Goal: Task Accomplishment & Management: Manage account settings

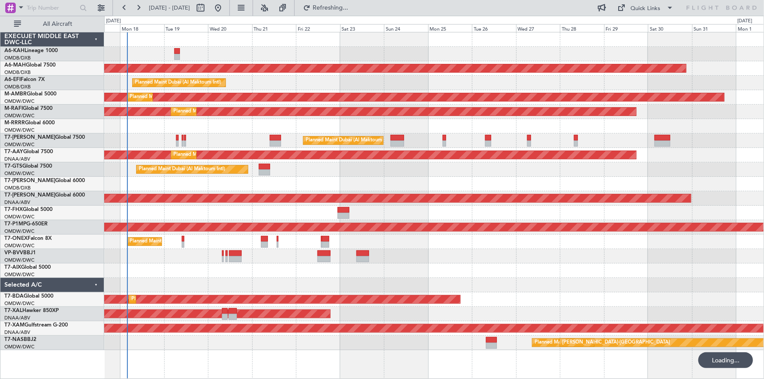
click at [230, 274] on div at bounding box center [433, 270] width 659 height 14
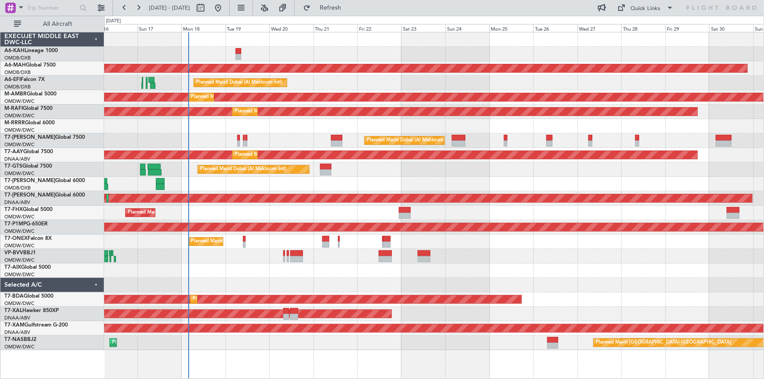
click at [303, 276] on div at bounding box center [433, 270] width 659 height 14
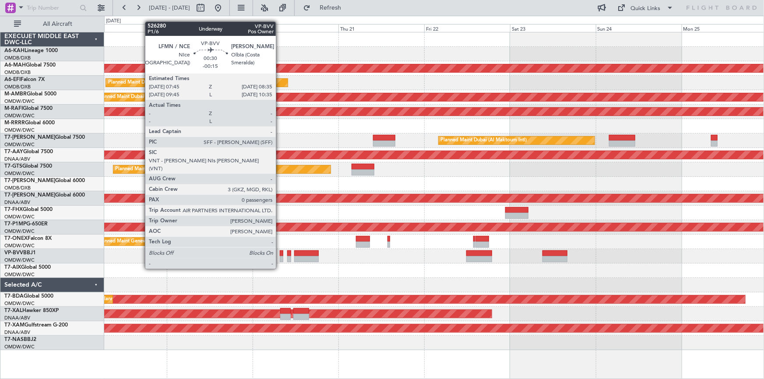
click at [280, 252] on div at bounding box center [281, 253] width 3 height 6
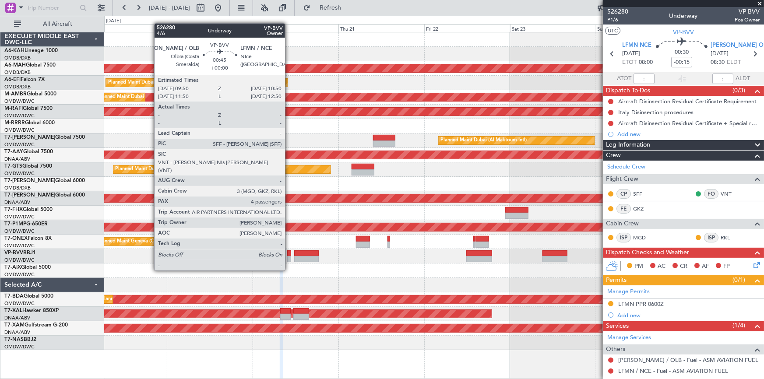
click at [289, 254] on div at bounding box center [289, 253] width 4 height 6
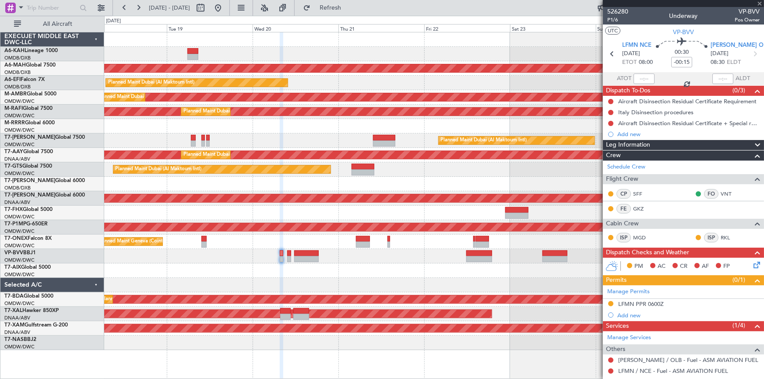
type input "4"
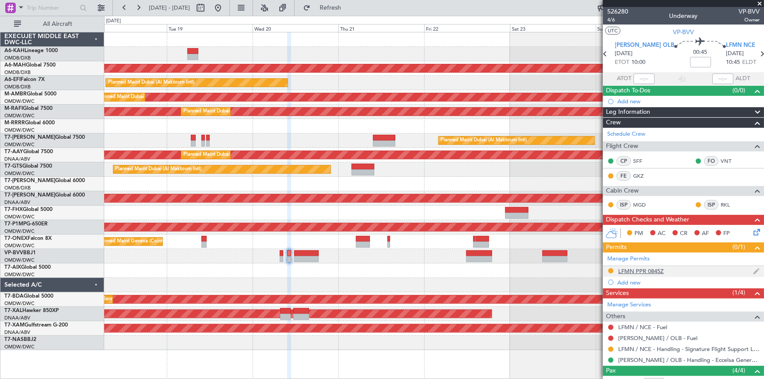
click at [642, 268] on div "LFMN PPR 0845Z" at bounding box center [641, 270] width 46 height 7
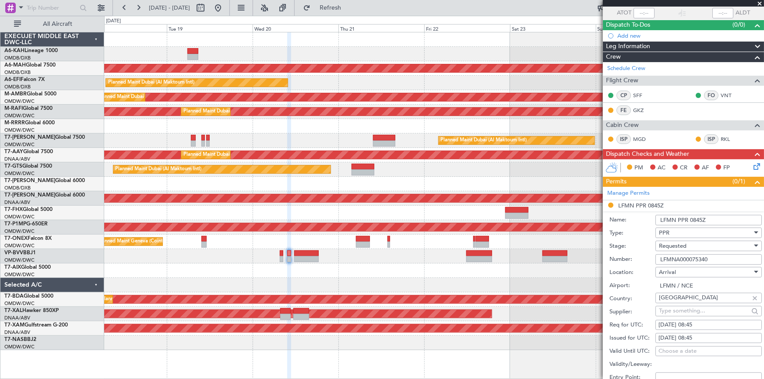
scroll to position [119, 0]
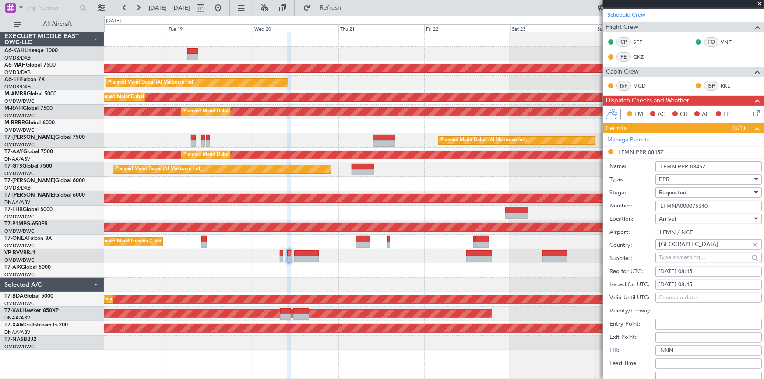
click at [677, 205] on input "LFMNA000075340" at bounding box center [708, 206] width 106 height 11
drag, startPoint x: 719, startPoint y: 205, endPoint x: 490, endPoint y: 220, distance: 230.2
click at [490, 220] on fb-app "18 Aug 2025 - 25 Aug 2025 Refresh Quick Links All Aircraft Planned Maint Dubai …" at bounding box center [382, 193] width 764 height 372
click at [682, 190] on span "Requested" at bounding box center [673, 193] width 28 height 8
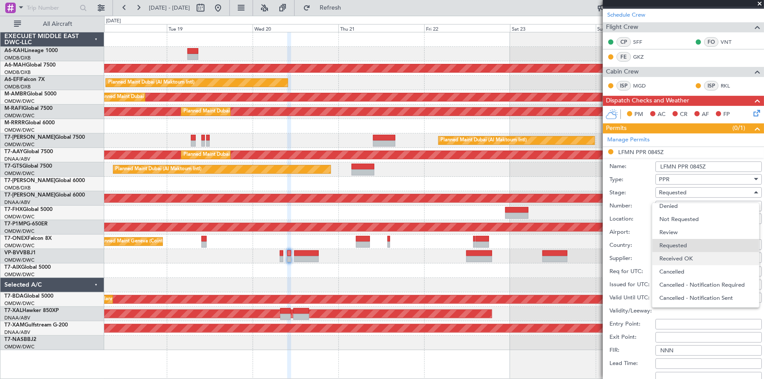
click at [680, 258] on span "Received OK" at bounding box center [705, 258] width 93 height 13
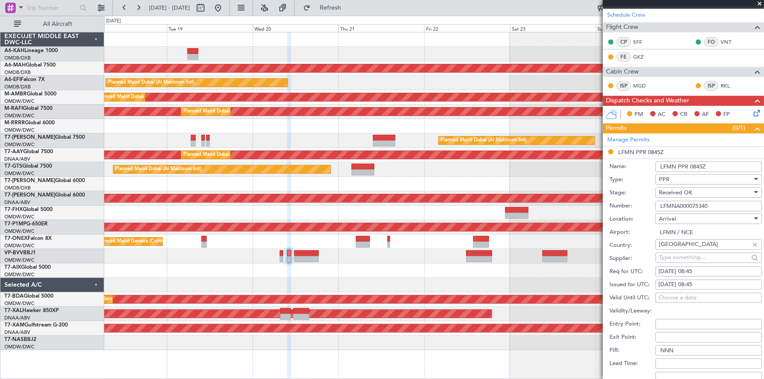
click at [694, 271] on div "20/08/2025 08:45" at bounding box center [708, 271] width 100 height 9
select select "8"
select select "2025"
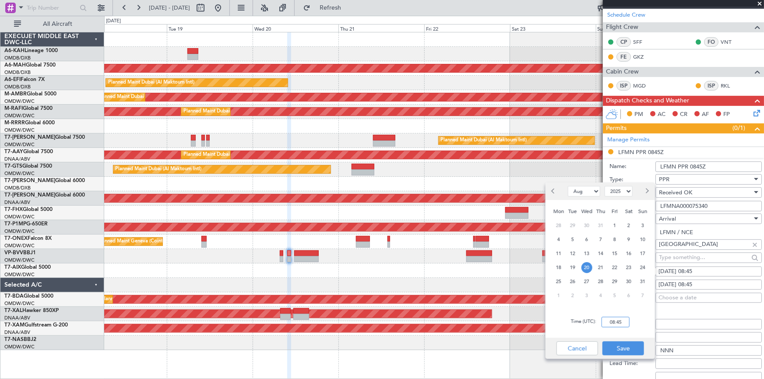
click at [608, 324] on input "08:45" at bounding box center [615, 322] width 28 height 11
type input "10:45"
click at [616, 346] on button "Save" at bounding box center [623, 348] width 42 height 14
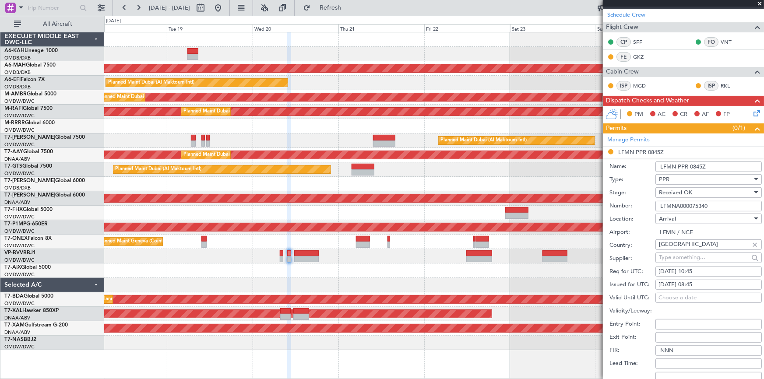
click at [674, 284] on div "20/08/2025 08:45" at bounding box center [708, 285] width 100 height 9
select select "8"
select select "2025"
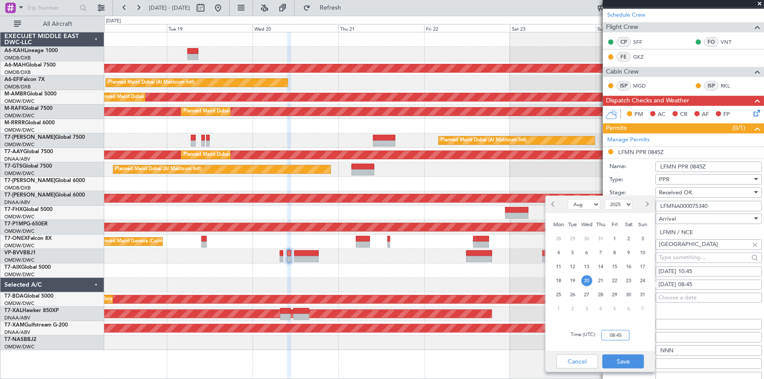
click at [603, 334] on input "08:45" at bounding box center [615, 335] width 28 height 11
type input "10:45"
drag, startPoint x: 622, startPoint y: 360, endPoint x: 658, endPoint y: 319, distance: 54.6
click at [624, 359] on button "Save" at bounding box center [623, 361] width 42 height 14
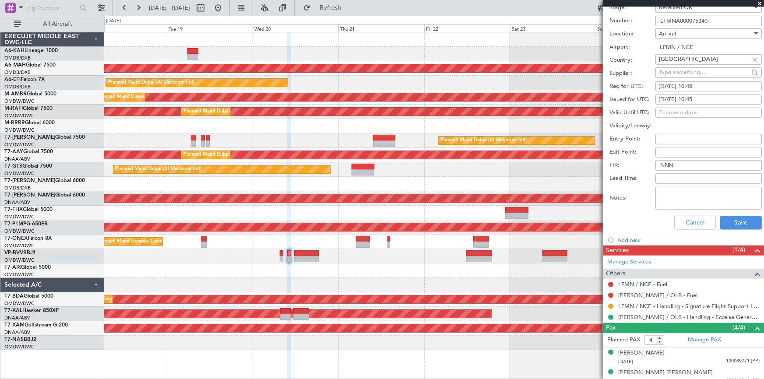
scroll to position [318, 0]
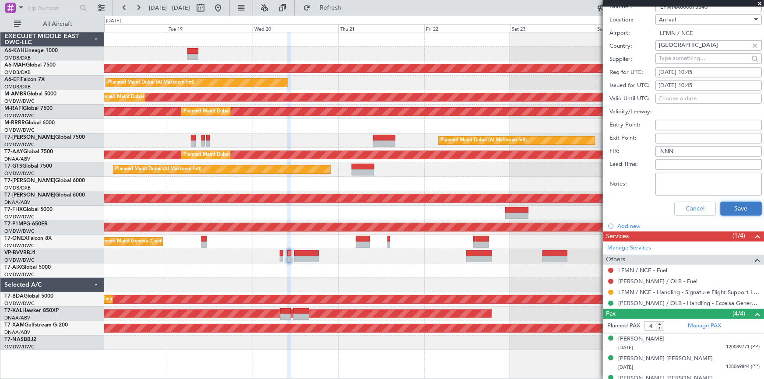
click at [735, 214] on button "Save" at bounding box center [741, 209] width 42 height 14
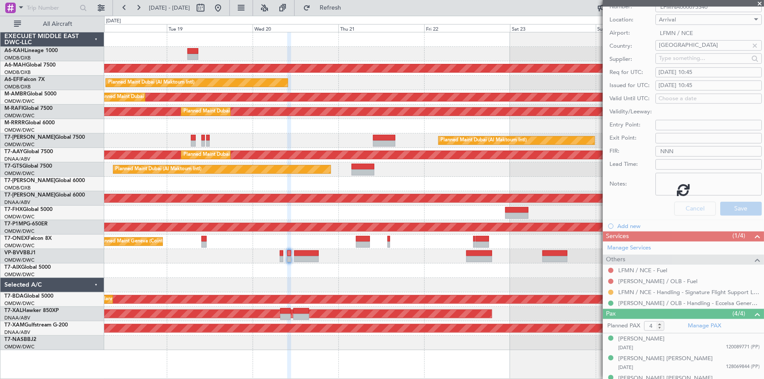
scroll to position [57, 0]
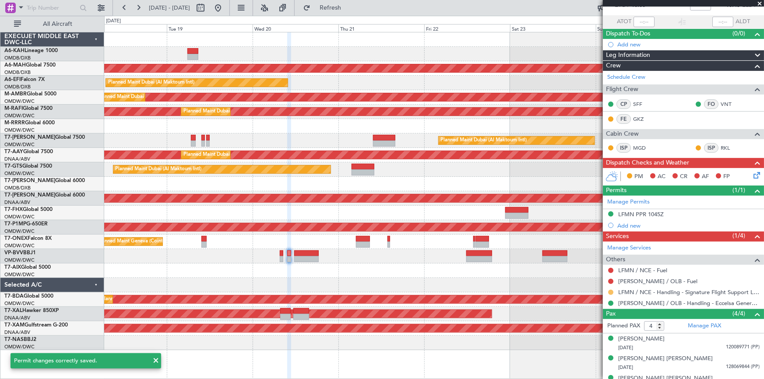
click at [610, 291] on button at bounding box center [610, 292] width 5 height 5
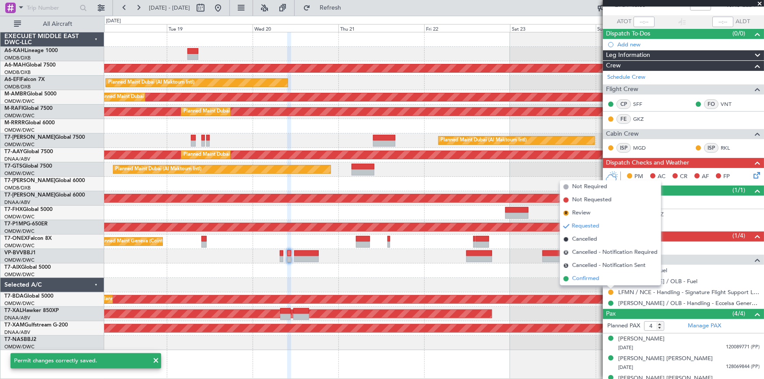
click at [589, 280] on span "Confirmed" at bounding box center [585, 278] width 27 height 9
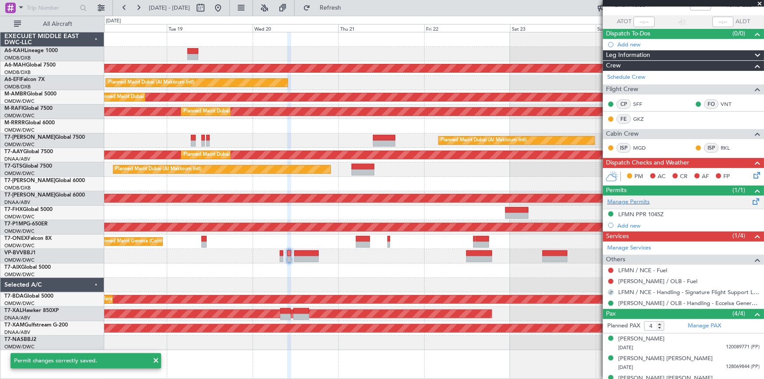
scroll to position [0, 0]
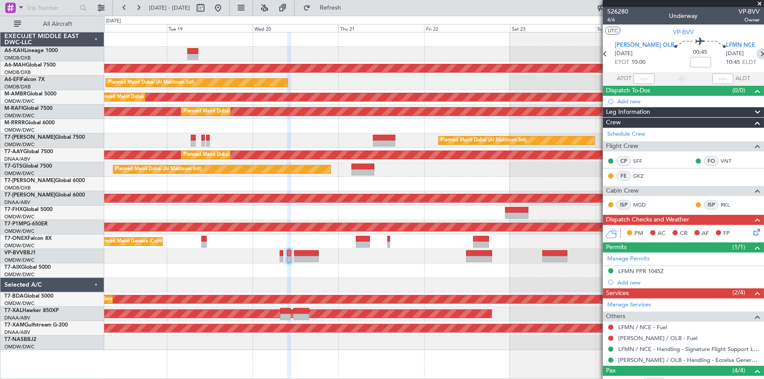
click at [756, 50] on icon at bounding box center [761, 53] width 11 height 11
type input "+00:30"
type input "1"
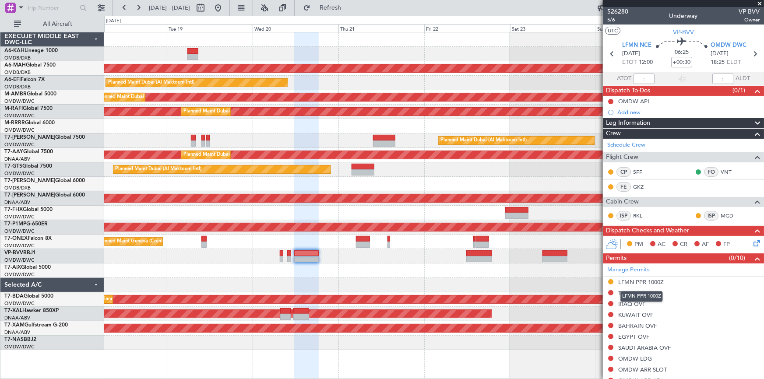
drag, startPoint x: 646, startPoint y: 279, endPoint x: 665, endPoint y: 283, distance: 19.2
click at [646, 279] on div "LFMN PPR 1000Z" at bounding box center [641, 281] width 46 height 7
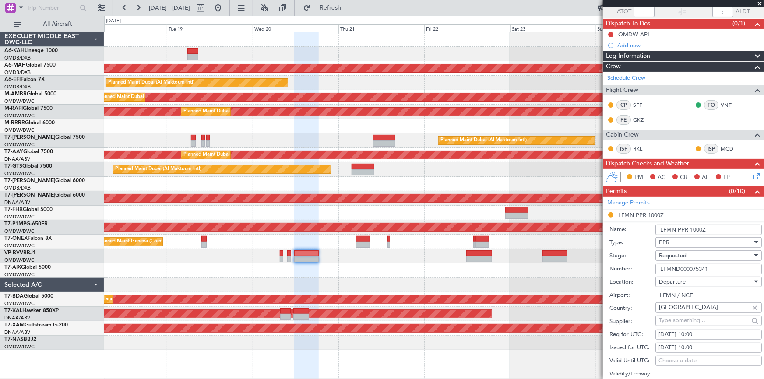
scroll to position [79, 0]
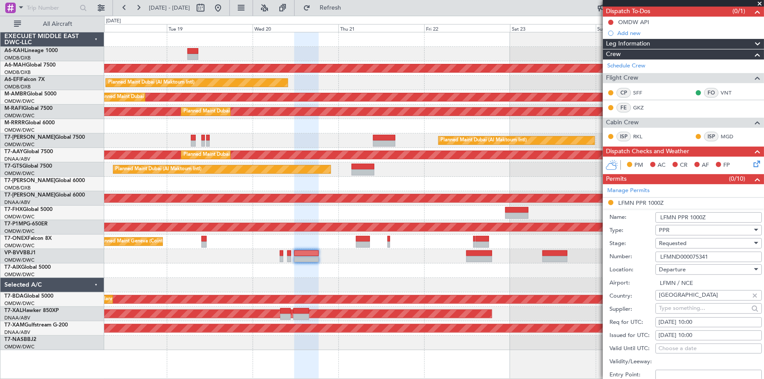
drag, startPoint x: 716, startPoint y: 258, endPoint x: 547, endPoint y: 250, distance: 170.0
click at [547, 250] on fb-app "18 Aug 2025 - 25 Aug 2025 Refresh Quick Links All Aircraft Planned Maint Dubai …" at bounding box center [382, 193] width 764 height 372
drag, startPoint x: 708, startPoint y: 255, endPoint x: 567, endPoint y: 249, distance: 141.5
click at [567, 249] on fb-app "18 Aug 2025 - 25 Aug 2025 Refresh Quick Links All Aircraft Planned Maint Dubai …" at bounding box center [382, 193] width 764 height 372
click at [675, 242] on span "Requested" at bounding box center [673, 243] width 28 height 8
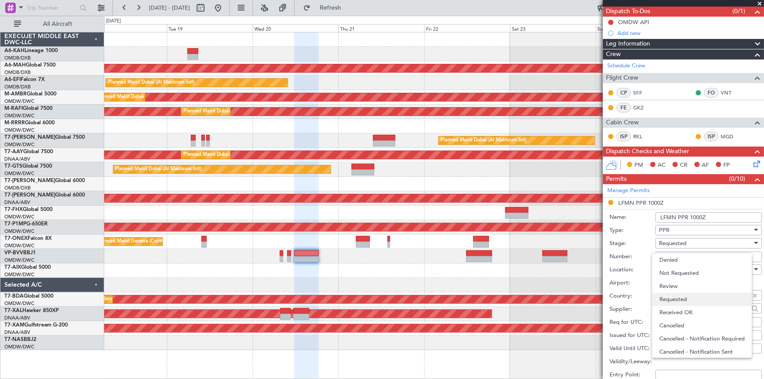
scroll to position [4, 0]
click at [690, 305] on span "Received OK" at bounding box center [705, 308] width 93 height 13
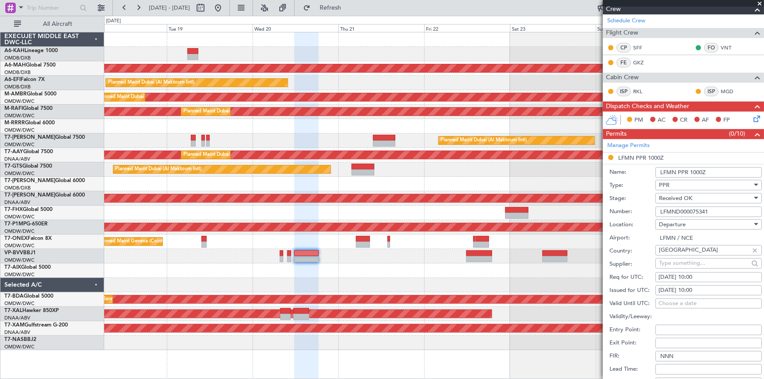
scroll to position [159, 0]
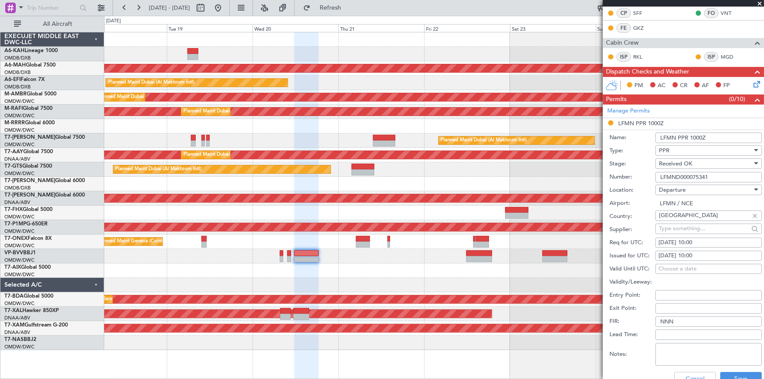
click at [698, 241] on div "20/08/2025 10:00" at bounding box center [708, 242] width 100 height 9
select select "8"
select select "2025"
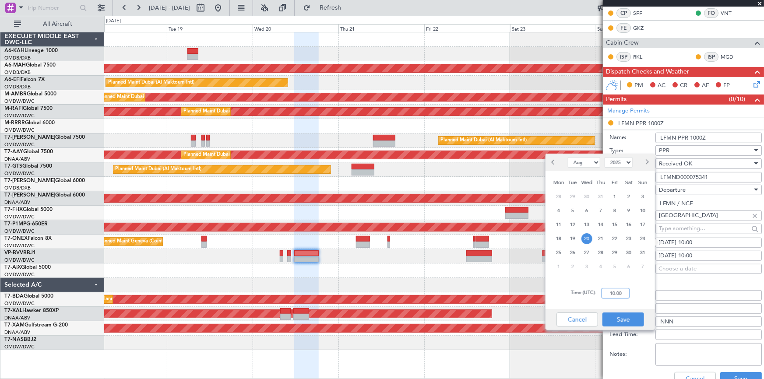
click at [607, 296] on input "10:00" at bounding box center [615, 293] width 28 height 11
type input "12:00"
click at [632, 316] on button "Save" at bounding box center [623, 319] width 42 height 14
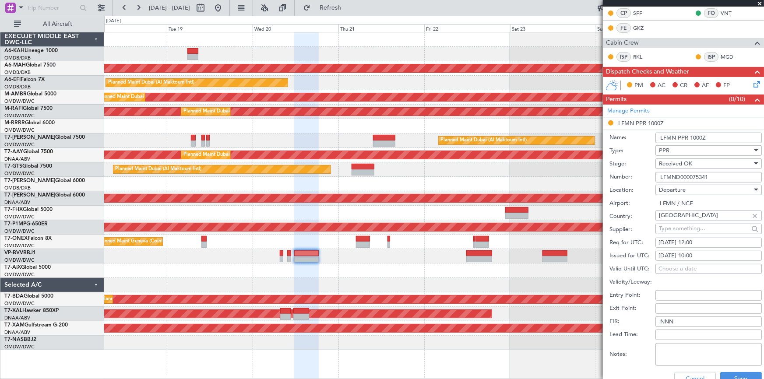
click at [694, 252] on div "20/08/2025 10:00" at bounding box center [708, 256] width 100 height 9
select select "8"
select select "2025"
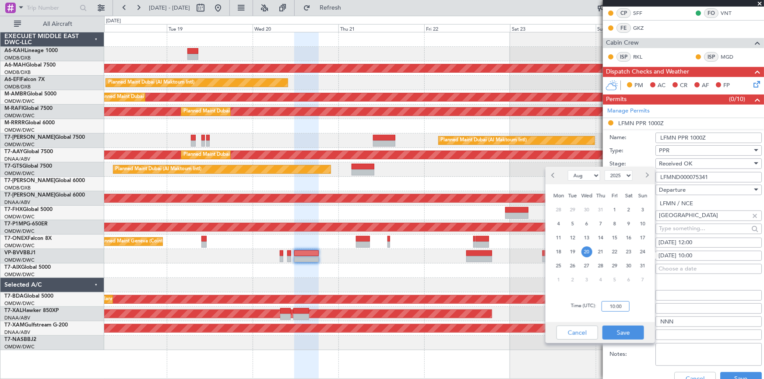
click at [601, 303] on input "10:00" at bounding box center [615, 306] width 28 height 11
type input "12:00"
drag, startPoint x: 614, startPoint y: 332, endPoint x: 706, endPoint y: 374, distance: 101.4
click at [620, 332] on button "Save" at bounding box center [623, 333] width 42 height 14
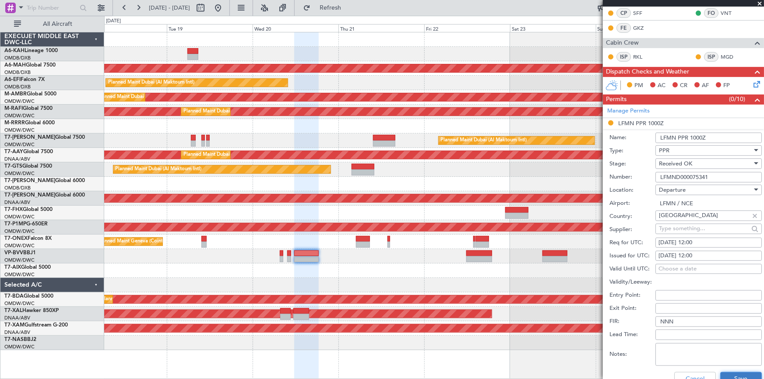
click at [740, 376] on button "Save" at bounding box center [741, 379] width 42 height 14
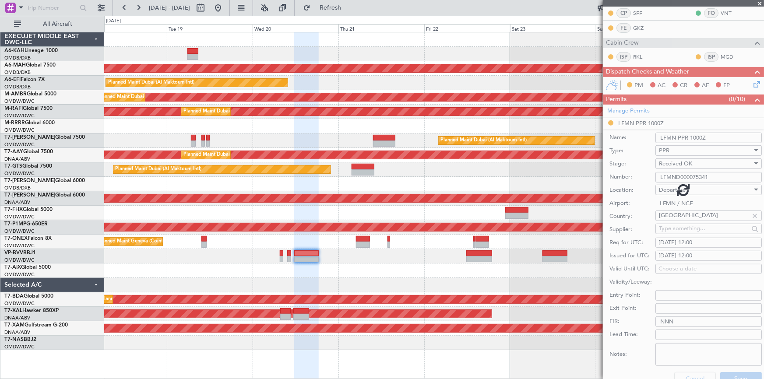
scroll to position [140, 0]
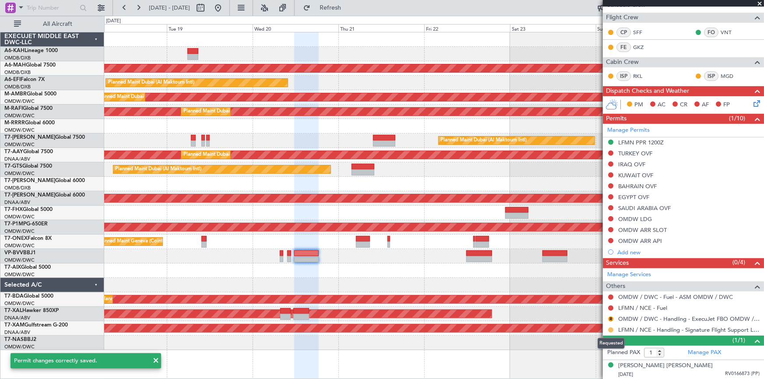
click at [611, 329] on button at bounding box center [610, 329] width 5 height 5
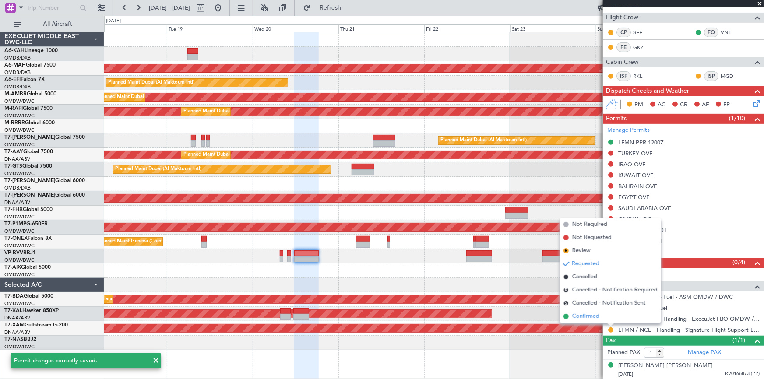
click at [584, 318] on span "Confirmed" at bounding box center [585, 316] width 27 height 9
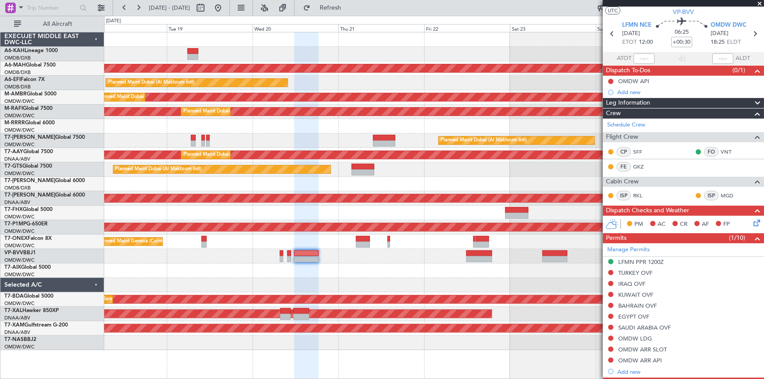
scroll to position [20, 0]
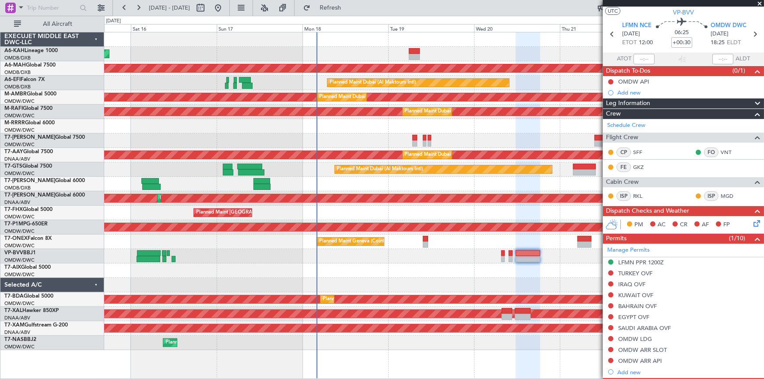
click at [452, 282] on div "Unplanned Maint Budapest (Ferenc Liszt Intl) Planned Maint Dubai (Dubai Intl) P…" at bounding box center [433, 191] width 659 height 318
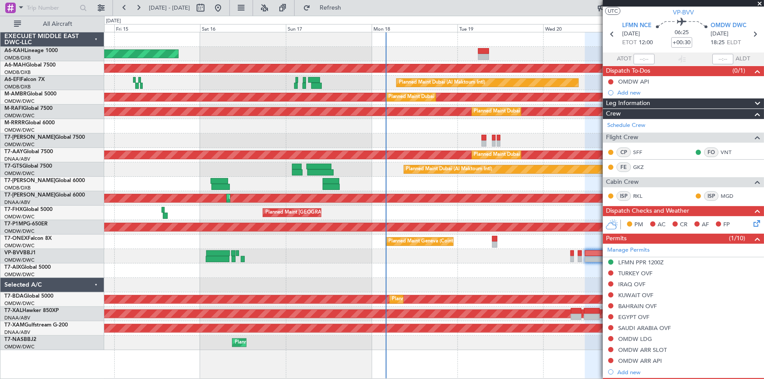
click at [413, 267] on div at bounding box center [433, 270] width 659 height 14
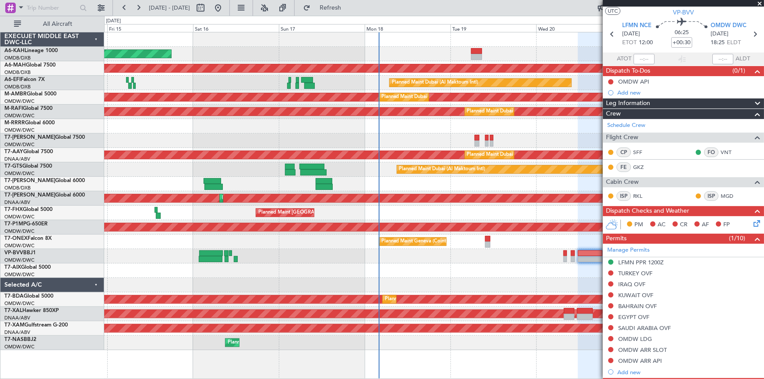
click at [228, 234] on div "Unplanned Maint Budapest (Ferenc Liszt Intl) Planned Maint Dubai (Dubai Intl) P…" at bounding box center [433, 191] width 659 height 318
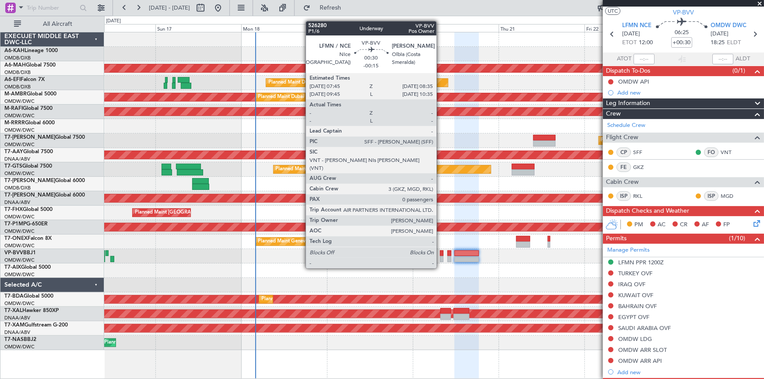
click at [440, 252] on div at bounding box center [441, 253] width 3 height 6
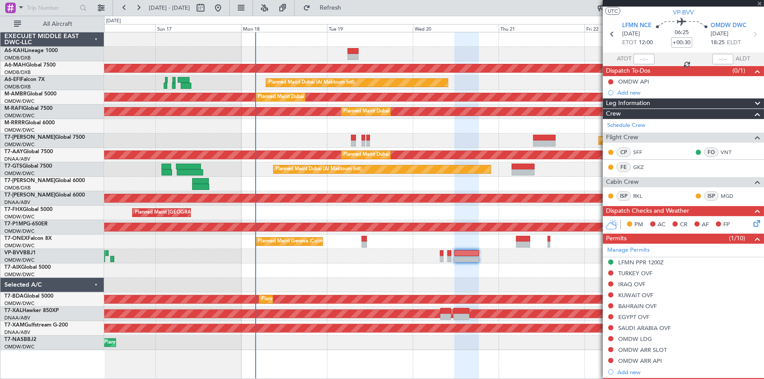
type input "-00:15"
type input "0"
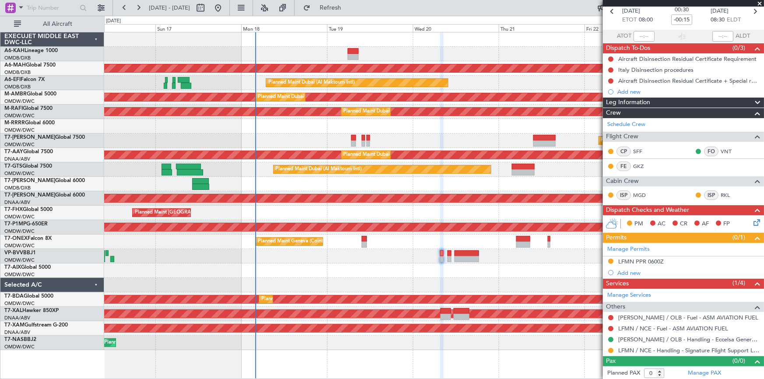
scroll to position [43, 0]
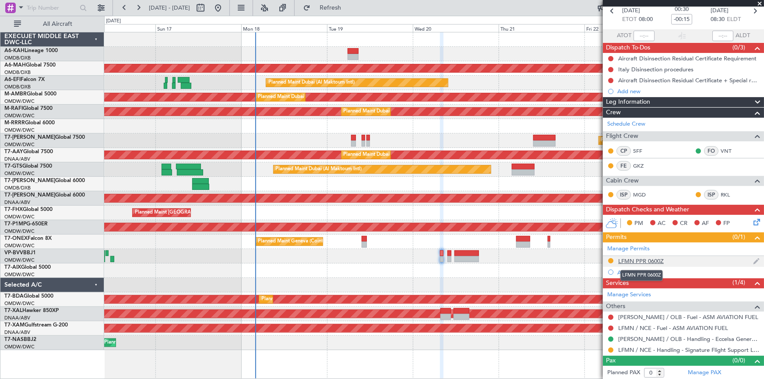
click at [649, 258] on div "LFMN PPR 0600Z" at bounding box center [641, 260] width 46 height 7
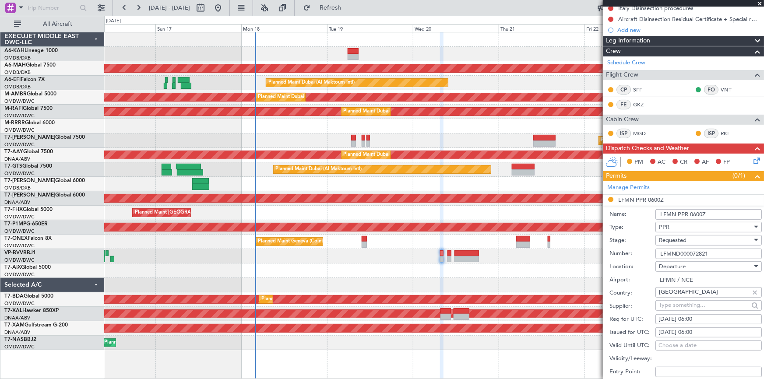
scroll to position [123, 0]
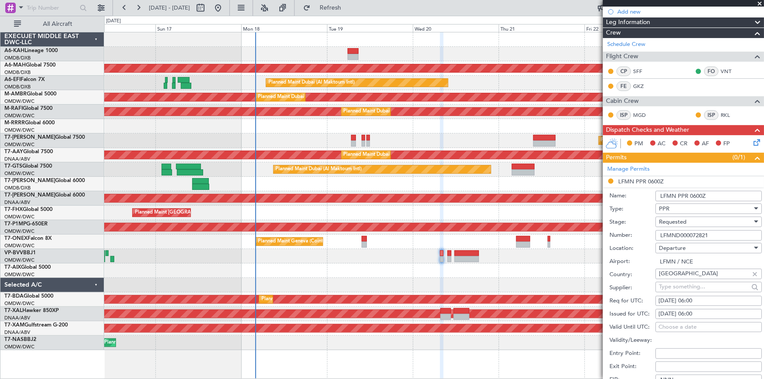
drag, startPoint x: 722, startPoint y: 236, endPoint x: 604, endPoint y: 220, distance: 118.8
click at [604, 221] on form "Name: LFMN PPR 0600Z Type: PPR Stage: Requested Number: LFMND000072821 Location…" at bounding box center [683, 317] width 161 height 261
click at [679, 304] on div "20/08/2025 06:00" at bounding box center [708, 301] width 100 height 9
select select "8"
select select "2025"
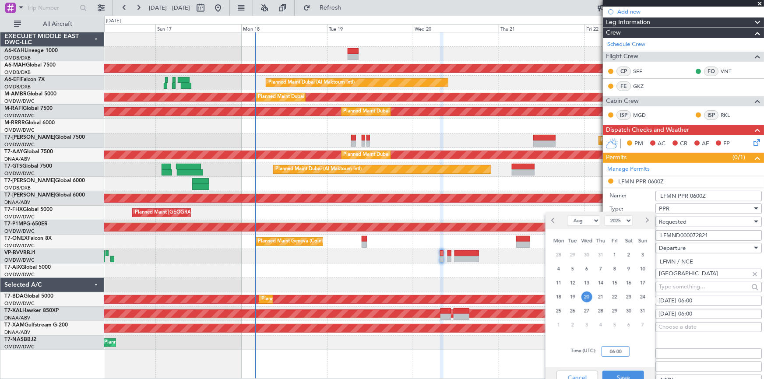
click at [603, 350] on input "06:00" at bounding box center [615, 351] width 28 height 11
type input "08:00"
click at [619, 372] on button "Save" at bounding box center [623, 378] width 42 height 14
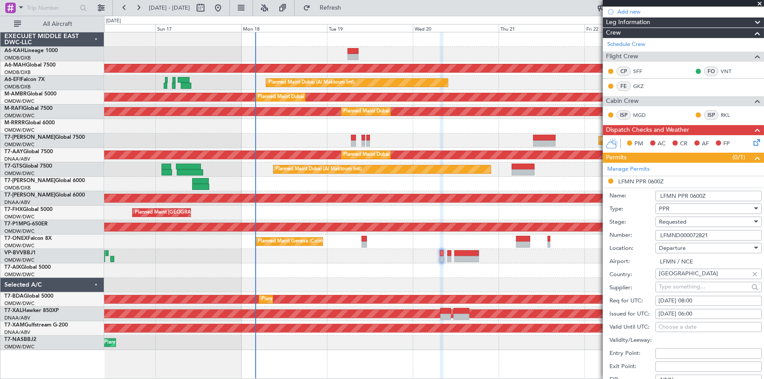
click at [668, 315] on div "20/08/2025 06:00" at bounding box center [708, 314] width 100 height 9
select select "8"
select select "2025"
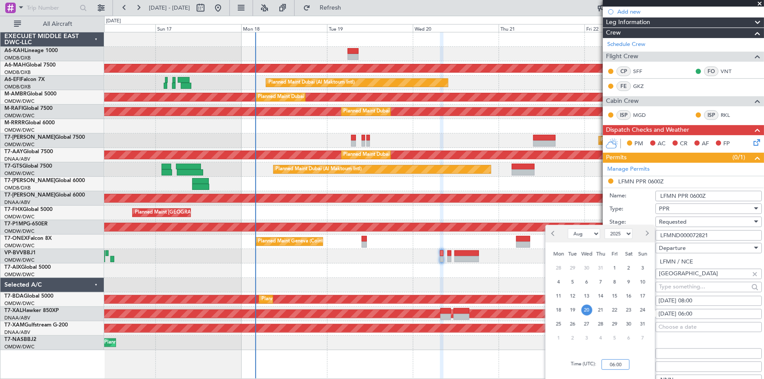
click at [607, 363] on input "06:00" at bounding box center [615, 364] width 28 height 11
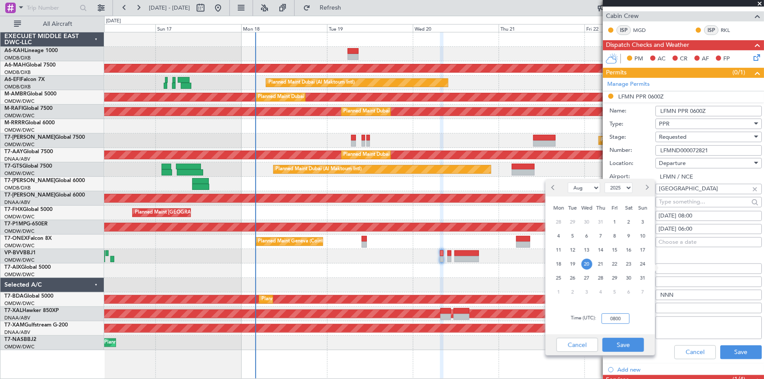
scroll to position [242, 0]
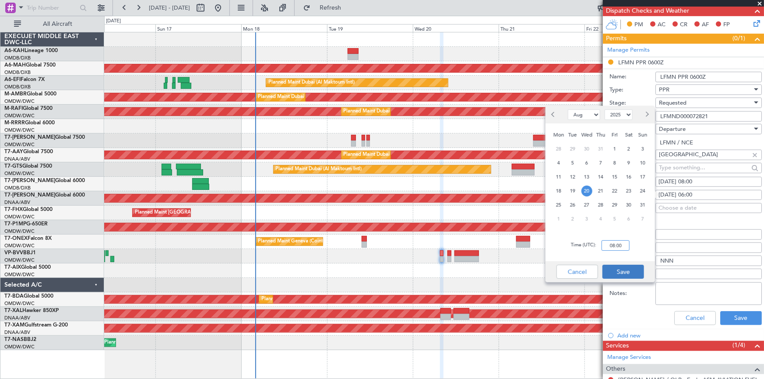
type input "08:00"
click at [621, 274] on button "Save" at bounding box center [623, 272] width 42 height 14
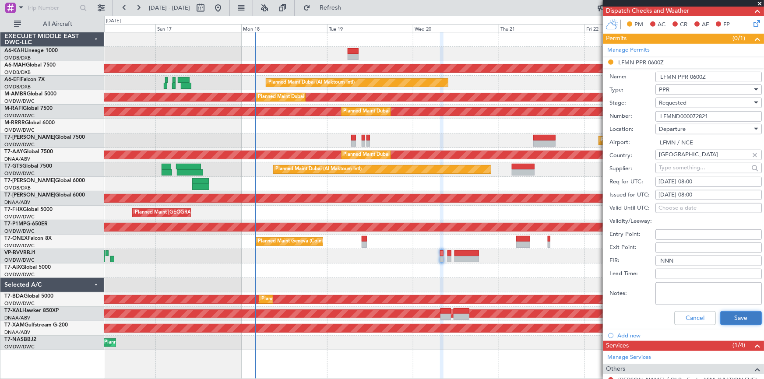
click at [731, 319] on button "Save" at bounding box center [741, 318] width 42 height 14
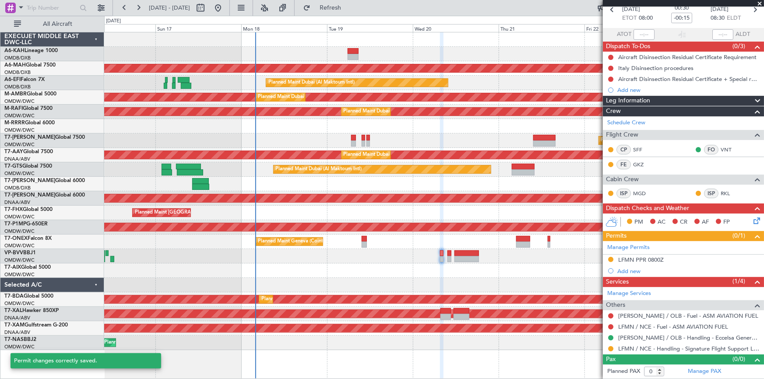
scroll to position [43, 0]
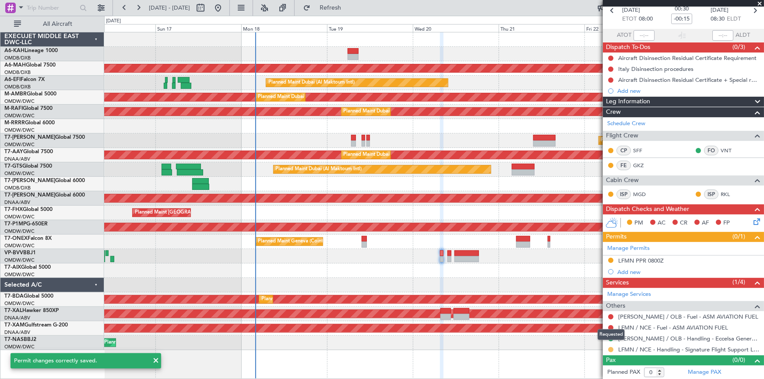
click at [611, 347] on button at bounding box center [610, 349] width 5 height 5
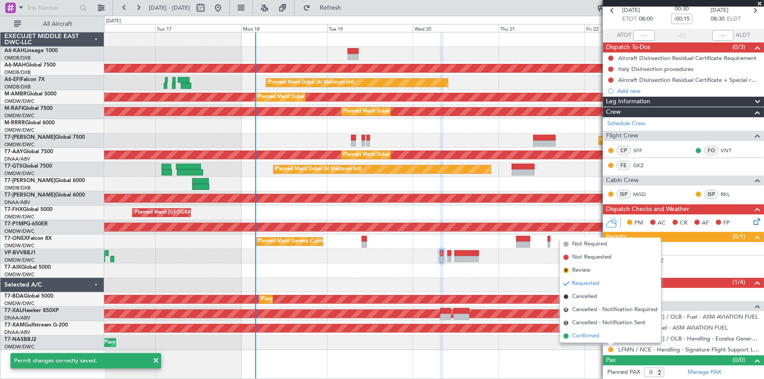
click at [582, 337] on span "Confirmed" at bounding box center [585, 336] width 27 height 9
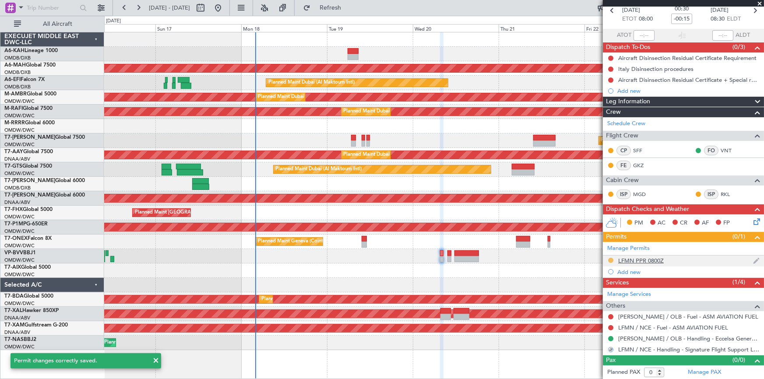
click at [608, 259] on button at bounding box center [610, 260] width 5 height 5
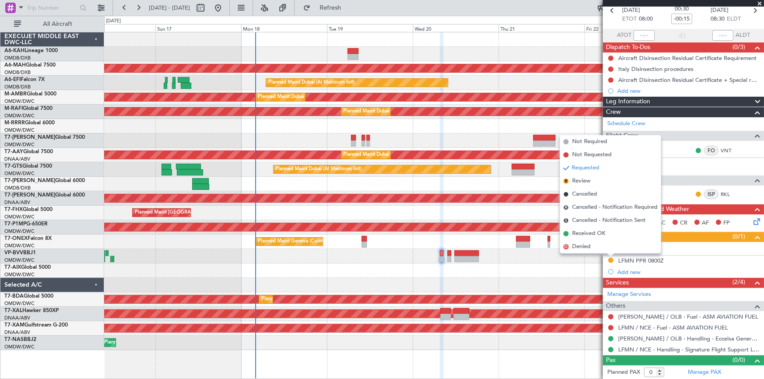
click at [591, 233] on span "Received OK" at bounding box center [588, 233] width 33 height 9
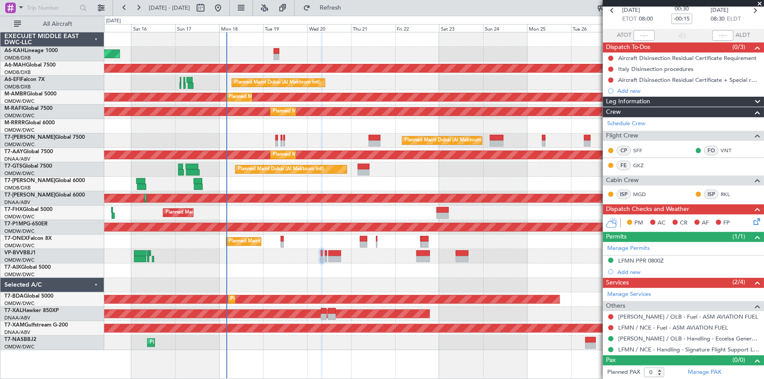
click at [253, 266] on div "Unplanned Maint Budapest (Ferenc Liszt Intl) Planned Maint Dubai (Dubai Intl) P…" at bounding box center [433, 191] width 659 height 318
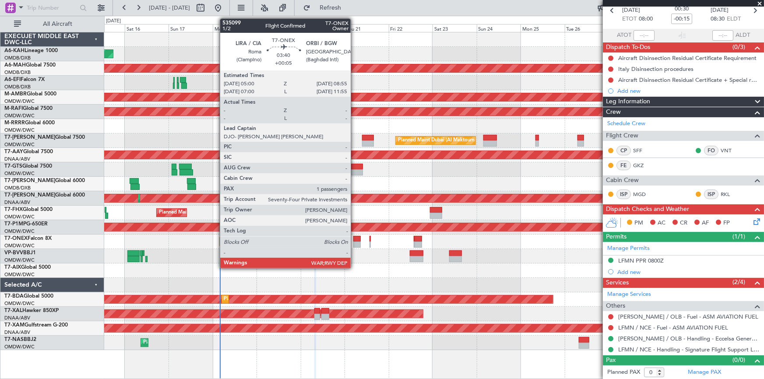
click at [354, 240] on div at bounding box center [356, 239] width 7 height 6
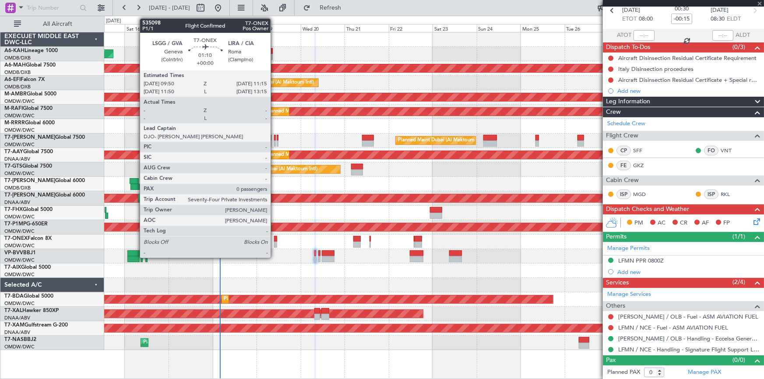
type input "+00:05"
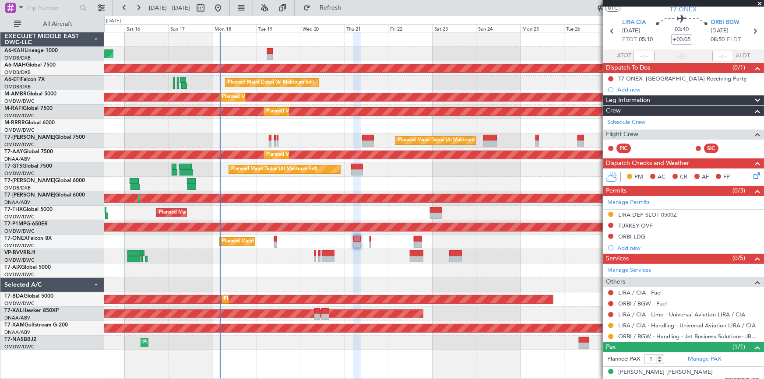
scroll to position [29, 0]
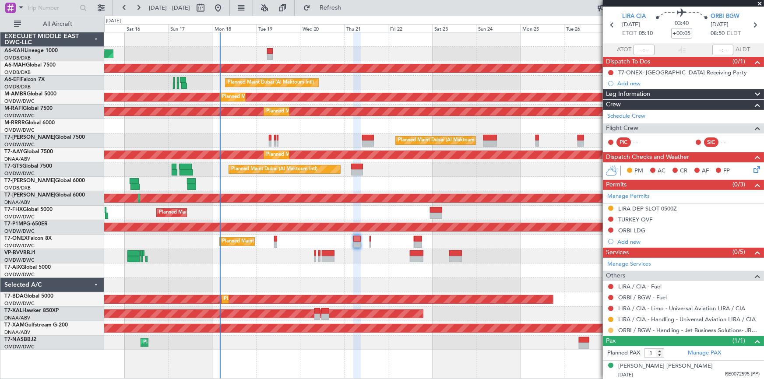
click at [609, 330] on button at bounding box center [610, 330] width 5 height 5
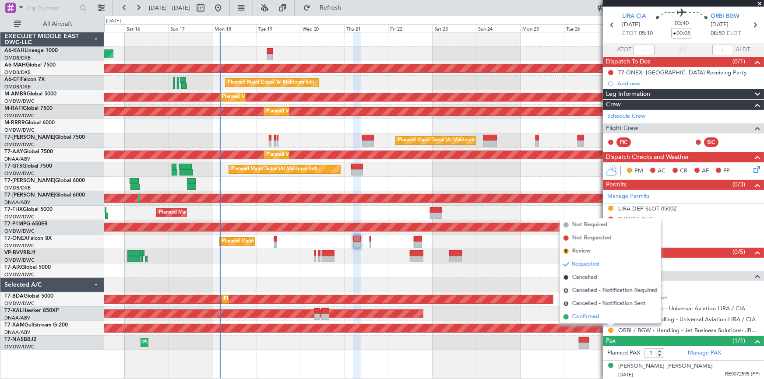
click at [589, 316] on span "Confirmed" at bounding box center [585, 316] width 27 height 9
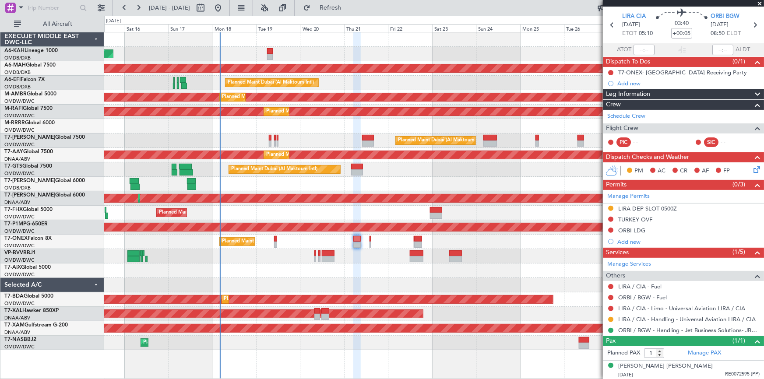
scroll to position [0, 0]
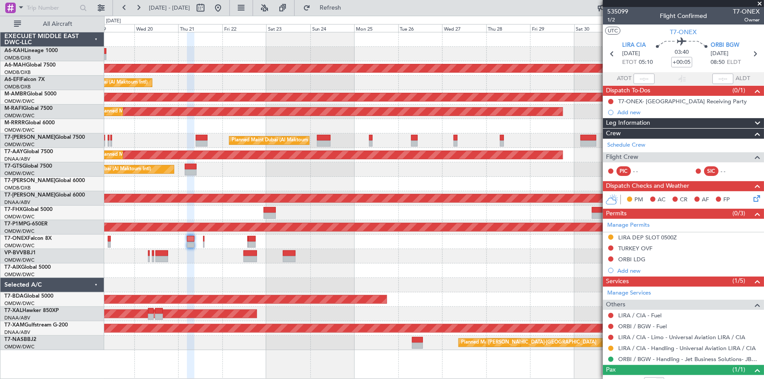
click at [221, 135] on div "Unplanned Maint Budapest (Ferenc Liszt Intl) Planned Maint Dubai (Dubai Intl) P…" at bounding box center [433, 191] width 659 height 318
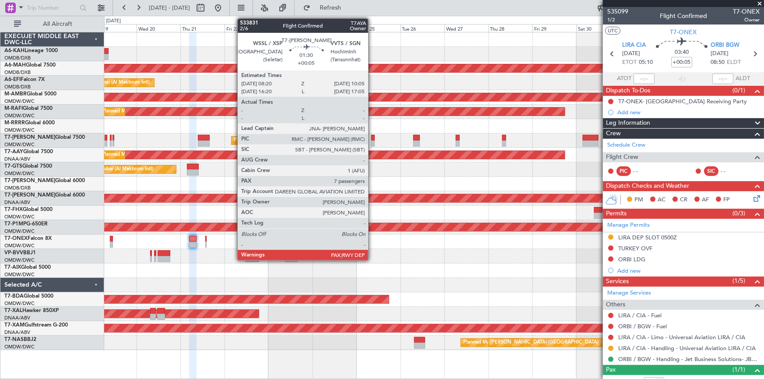
click at [372, 136] on div at bounding box center [373, 138] width 4 height 6
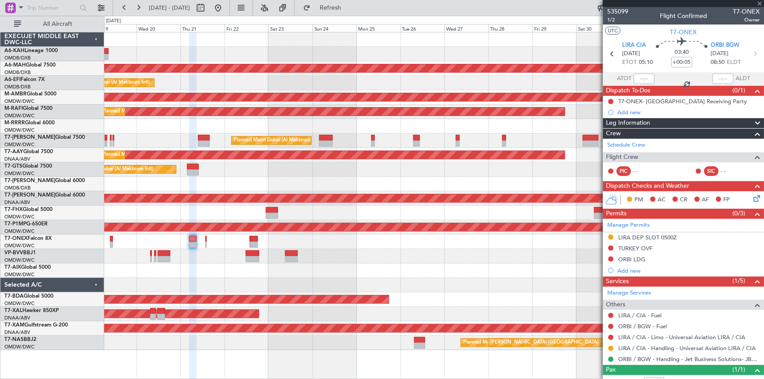
type input "7"
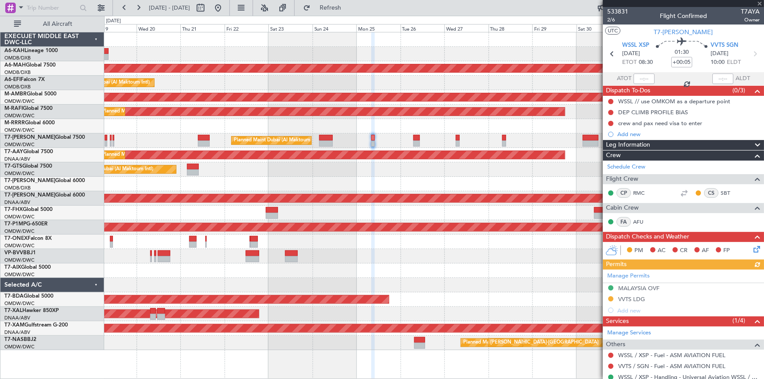
scroll to position [39, 0]
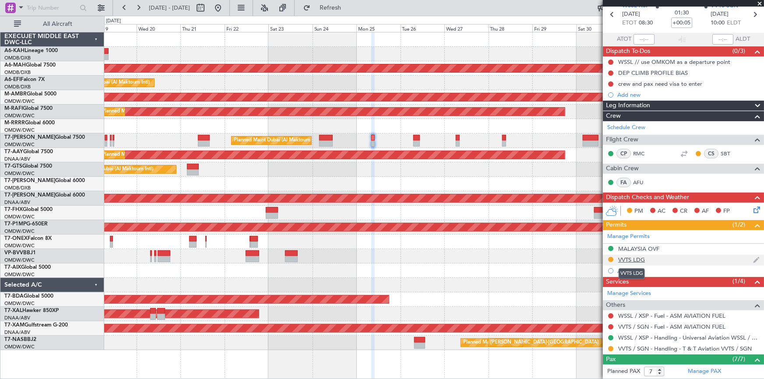
click at [631, 258] on div "VVTS LDG" at bounding box center [631, 259] width 27 height 7
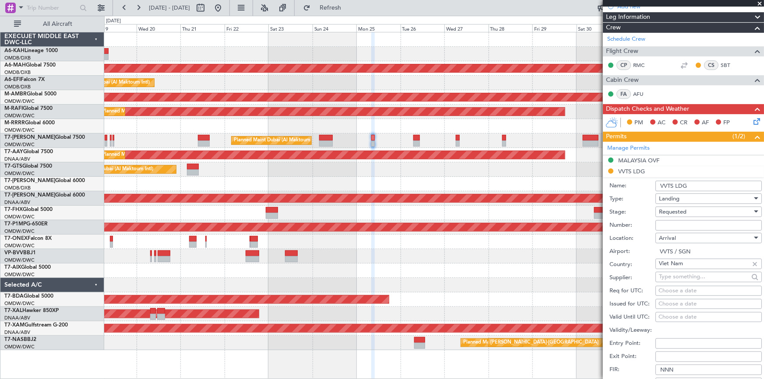
scroll to position [159, 0]
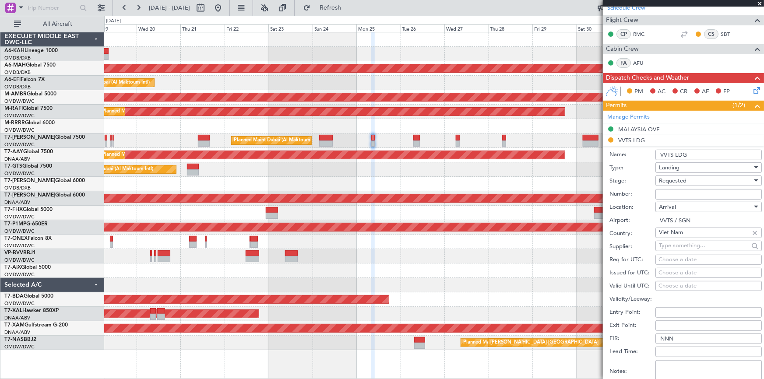
click at [674, 193] on input "Number:" at bounding box center [708, 194] width 106 height 11
paste input "LD-2883/08/2025VN"
type input "LD-2883/08/2025VN"
click at [686, 175] on div "Requested" at bounding box center [705, 180] width 93 height 13
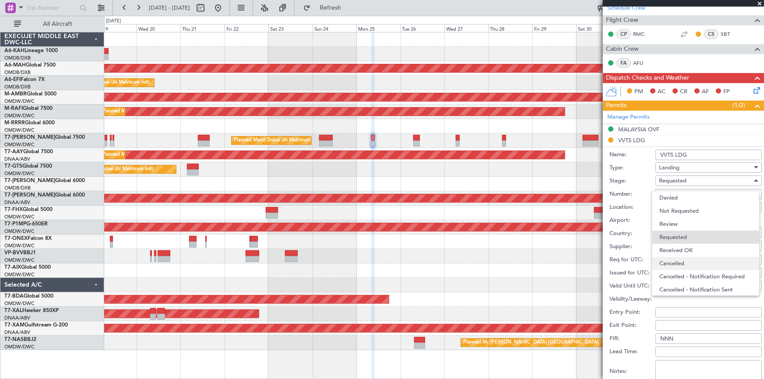
scroll to position [4, 0]
click at [682, 247] on span "Received OK" at bounding box center [705, 246] width 93 height 13
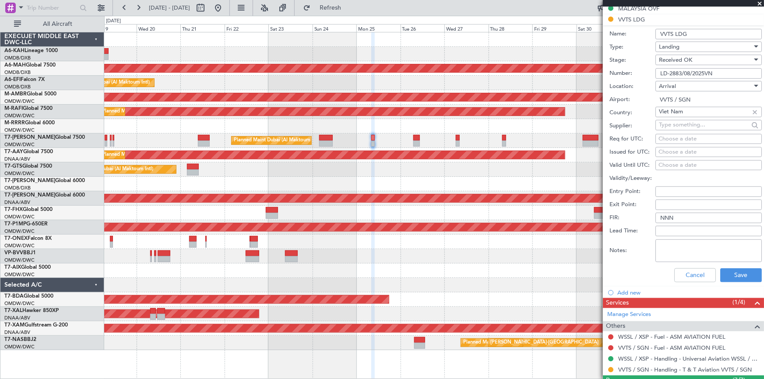
scroll to position [318, 0]
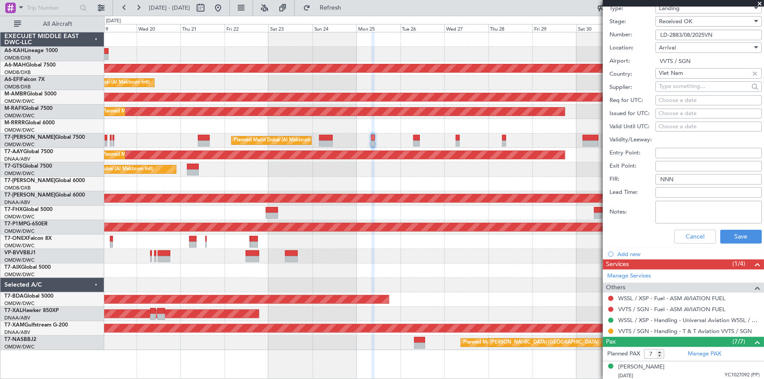
click at [674, 212] on textarea "Notes:" at bounding box center [708, 212] width 106 height 23
type textarea "v"
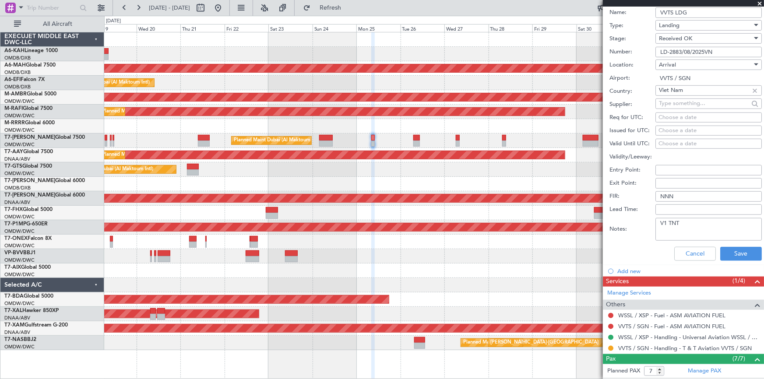
scroll to position [358, 0]
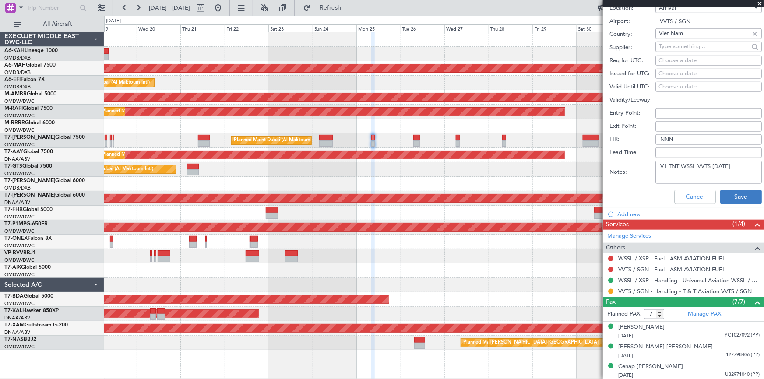
type textarea "V1 TNT WSSL VVTS 25AUG"
click at [740, 193] on button "Save" at bounding box center [741, 197] width 42 height 14
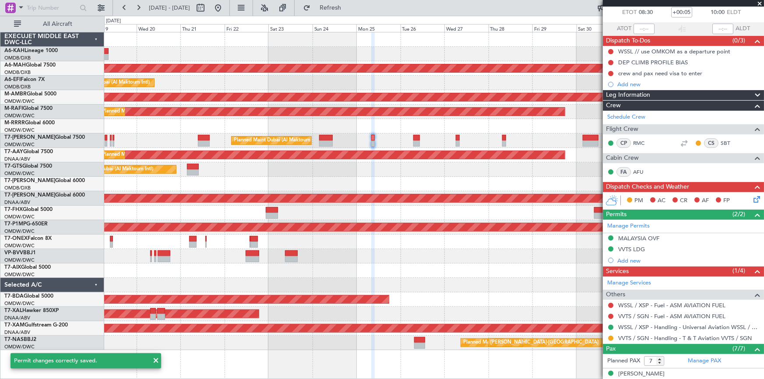
scroll to position [0, 0]
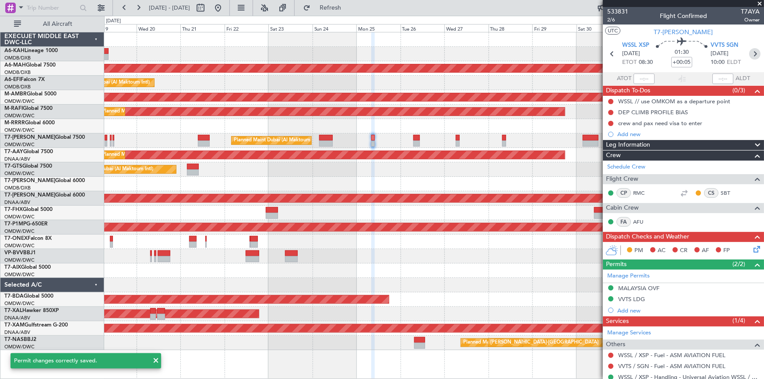
click at [751, 53] on icon at bounding box center [754, 53] width 11 height 11
type input "+00:15"
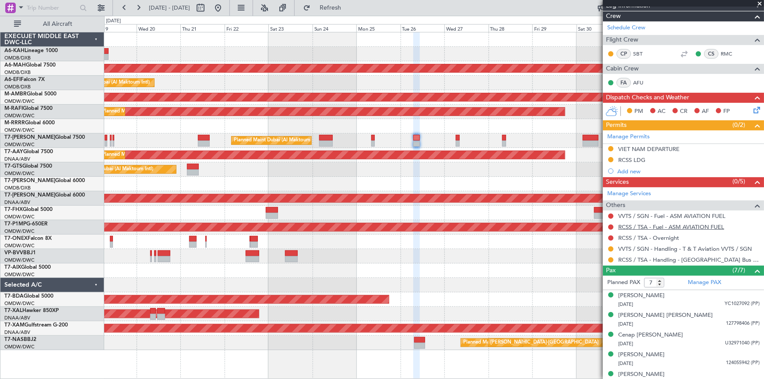
scroll to position [119, 0]
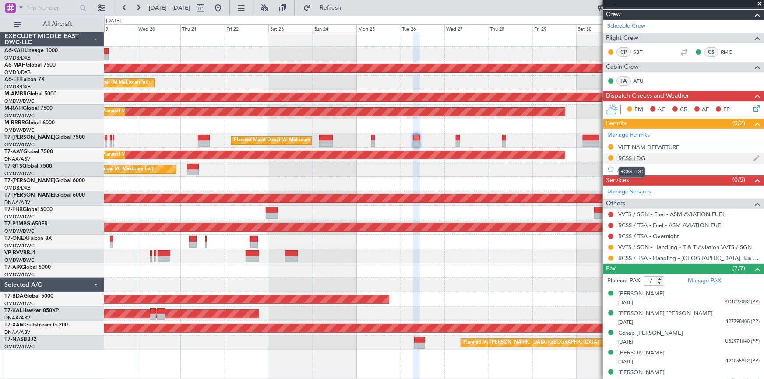
click at [636, 156] on div "RCSS LDG" at bounding box center [631, 157] width 27 height 7
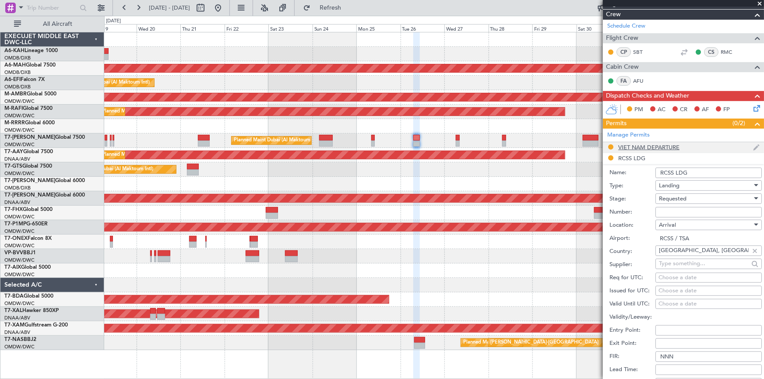
click at [661, 147] on div "VIET NAM DEPARTURE" at bounding box center [648, 147] width 61 height 7
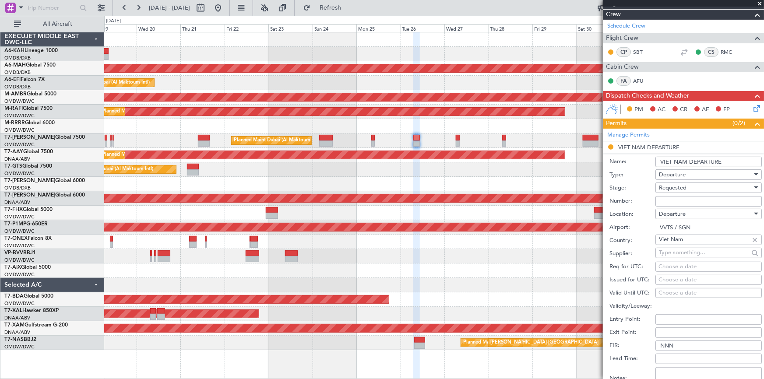
click at [692, 172] on div "Departure" at bounding box center [705, 174] width 93 height 13
click at [693, 172] on div at bounding box center [382, 189] width 764 height 379
click at [687, 186] on div "Requested" at bounding box center [705, 187] width 93 height 13
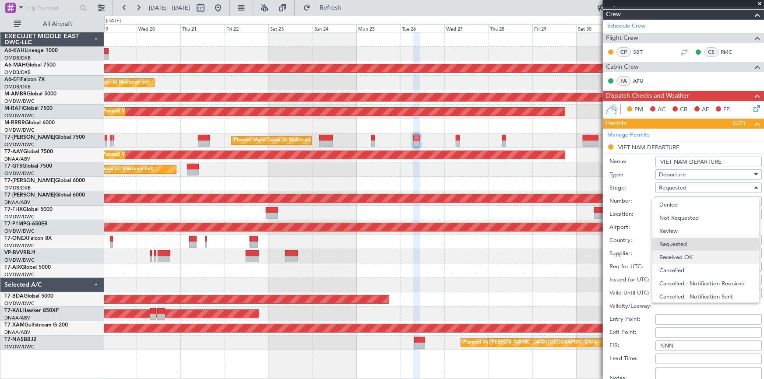
scroll to position [4, 0]
drag, startPoint x: 683, startPoint y: 254, endPoint x: 678, endPoint y: 228, distance: 25.8
click at [683, 253] on span "Received OK" at bounding box center [705, 253] width 93 height 13
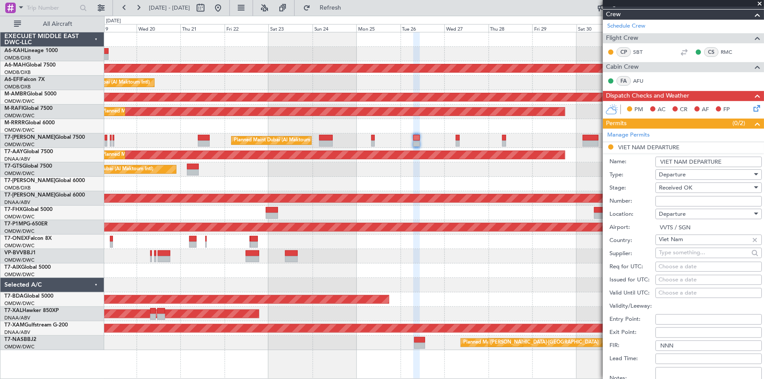
click at [682, 203] on input "Number:" at bounding box center [708, 201] width 106 height 11
paste input "LD-2883/08/2025VN"
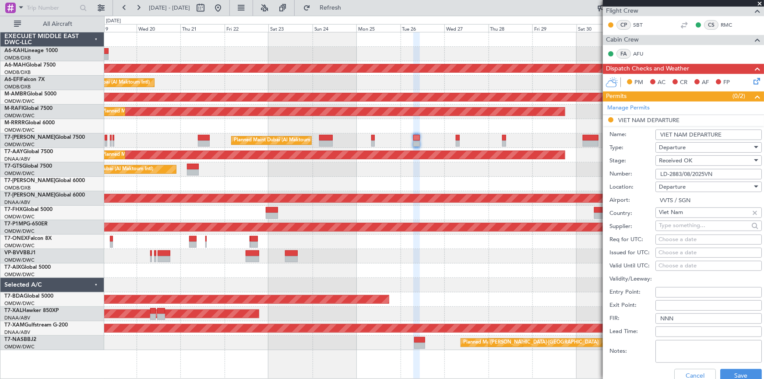
scroll to position [159, 0]
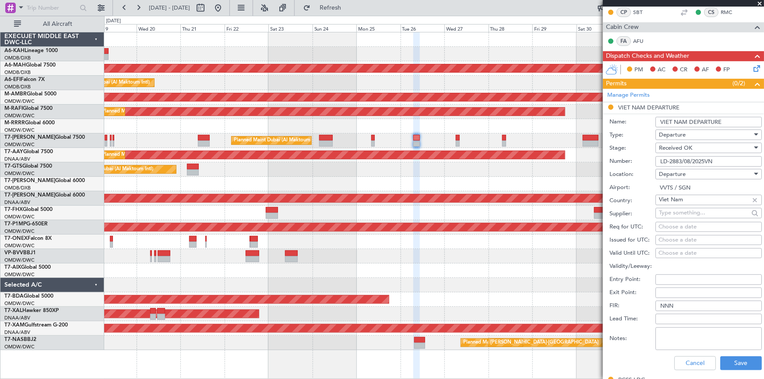
type input "LD-2883/08/2025VN"
click at [681, 337] on textarea "Notes:" at bounding box center [708, 338] width 106 height 23
type textarea "V1 TNT 216AUG"
click at [725, 358] on button "Save" at bounding box center [741, 363] width 42 height 14
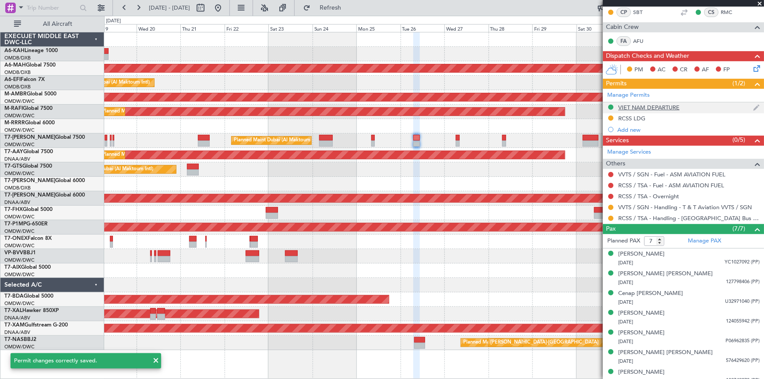
click at [656, 105] on div "VIET NAM DEPARTURE" at bounding box center [648, 107] width 61 height 7
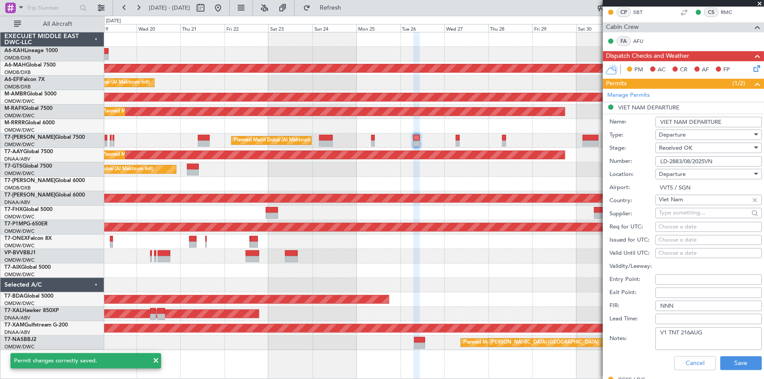
click at [685, 330] on textarea "V1 TNT 216AUG" at bounding box center [708, 338] width 106 height 23
type textarea "V1 TNT 26AUG"
click at [731, 359] on button "Save" at bounding box center [741, 363] width 42 height 14
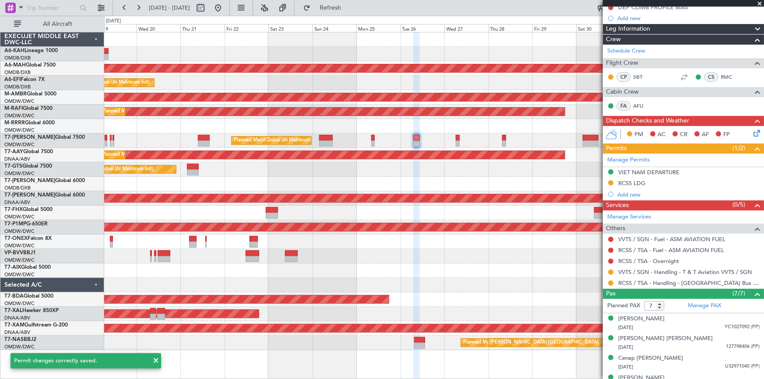
scroll to position [79, 0]
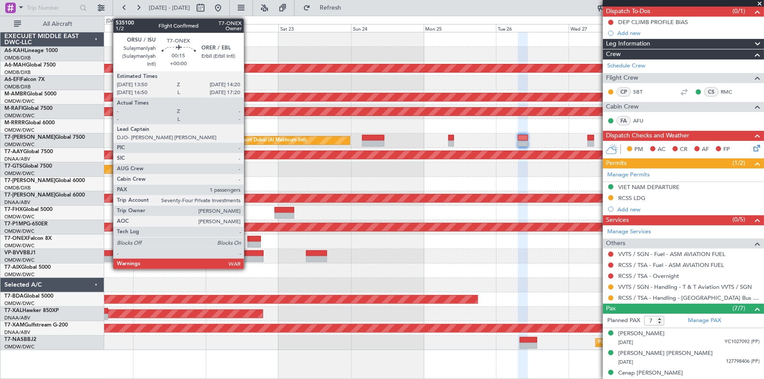
click at [248, 239] on div at bounding box center [248, 239] width 2 height 6
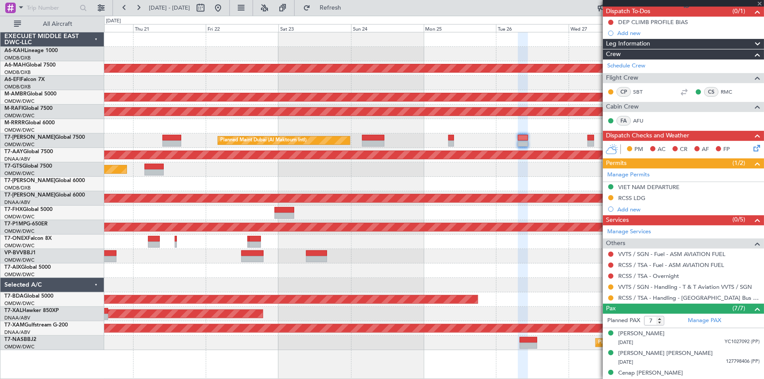
type input "1"
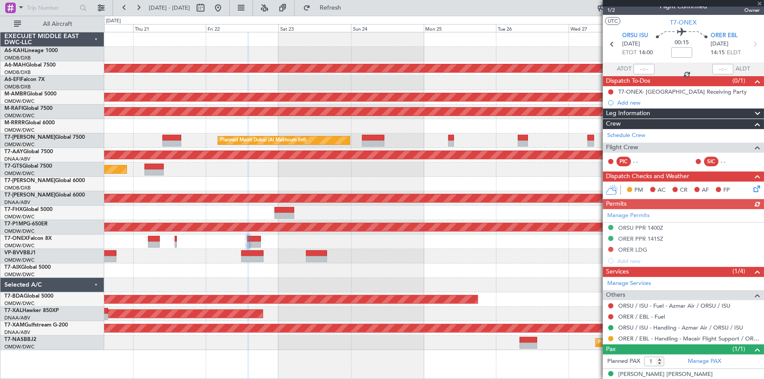
scroll to position [18, 0]
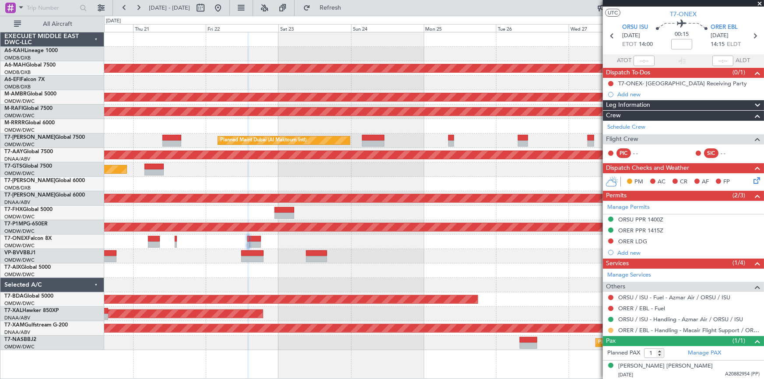
click at [611, 328] on button at bounding box center [610, 330] width 5 height 5
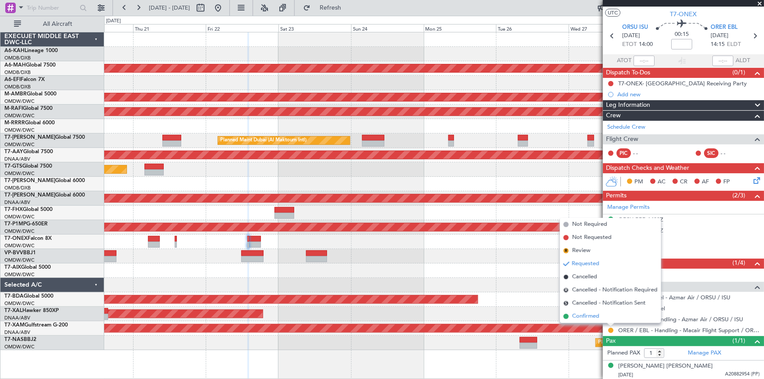
click at [580, 316] on span "Confirmed" at bounding box center [585, 316] width 27 height 9
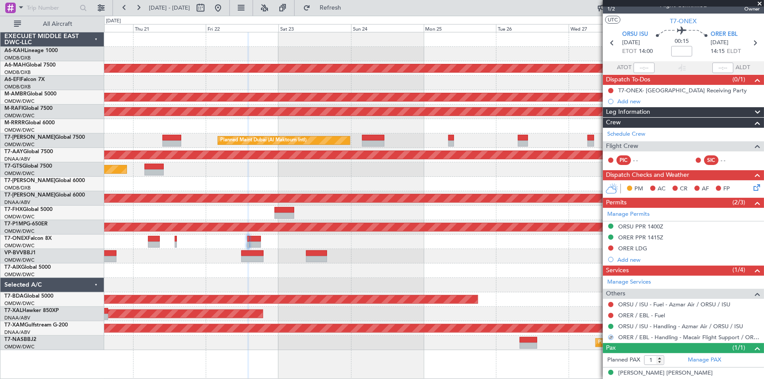
scroll to position [0, 0]
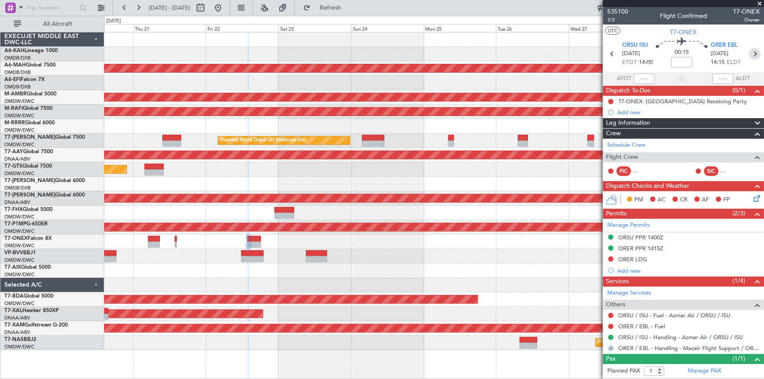
click at [752, 52] on icon at bounding box center [754, 53] width 11 height 11
type input "+00:05"
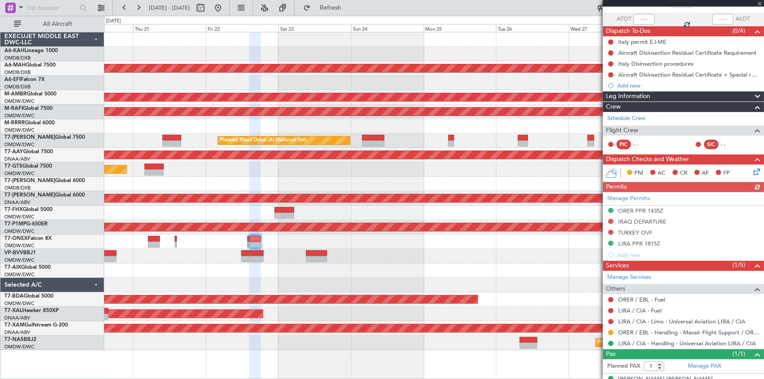
scroll to position [73, 0]
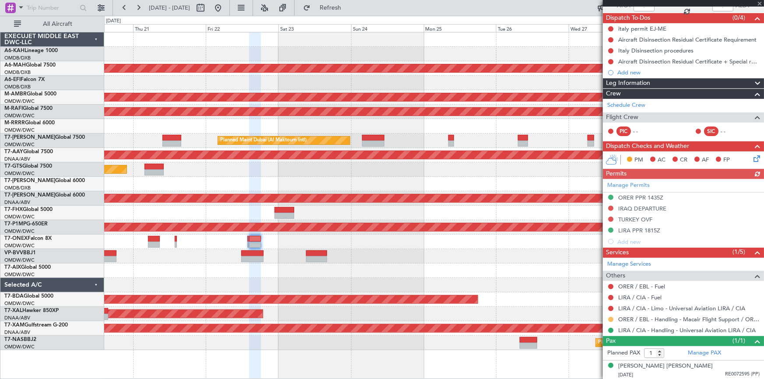
click at [612, 318] on button at bounding box center [610, 319] width 5 height 5
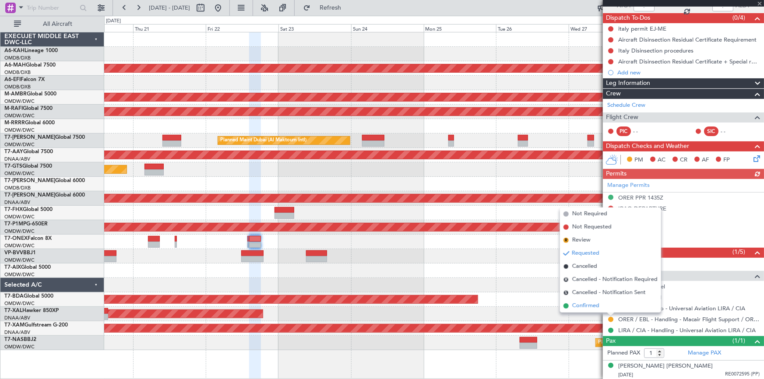
click at [582, 305] on span "Confirmed" at bounding box center [585, 306] width 27 height 9
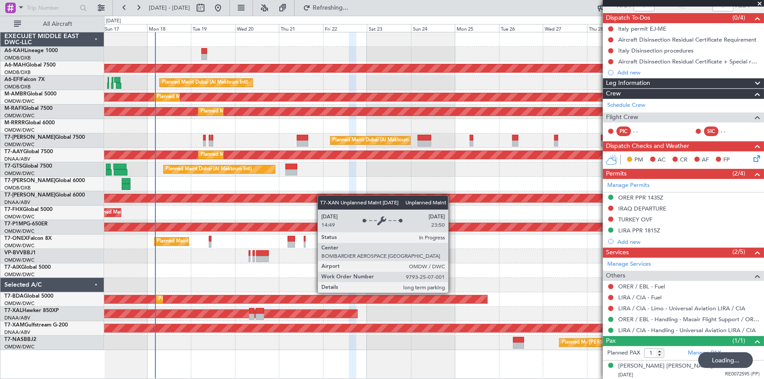
click at [402, 200] on div "Unplanned Maint Budapest (Ferenc Liszt Intl) Planned Maint Dubai (Dubai Intl) P…" at bounding box center [433, 191] width 659 height 318
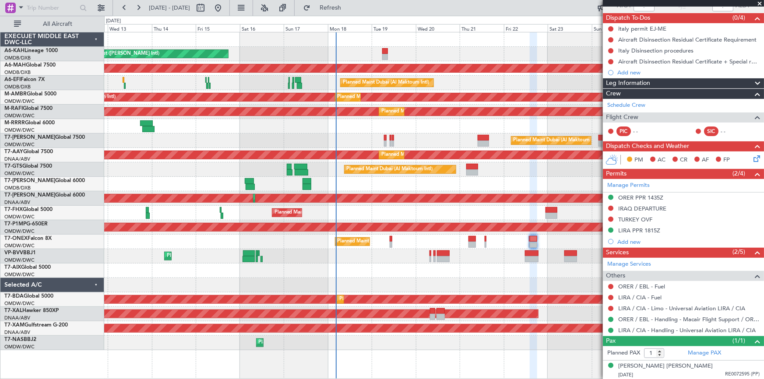
click at [439, 145] on div "Planned Maint Dubai (Al Maktoum Intl)" at bounding box center [433, 140] width 659 height 14
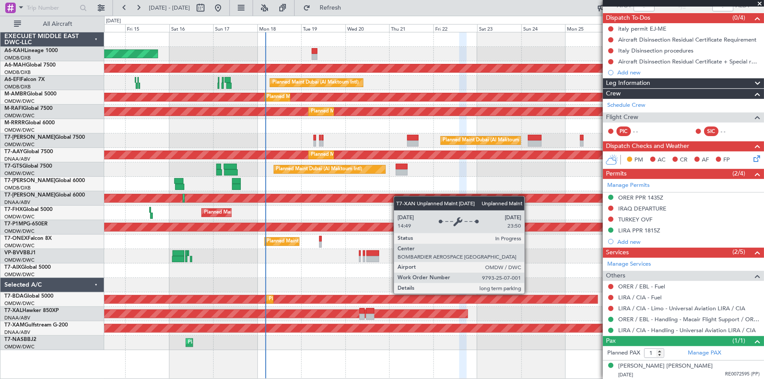
click at [381, 198] on div "Unplanned Maint Budapest (Ferenc Liszt Intl) Planned Maint Dubai (Dubai Intl) P…" at bounding box center [433, 191] width 659 height 318
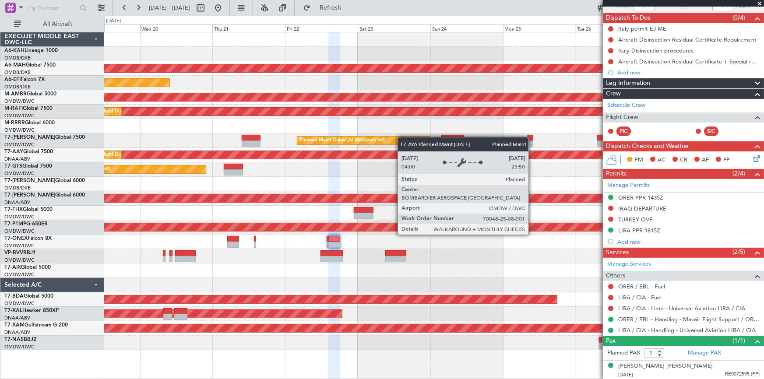
click at [362, 135] on div "Planned Maint Dubai (Dubai Intl) Planned Maint Dubai (Al Maktoum Intl) Planned …" at bounding box center [433, 191] width 659 height 318
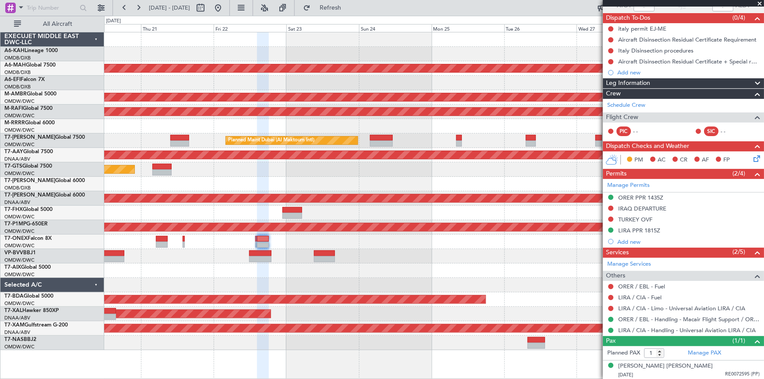
click at [477, 144] on div "Planned Maint Dubai (Al Maktoum Intl)" at bounding box center [433, 140] width 659 height 14
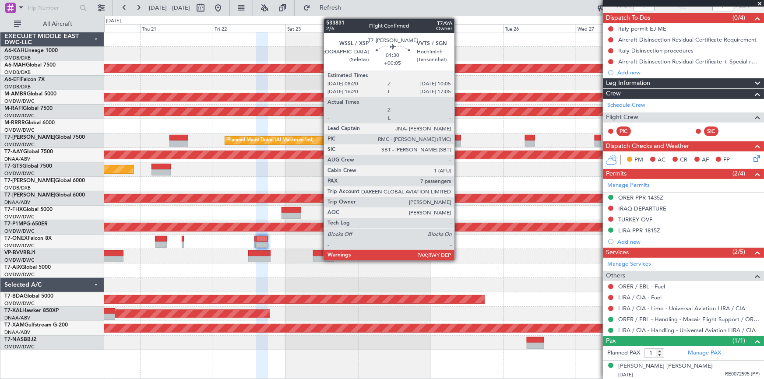
click at [459, 137] on div at bounding box center [458, 138] width 6 height 6
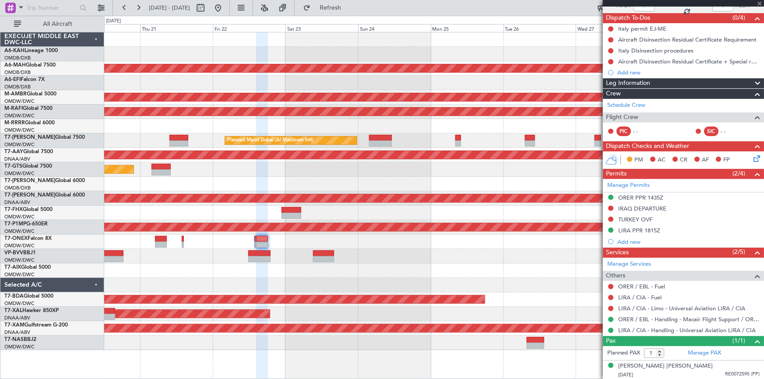
type input "7"
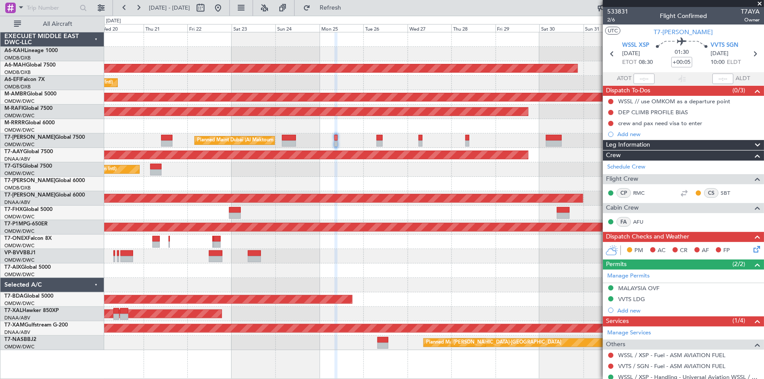
click at [312, 75] on div "Planned Maint Dubai (Dubai Intl) Planned Maint Dubai (Al Maktoum Intl) Planned …" at bounding box center [433, 191] width 659 height 318
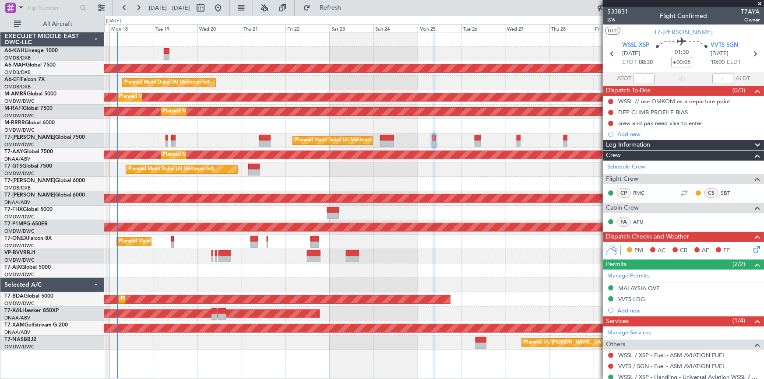
click at [274, 77] on div "Planned Maint Dubai (Al Maktoum Intl)" at bounding box center [433, 83] width 659 height 14
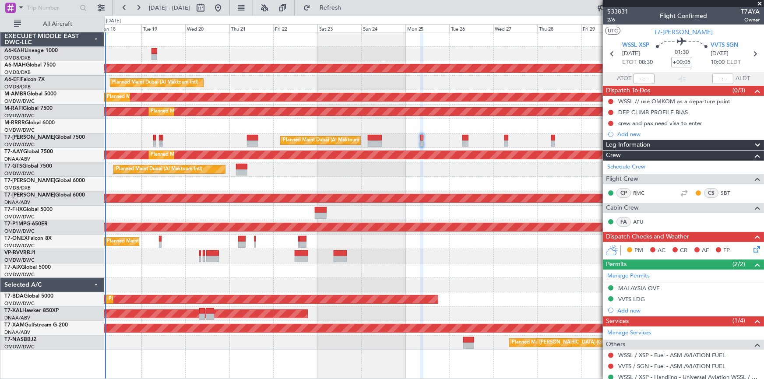
drag, startPoint x: 244, startPoint y: 8, endPoint x: 244, endPoint y: 39, distance: 31.5
click at [225, 9] on button at bounding box center [218, 8] width 14 height 14
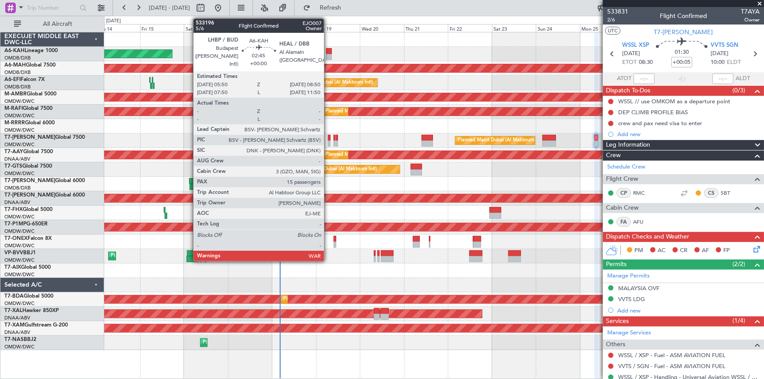
click at [333, 50] on div "Unplanned Maint Budapest ([PERSON_NAME] Intl)" at bounding box center [433, 54] width 659 height 14
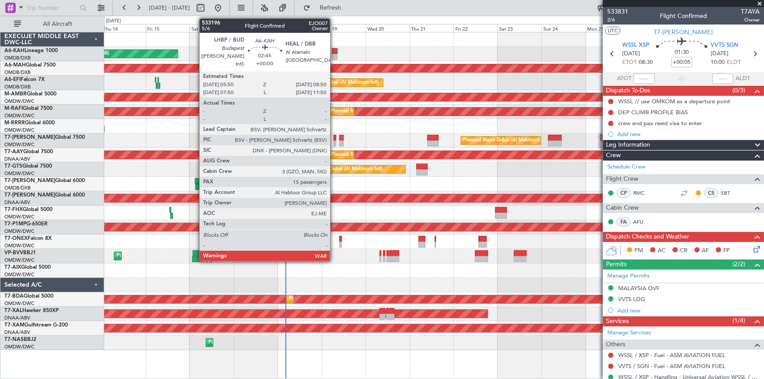
click at [334, 48] on div at bounding box center [335, 51] width 6 height 6
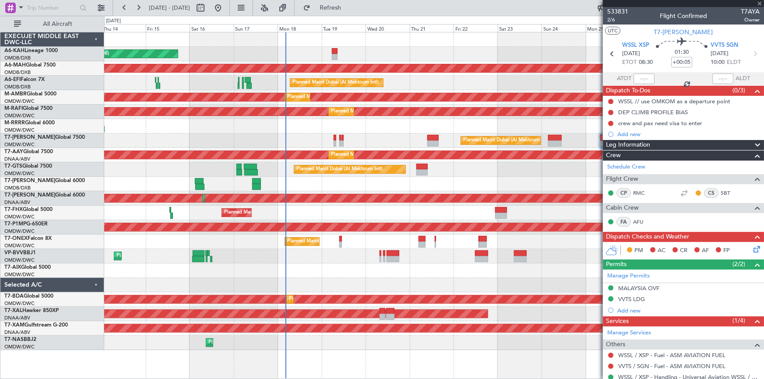
type input "15"
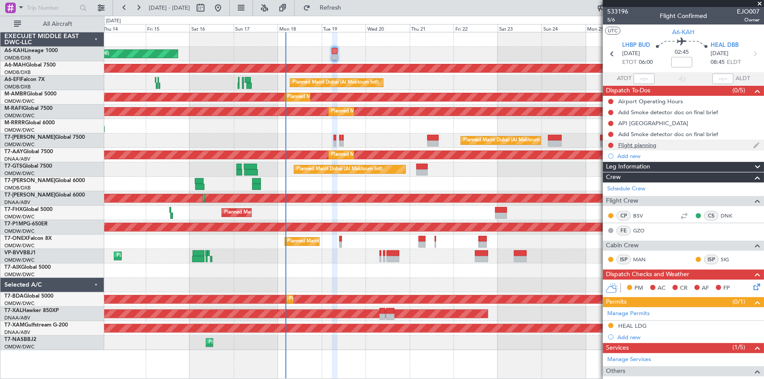
click at [637, 144] on div "Flight planning" at bounding box center [637, 144] width 38 height 7
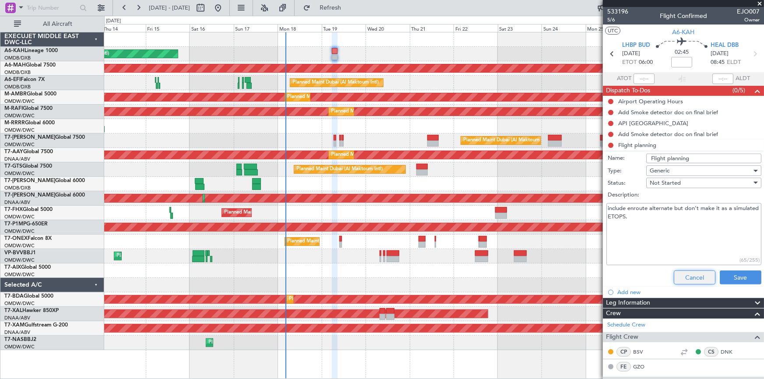
click at [691, 276] on button "Cancel" at bounding box center [694, 277] width 42 height 14
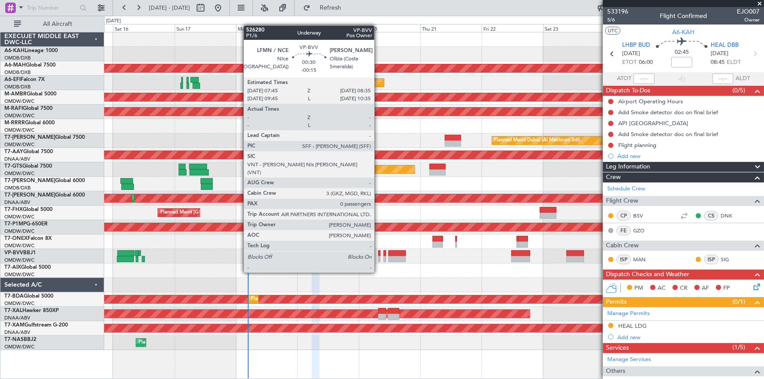
click at [378, 256] on div at bounding box center [379, 259] width 2 height 6
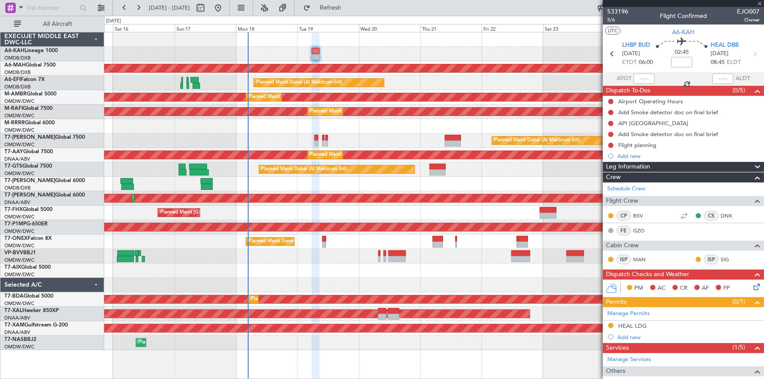
type input "-00:15"
type input "0"
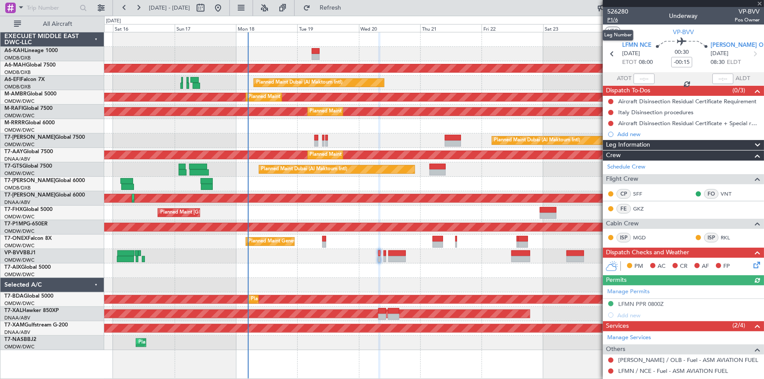
click at [613, 18] on span "P1/6" at bounding box center [617, 19] width 21 height 7
drag, startPoint x: 750, startPoint y: 50, endPoint x: 741, endPoint y: 55, distance: 9.4
click at [750, 52] on icon at bounding box center [754, 53] width 11 height 11
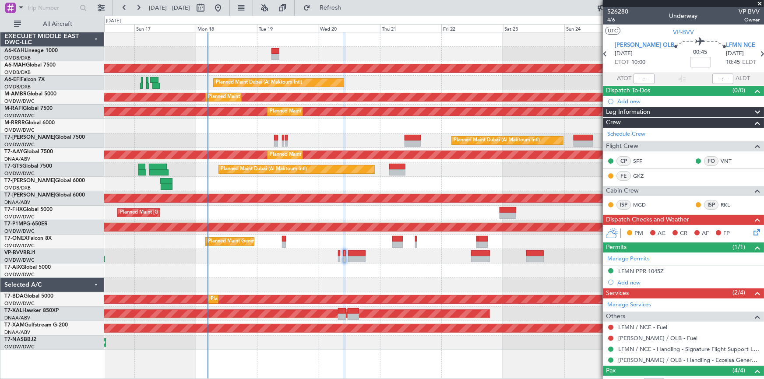
click at [297, 280] on div at bounding box center [433, 285] width 659 height 14
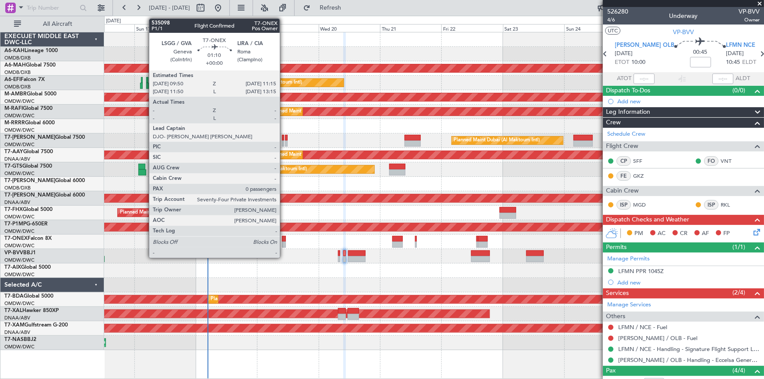
click at [284, 238] on div at bounding box center [284, 239] width 4 height 6
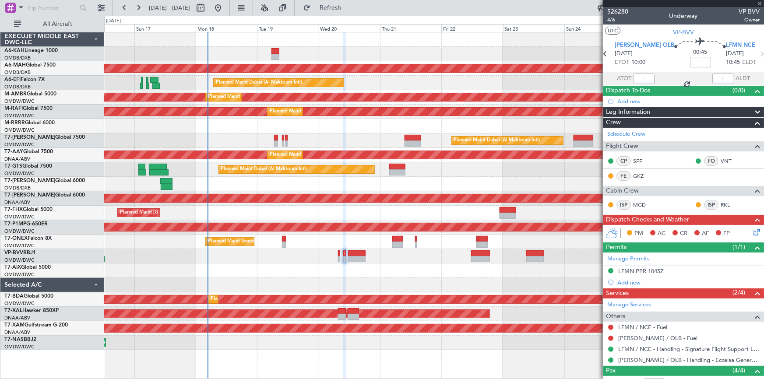
type input "0"
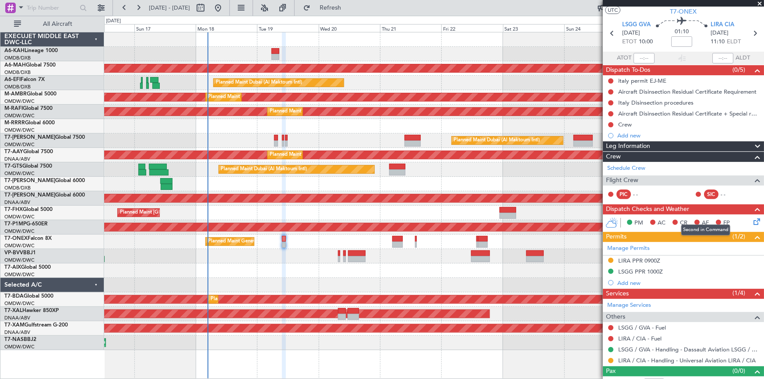
scroll to position [31, 0]
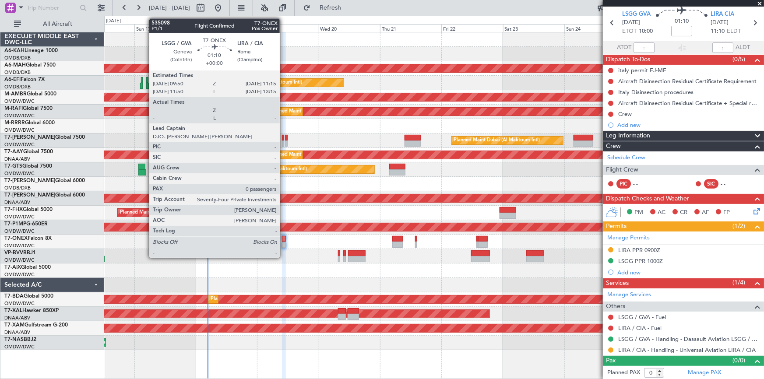
click at [284, 238] on div at bounding box center [284, 239] width 4 height 6
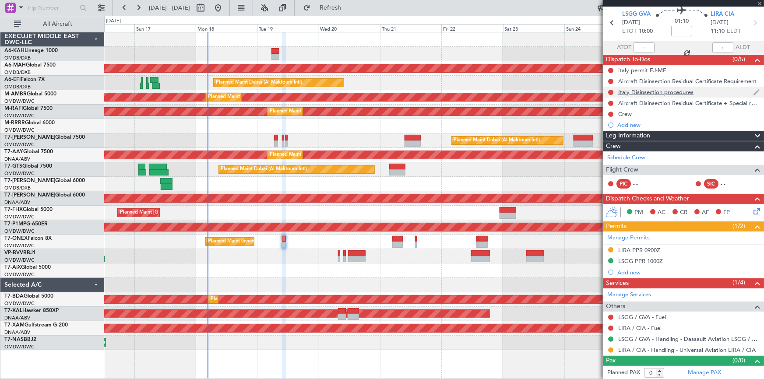
scroll to position [0, 0]
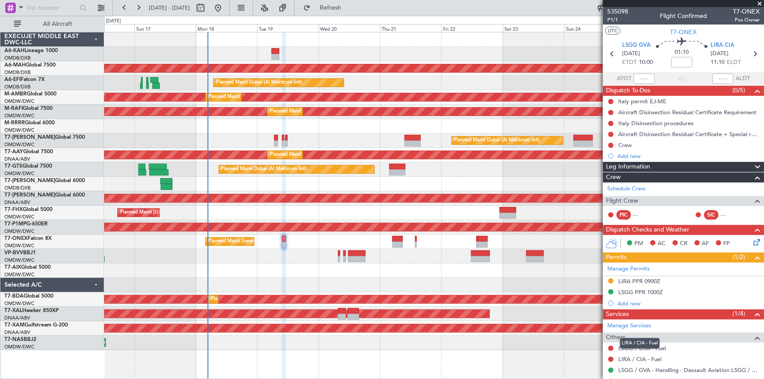
click at [654, 348] on div "LIRA / CIA - Fuel" at bounding box center [640, 343] width 40 height 11
click at [623, 348] on link "LSGG / GVA - Fuel" at bounding box center [642, 347] width 48 height 7
click at [349, 8] on span "Refresh" at bounding box center [330, 8] width 37 height 6
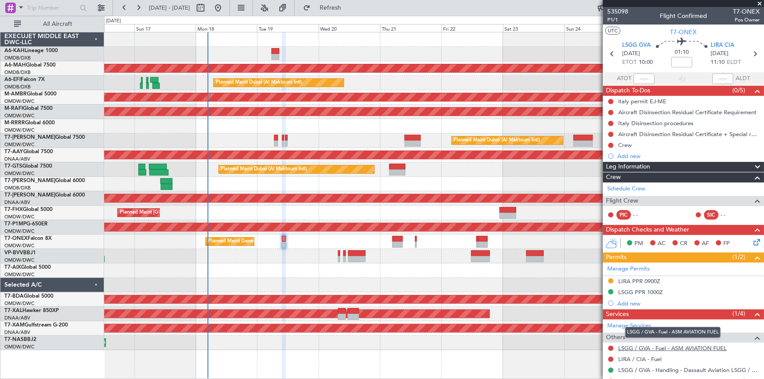
click at [677, 347] on link "LSGG / GVA - Fuel - ASM AVIATION FUEL" at bounding box center [672, 347] width 109 height 7
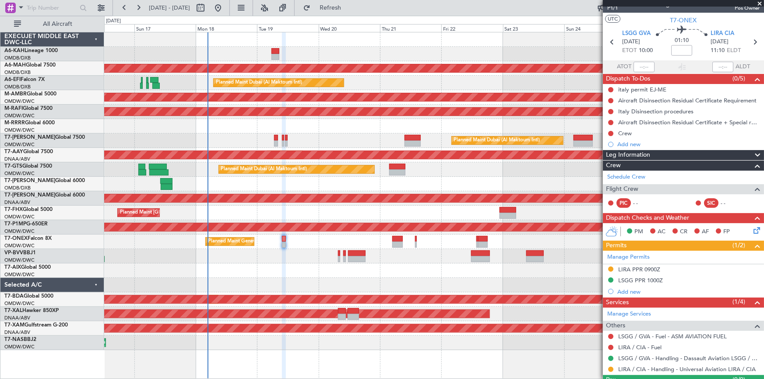
scroll to position [31, 0]
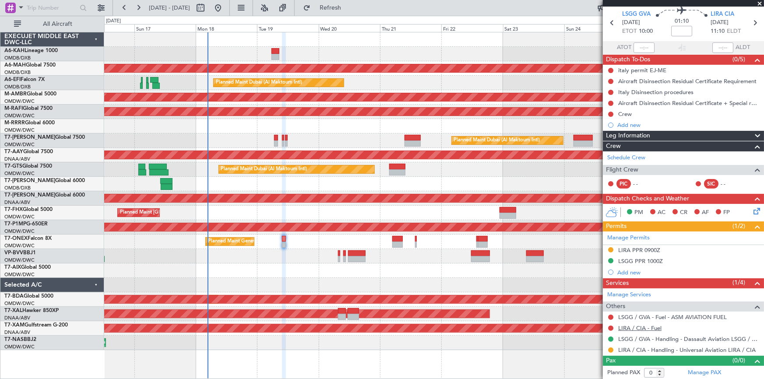
click at [621, 327] on link "LIRA / CIA - Fuel" at bounding box center [639, 327] width 43 height 7
drag, startPoint x: 343, startPoint y: 4, endPoint x: 578, endPoint y: 110, distance: 257.6
click at [343, 4] on button "Refresh" at bounding box center [325, 8] width 53 height 14
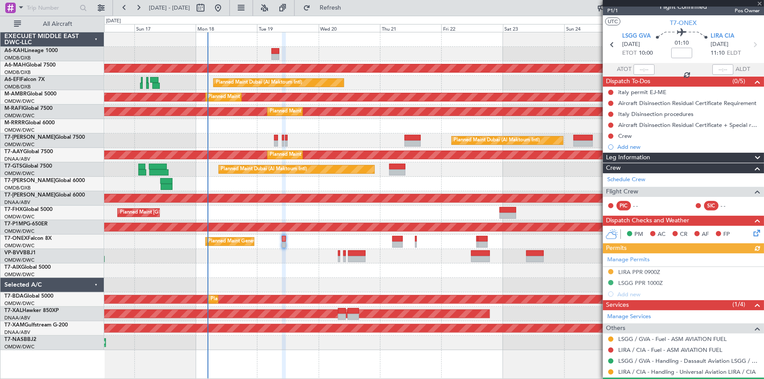
scroll to position [0, 0]
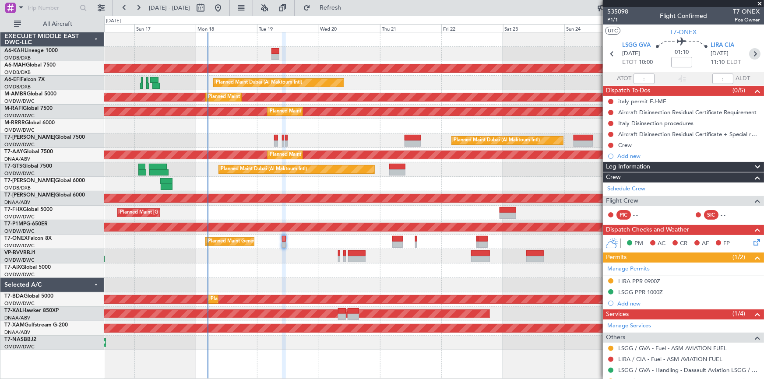
click at [751, 54] on icon at bounding box center [754, 53] width 11 height 11
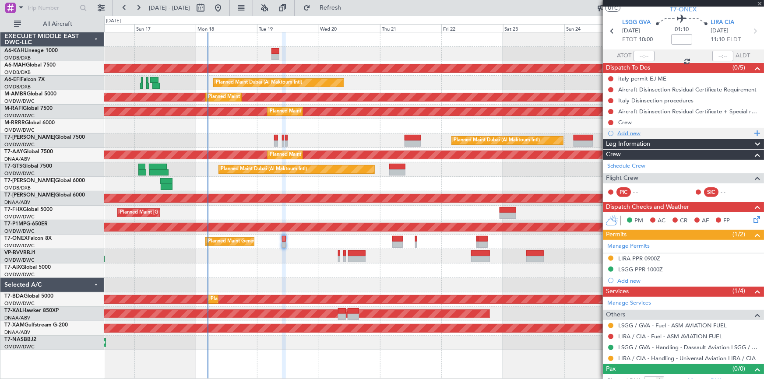
scroll to position [31, 0]
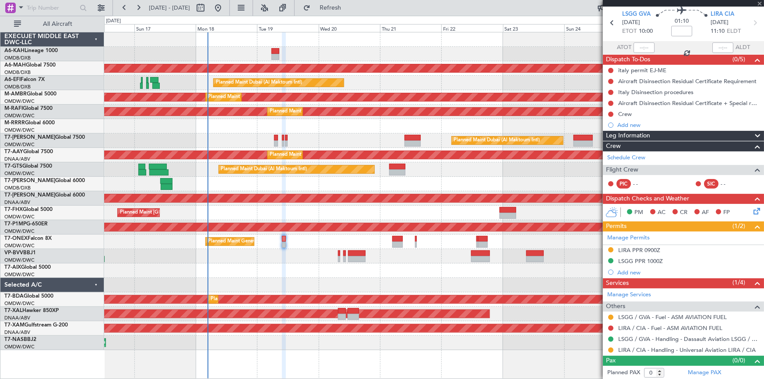
type input "+00:05"
type input "1"
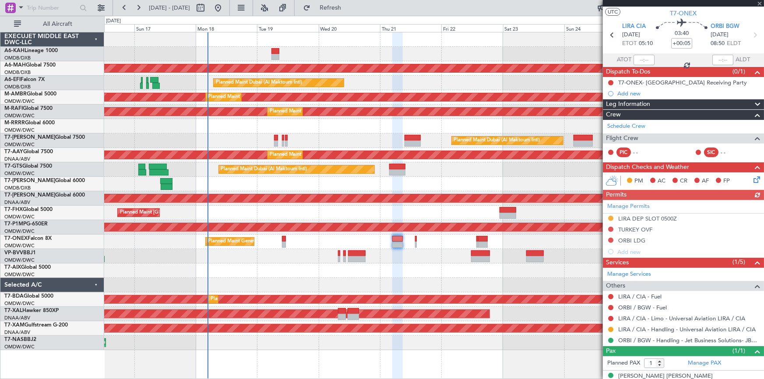
scroll to position [29, 0]
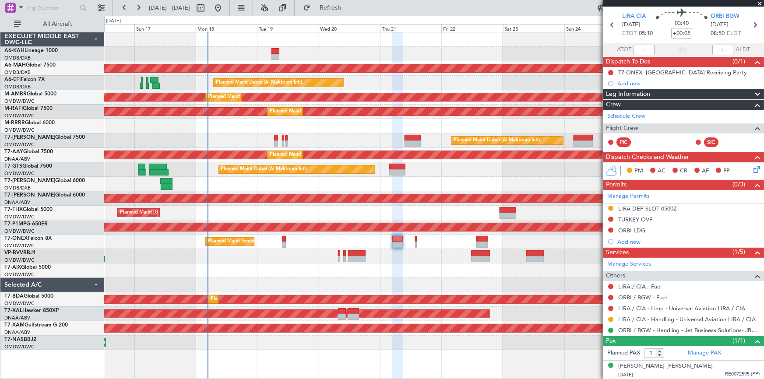
click at [630, 287] on link "LIRA / CIA - Fuel" at bounding box center [639, 286] width 43 height 7
drag, startPoint x: 353, startPoint y: 10, endPoint x: 490, endPoint y: 80, distance: 153.8
click at [349, 10] on span "Refresh" at bounding box center [330, 8] width 37 height 6
click at [649, 285] on link "LIRA / CIA - Fuel - ASM AVIATION FUEL" at bounding box center [670, 286] width 104 height 7
click at [638, 295] on link "ORBI / BGW - Fuel" at bounding box center [642, 297] width 49 height 7
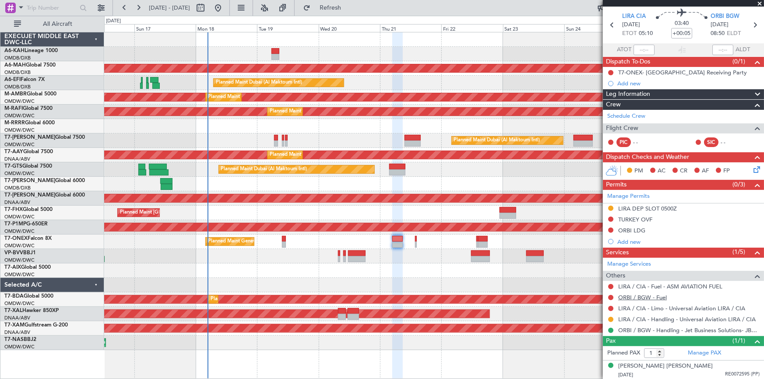
click at [653, 298] on link "ORBI / BGW - Fuel" at bounding box center [642, 297] width 49 height 7
drag, startPoint x: 351, startPoint y: 7, endPoint x: 407, endPoint y: 55, distance: 73.6
click at [349, 9] on span "Refresh" at bounding box center [330, 8] width 37 height 6
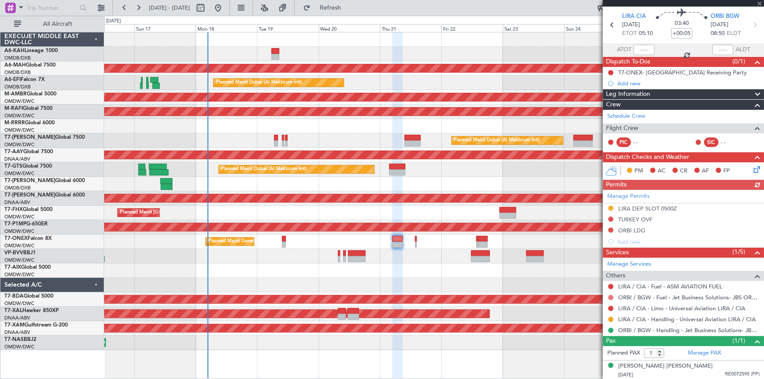
click at [612, 295] on button at bounding box center [610, 297] width 5 height 5
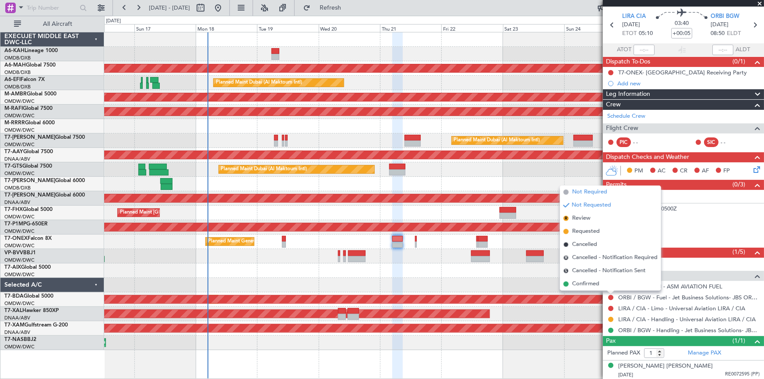
click at [583, 192] on span "Not Required" at bounding box center [589, 192] width 35 height 9
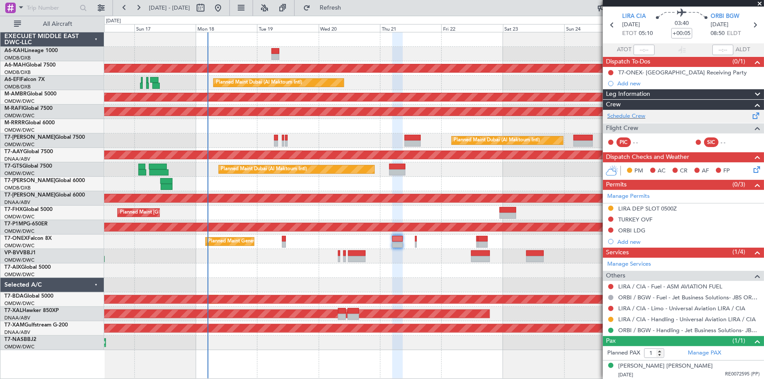
drag, startPoint x: 365, startPoint y: 5, endPoint x: 665, endPoint y: 113, distance: 318.8
click at [349, 6] on span "Refresh" at bounding box center [330, 8] width 37 height 6
click at [612, 24] on icon at bounding box center [611, 24] width 11 height 11
type input "0"
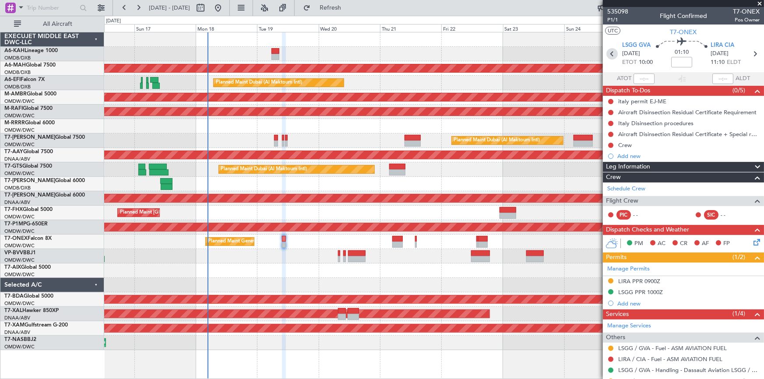
click at [609, 51] on icon at bounding box center [611, 53] width 11 height 11
type input "18:06"
type input "18:43"
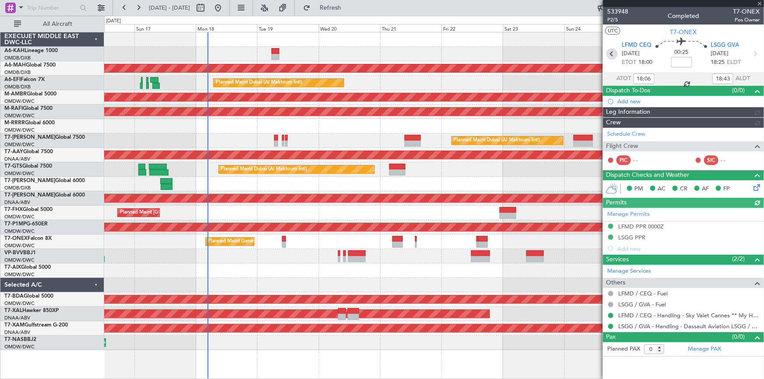
type input "Rohit Roy (ROY)"
type input "6972"
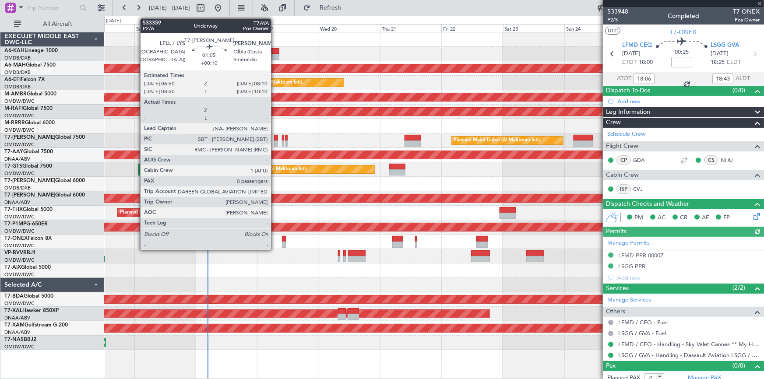
click at [275, 139] on div at bounding box center [276, 138] width 4 height 6
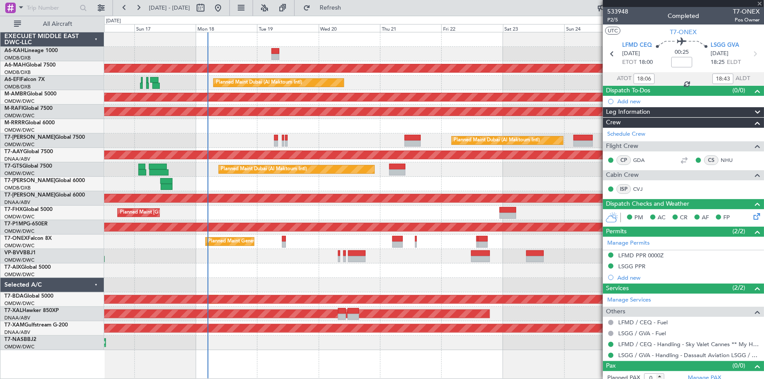
type input "+00:10"
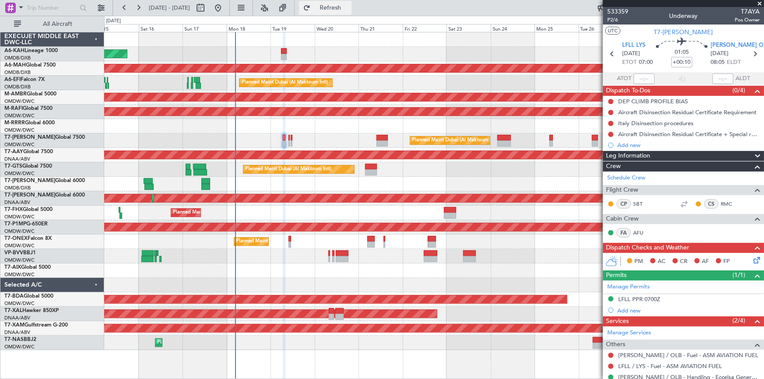
click at [349, 11] on span "Refresh" at bounding box center [330, 8] width 37 height 6
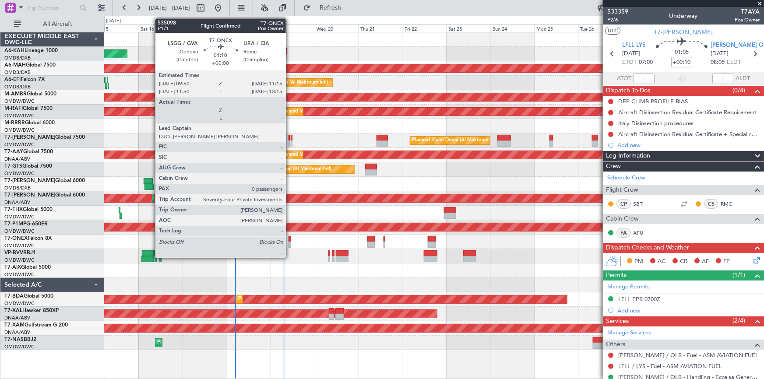
click at [290, 238] on div at bounding box center [289, 239] width 3 height 6
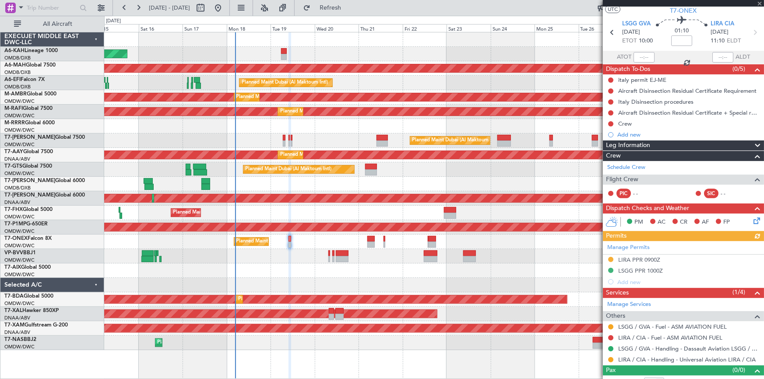
scroll to position [31, 0]
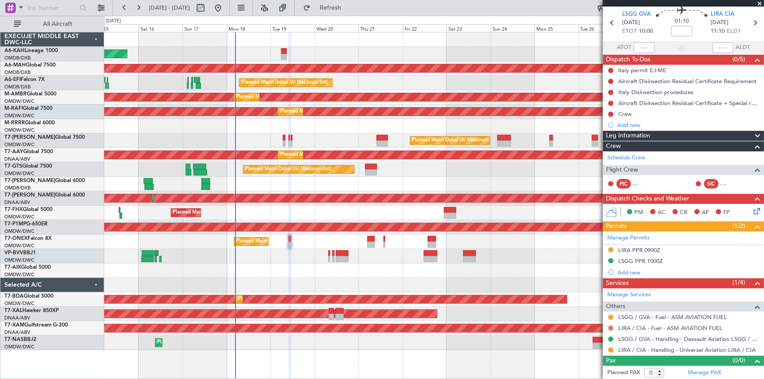
click at [612, 326] on button at bounding box center [610, 328] width 5 height 5
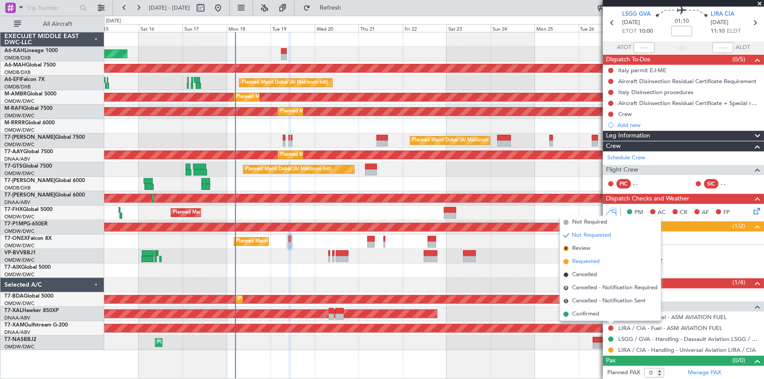
click at [588, 259] on span "Requested" at bounding box center [586, 261] width 28 height 9
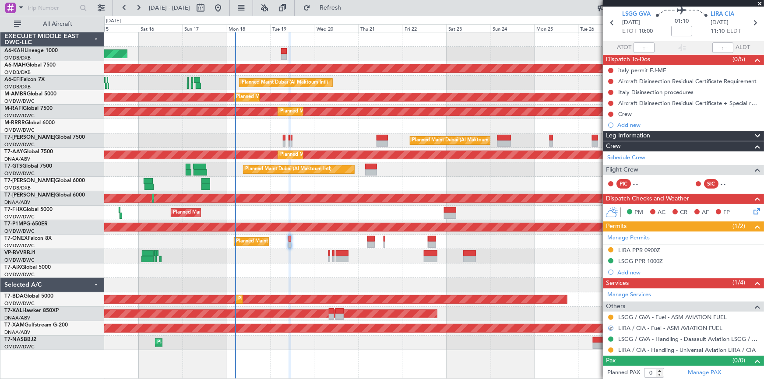
scroll to position [0, 0]
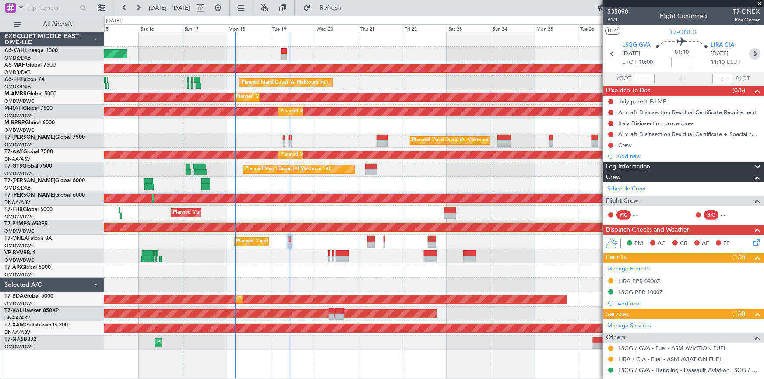
click at [753, 49] on icon at bounding box center [754, 53] width 11 height 11
type input "+00:05"
type input "1"
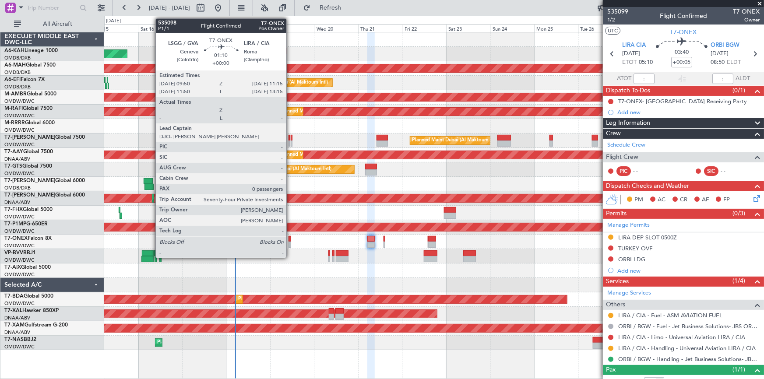
click at [290, 239] on div at bounding box center [289, 239] width 3 height 6
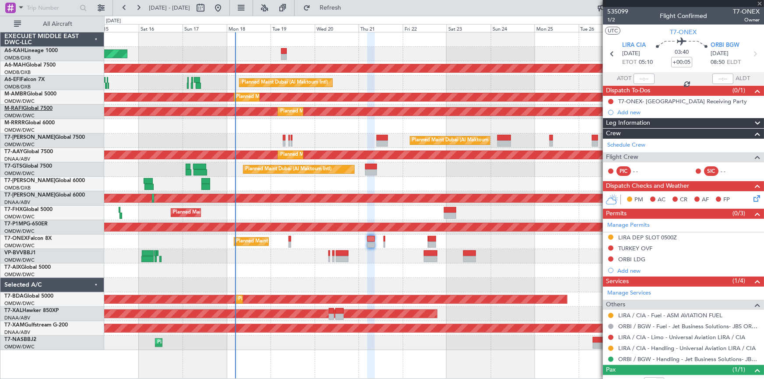
type input "0"
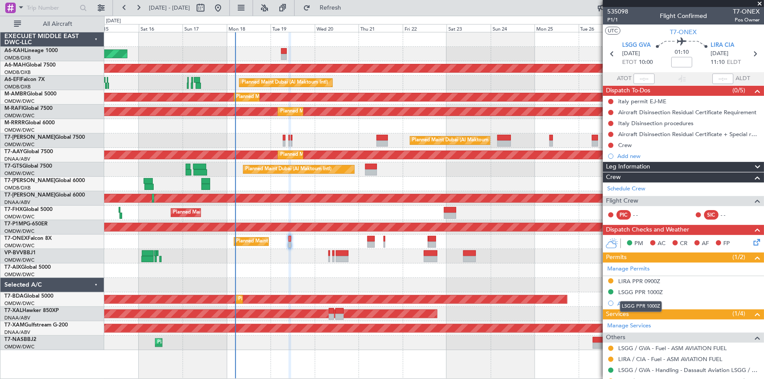
drag, startPoint x: 642, startPoint y: 289, endPoint x: 675, endPoint y: 289, distance: 33.3
click at [642, 289] on div "LSGG PPR 1000Z" at bounding box center [640, 291] width 45 height 7
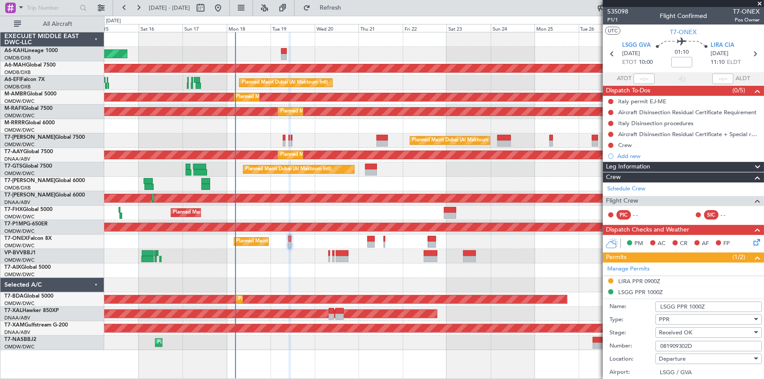
scroll to position [159, 0]
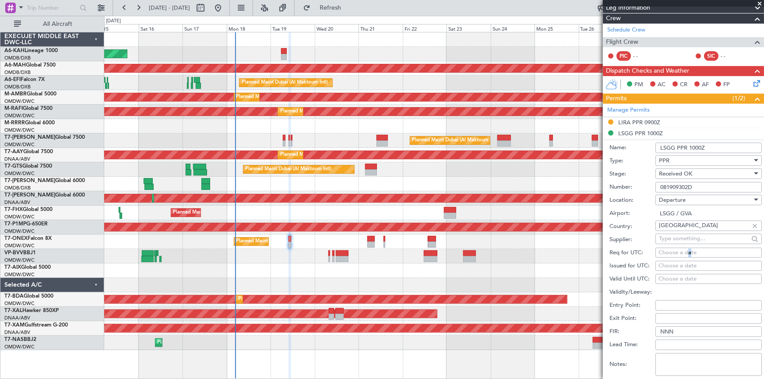
click at [689, 250] on div "Choose a date" at bounding box center [708, 253] width 100 height 9
select select "8"
select select "2025"
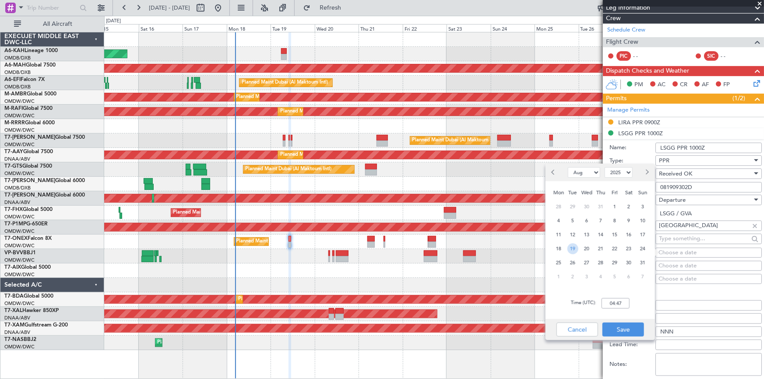
click at [574, 248] on span "19" at bounding box center [572, 248] width 11 height 11
click at [607, 301] on input "00:00" at bounding box center [615, 303] width 28 height 11
type input "10:00"
drag, startPoint x: 621, startPoint y: 328, endPoint x: 685, endPoint y: 284, distance: 77.2
click at [622, 328] on button "Save" at bounding box center [623, 330] width 42 height 14
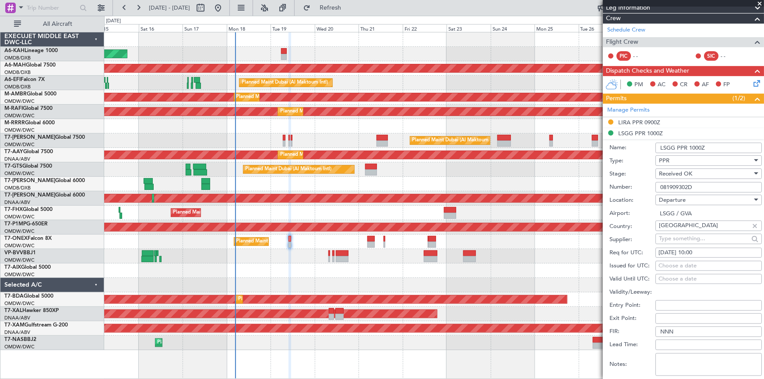
click at [687, 262] on div "Choose a date" at bounding box center [708, 266] width 100 height 9
select select "8"
select select "2025"
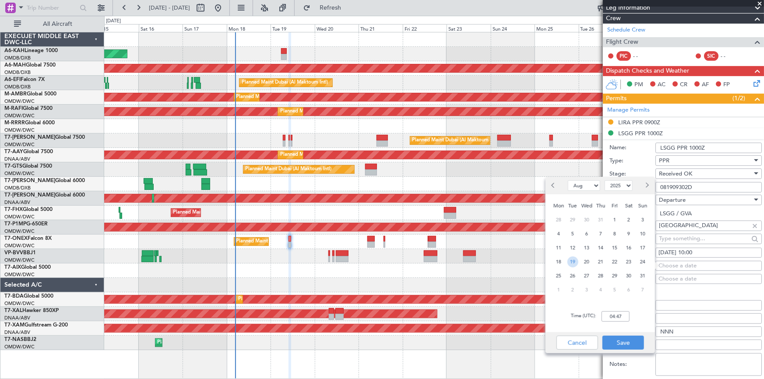
click at [572, 263] on span "19" at bounding box center [572, 261] width 11 height 11
click at [603, 314] on input "00:00" at bounding box center [615, 316] width 28 height 11
type input "09:55"
click at [626, 344] on button "Save" at bounding box center [623, 343] width 42 height 14
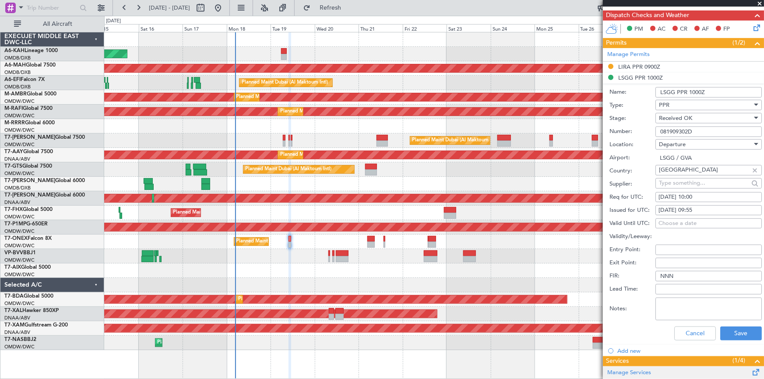
scroll to position [278, 0]
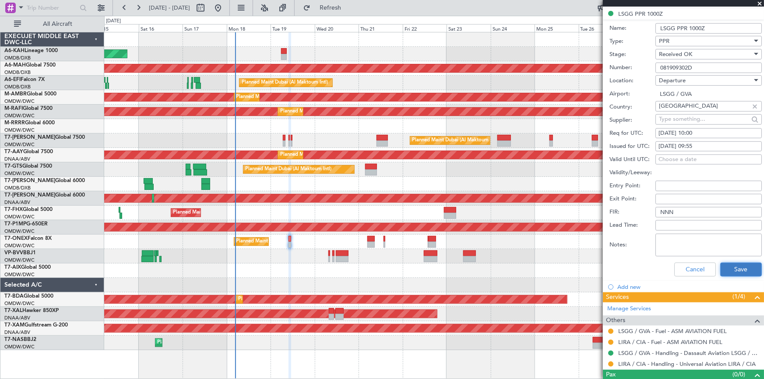
click at [743, 268] on button "Save" at bounding box center [741, 270] width 42 height 14
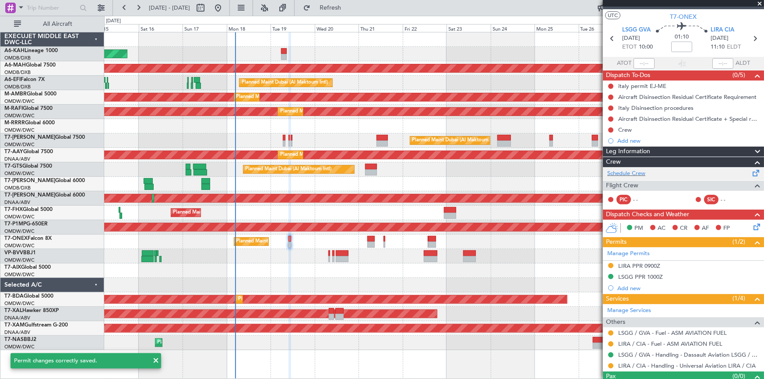
scroll to position [0, 0]
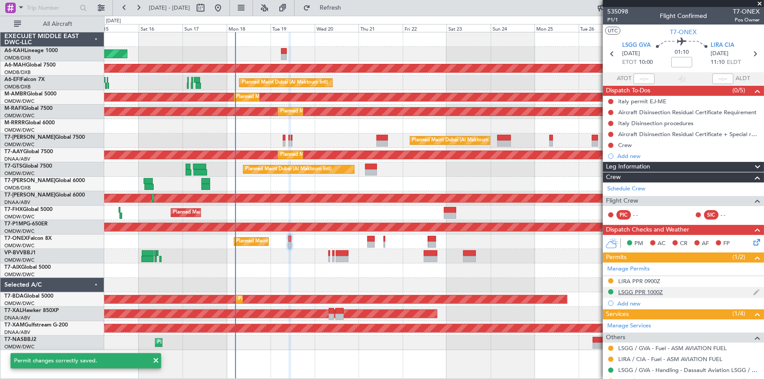
click at [644, 293] on div "LSGG PPR 1000Z" at bounding box center [640, 291] width 45 height 7
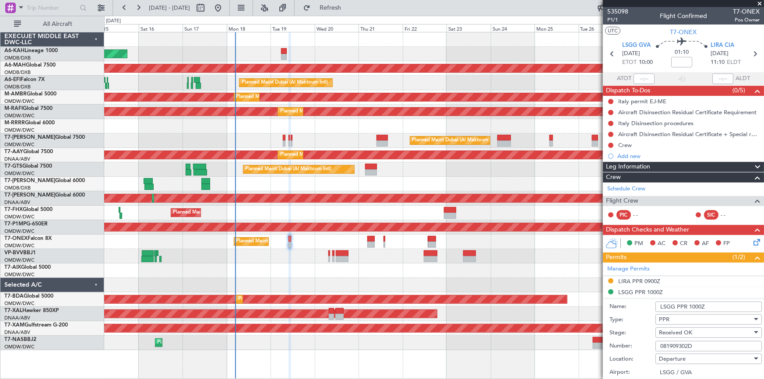
click at [712, 302] on input "LSGG PPR 1000Z" at bounding box center [708, 307] width 106 height 11
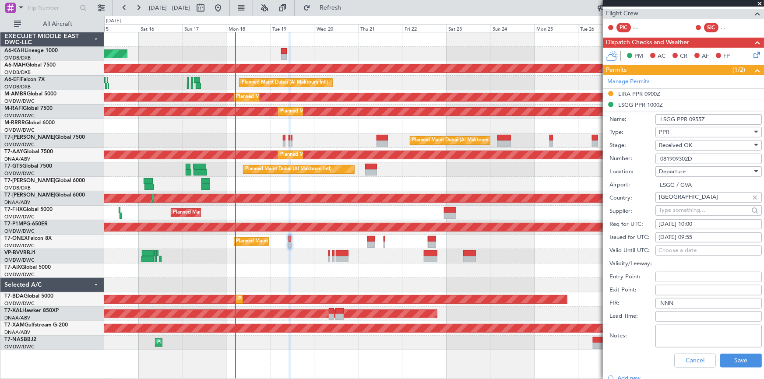
scroll to position [199, 0]
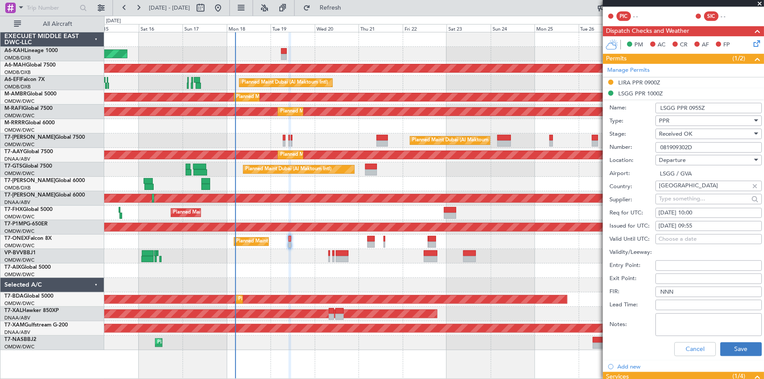
type input "LSGG PPR 0955Z"
click at [729, 342] on button "Save" at bounding box center [741, 349] width 42 height 14
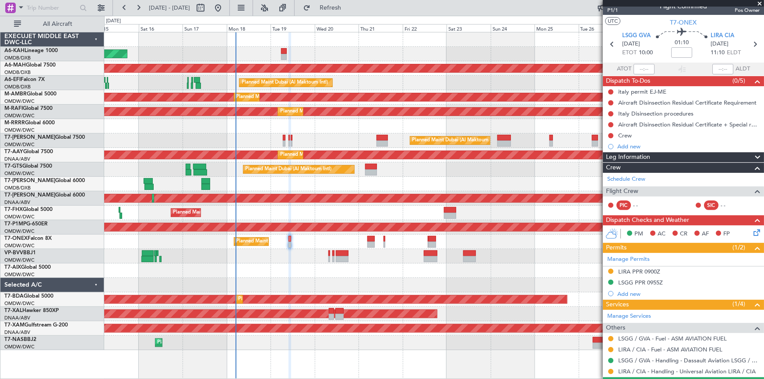
scroll to position [0, 0]
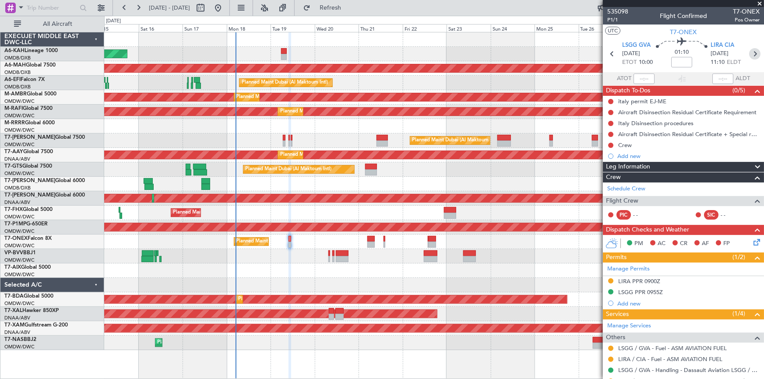
click at [750, 55] on icon at bounding box center [754, 53] width 11 height 11
type input "+00:05"
type input "1"
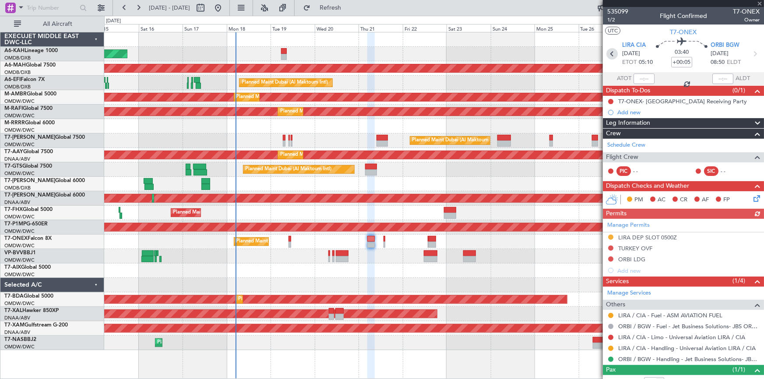
click at [611, 50] on icon at bounding box center [611, 53] width 11 height 11
type input "0"
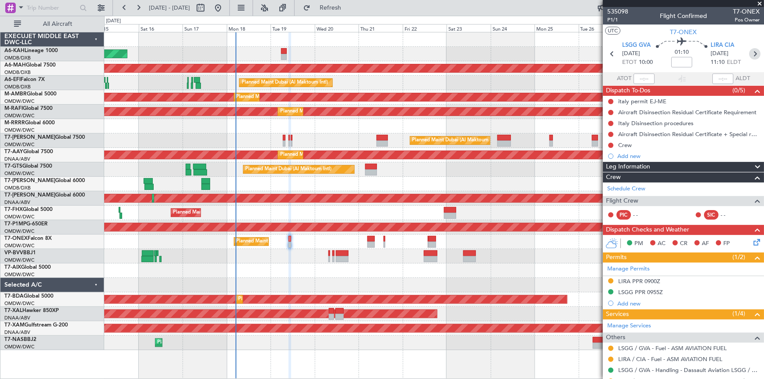
click at [752, 56] on icon at bounding box center [754, 53] width 11 height 11
type input "+00:05"
type input "1"
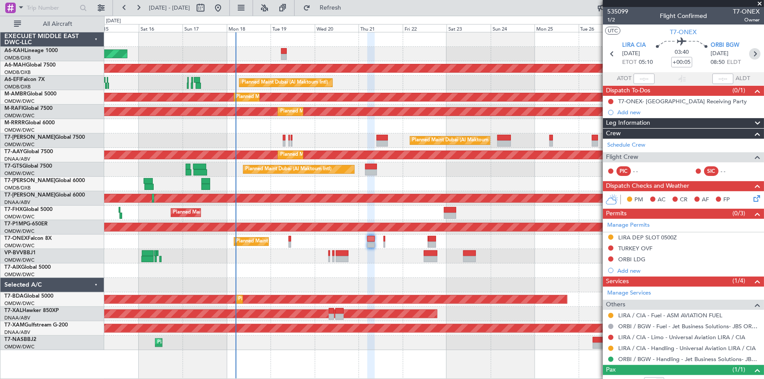
click at [750, 53] on icon at bounding box center [754, 53] width 11 height 11
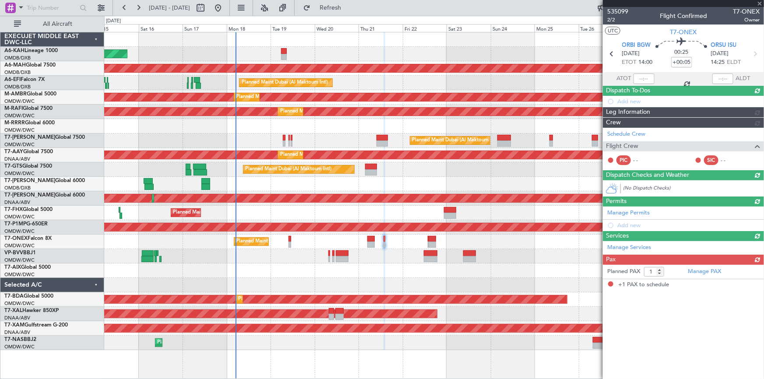
type input "-00:05"
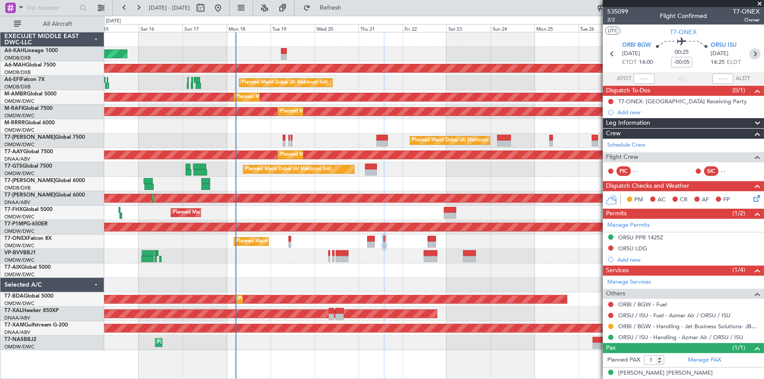
click at [752, 49] on icon at bounding box center [754, 53] width 11 height 11
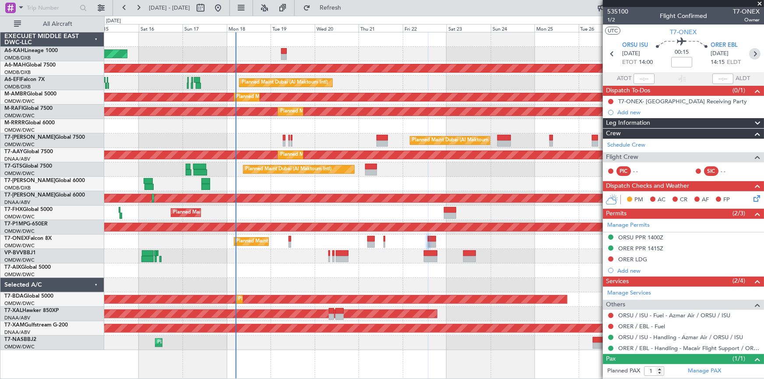
click at [749, 53] on icon at bounding box center [754, 53] width 11 height 11
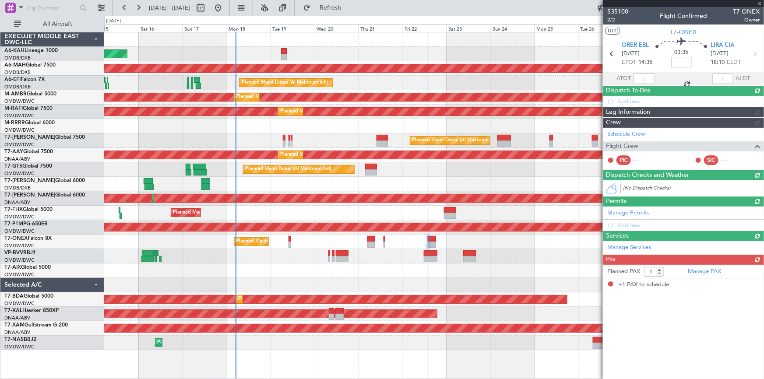
type input "+00:05"
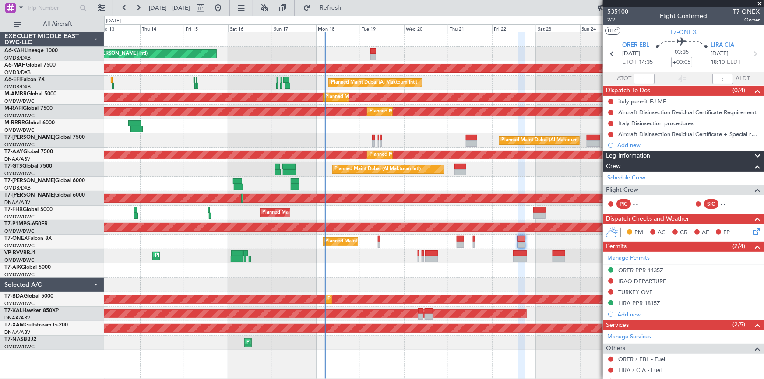
click at [378, 214] on div "Planned Maint [GEOGRAPHIC_DATA] ([GEOGRAPHIC_DATA][PERSON_NAME])" at bounding box center [433, 213] width 659 height 14
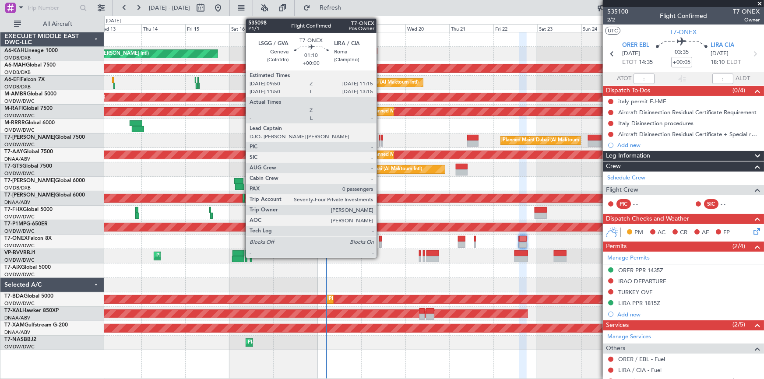
click at [380, 238] on div at bounding box center [380, 239] width 3 height 6
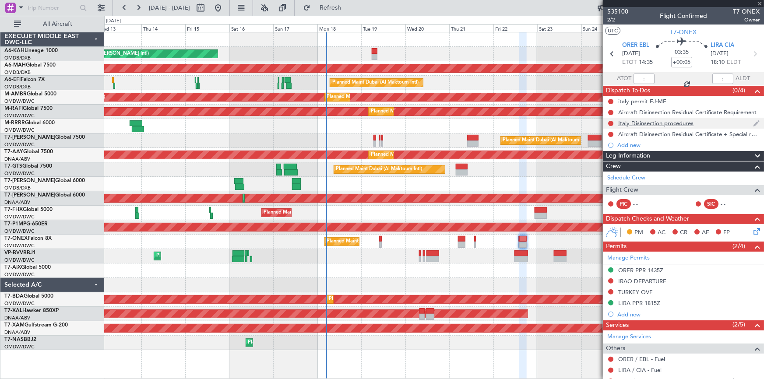
type input "0"
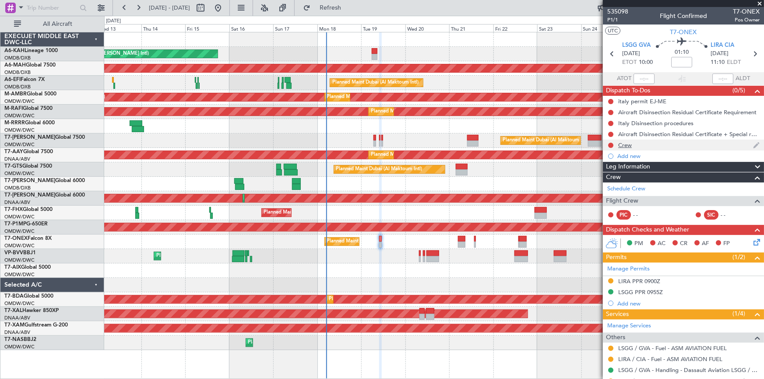
click at [625, 144] on div "Crew" at bounding box center [625, 144] width 14 height 7
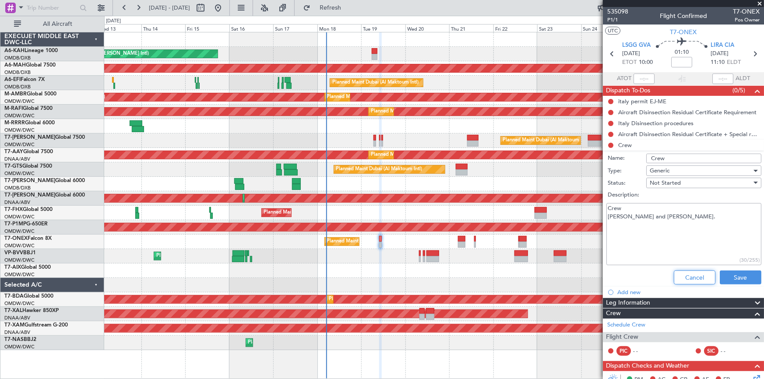
click at [680, 275] on button "Cancel" at bounding box center [694, 277] width 42 height 14
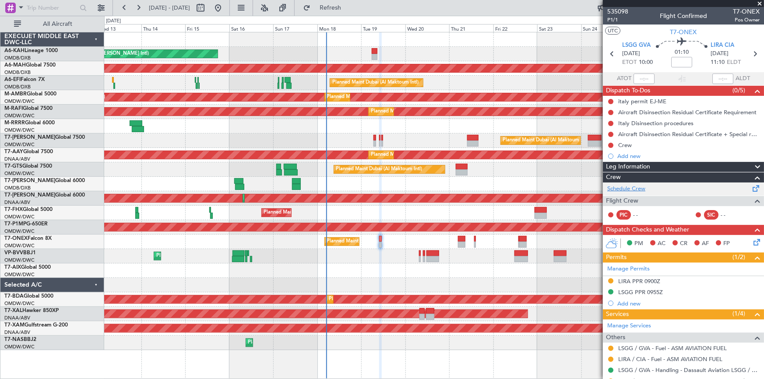
click at [635, 187] on link "Schedule Crew" at bounding box center [626, 189] width 38 height 9
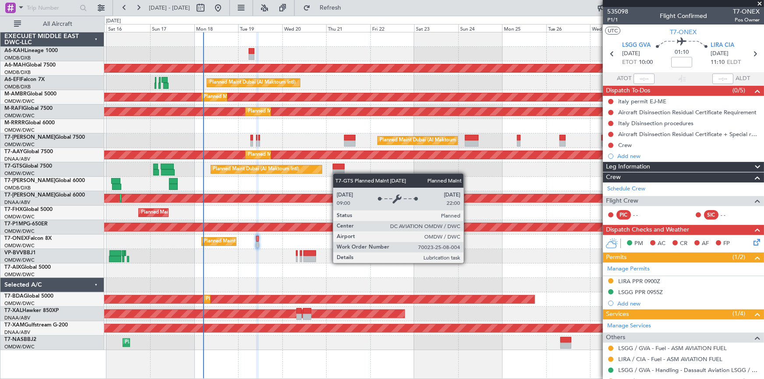
click at [316, 166] on div "Unplanned Maint Budapest ([PERSON_NAME] Intl) Planned Maint [GEOGRAPHIC_DATA] (…" at bounding box center [433, 191] width 659 height 318
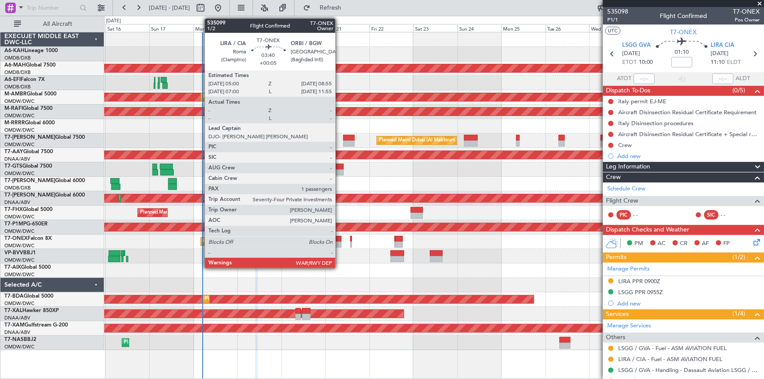
click at [339, 237] on div at bounding box center [337, 239] width 7 height 6
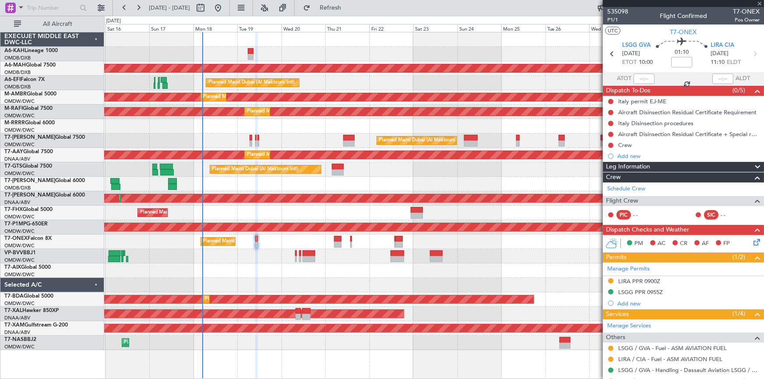
type input "+00:05"
type input "1"
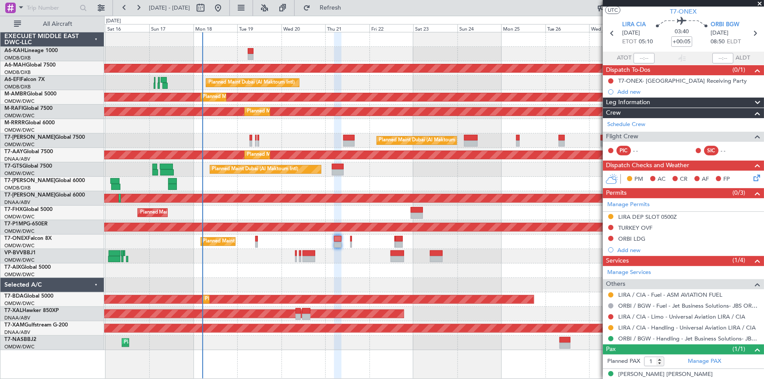
scroll to position [29, 0]
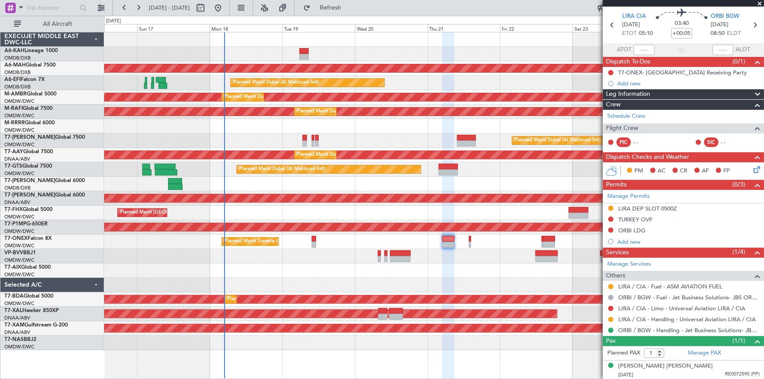
click at [343, 276] on div at bounding box center [433, 270] width 659 height 14
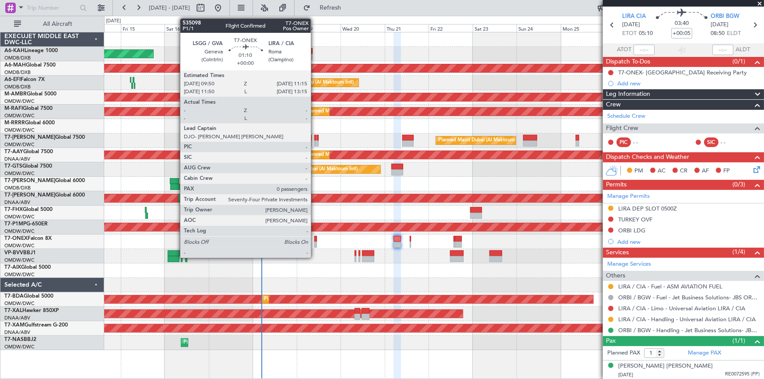
click at [315, 238] on div at bounding box center [315, 239] width 3 height 6
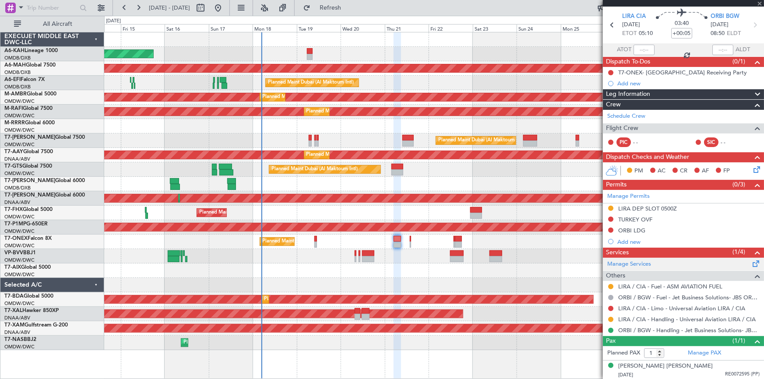
type input "0"
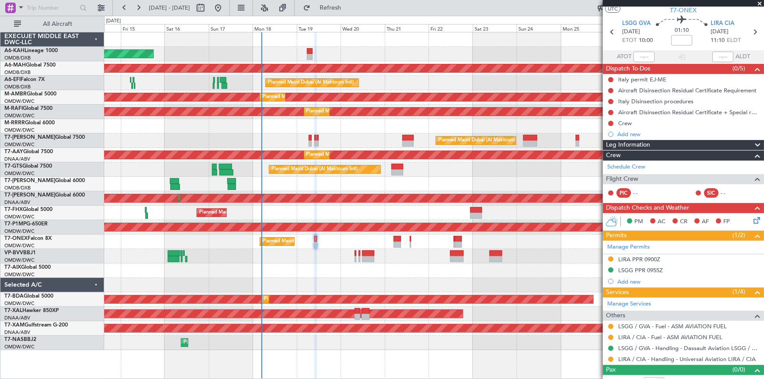
scroll to position [31, 0]
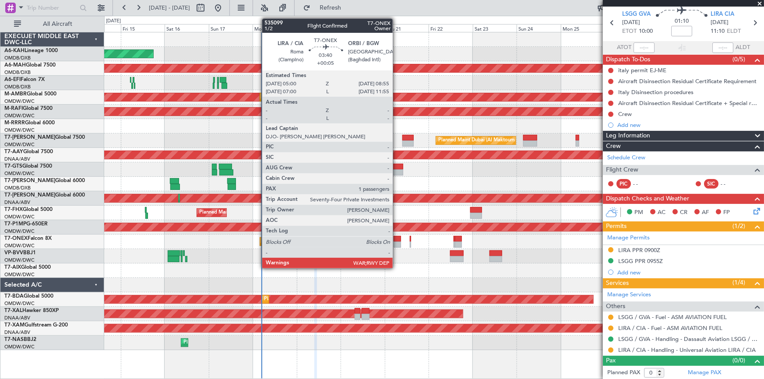
click at [397, 237] on div at bounding box center [396, 239] width 7 height 6
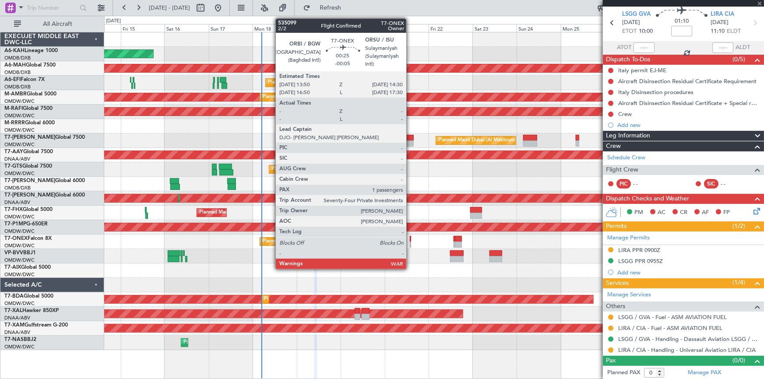
type input "+00:05"
type input "1"
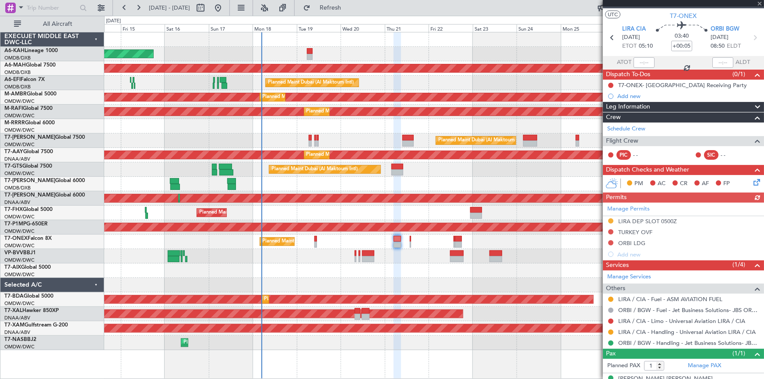
scroll to position [29, 0]
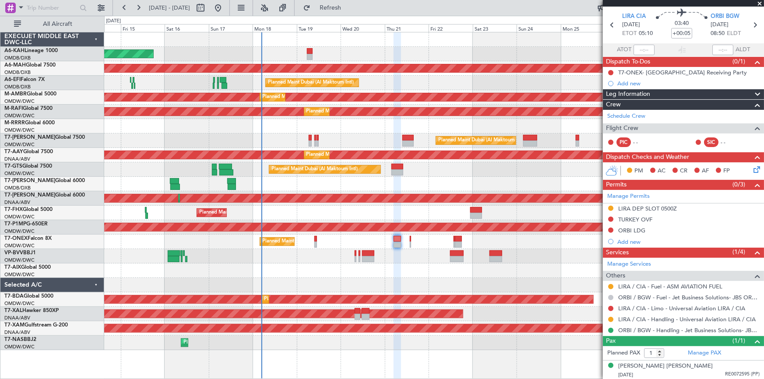
click at [610, 296] on button at bounding box center [610, 297] width 5 height 5
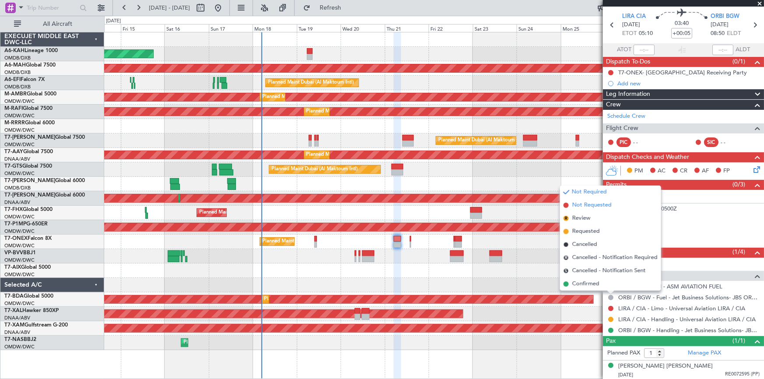
click at [586, 204] on span "Not Requested" at bounding box center [591, 205] width 39 height 9
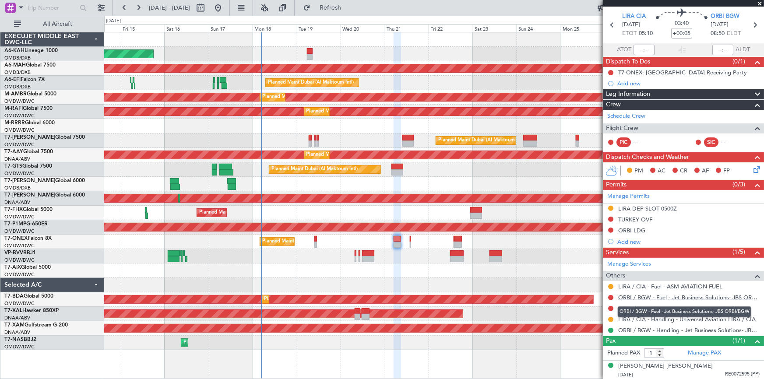
click at [673, 296] on link "ORBI / BGW - Fuel - Jet Business Solutions- JBS ORBI/BGW" at bounding box center [688, 297] width 141 height 7
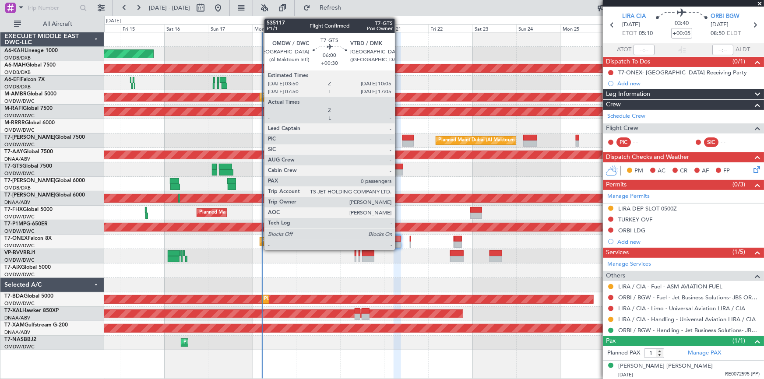
click at [399, 169] on div at bounding box center [397, 172] width 12 height 6
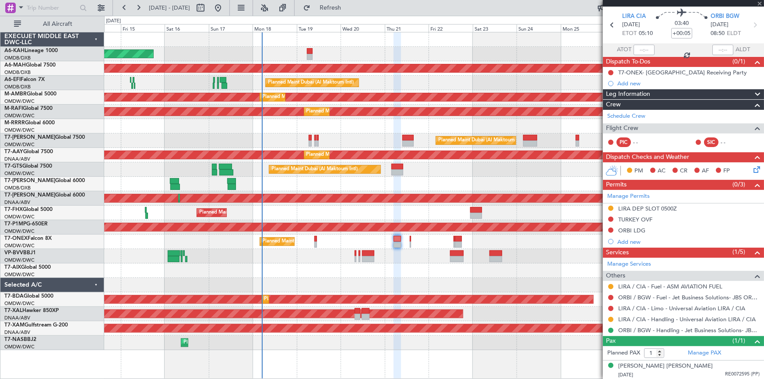
type input "+00:30"
type input "0"
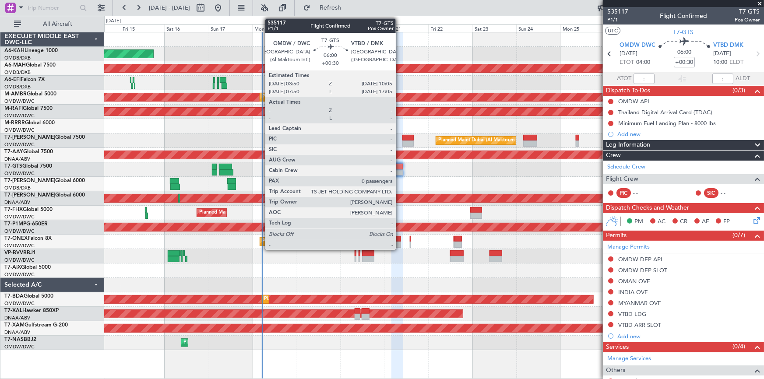
click at [400, 164] on div at bounding box center [397, 167] width 12 height 6
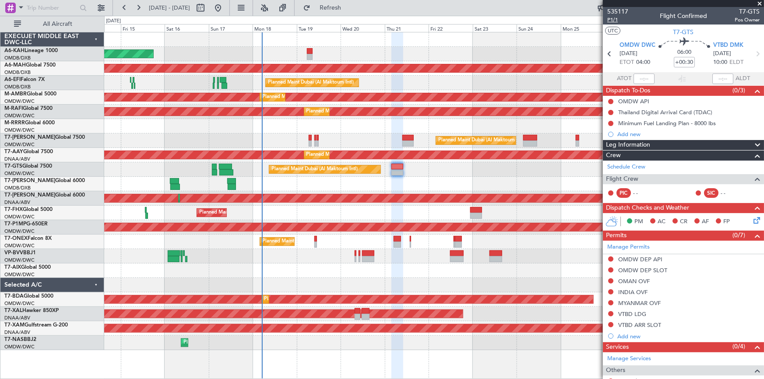
click at [617, 19] on span "P1/1" at bounding box center [617, 19] width 21 height 7
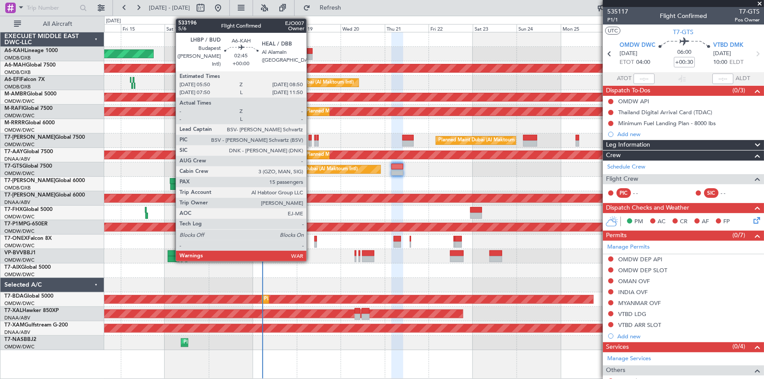
click at [310, 50] on div at bounding box center [310, 51] width 6 height 6
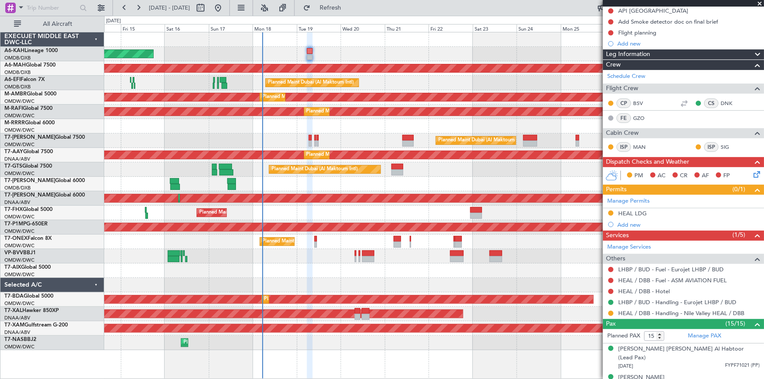
scroll to position [159, 0]
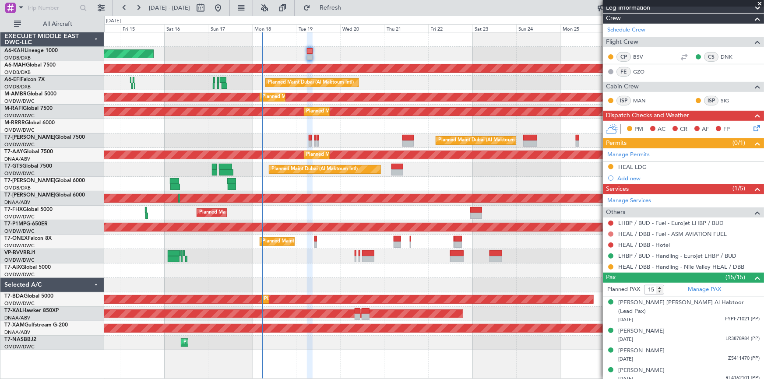
click at [611, 232] on button at bounding box center [610, 233] width 5 height 5
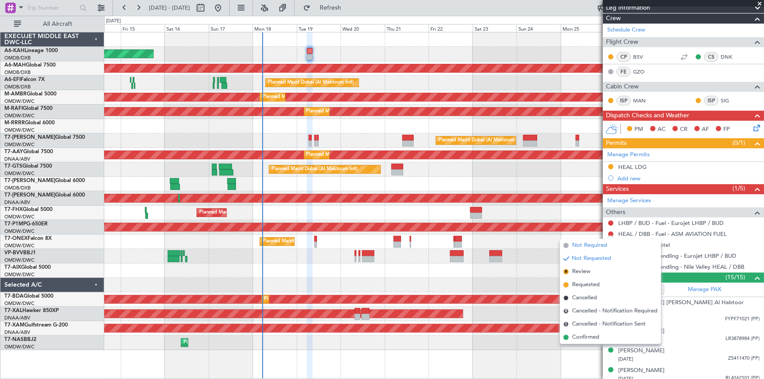
click at [588, 244] on span "Not Required" at bounding box center [589, 245] width 35 height 9
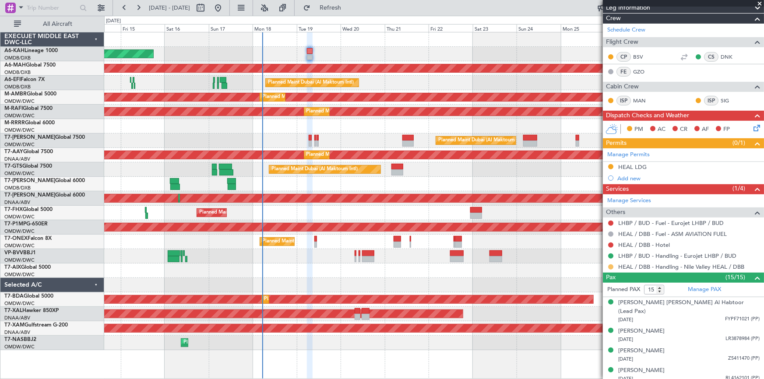
click at [611, 265] on button at bounding box center [610, 266] width 5 height 5
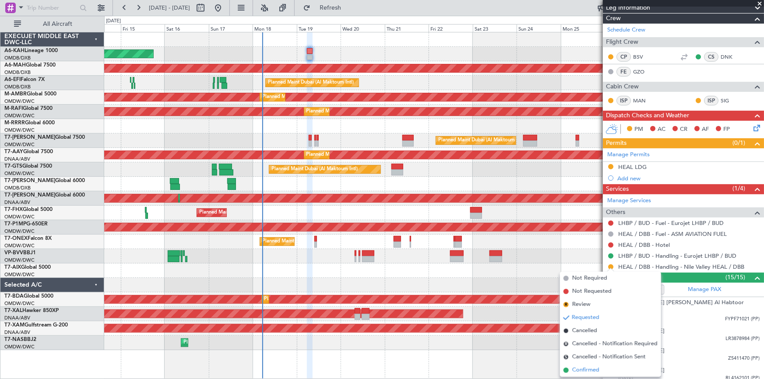
click at [591, 372] on span "Confirmed" at bounding box center [585, 370] width 27 height 9
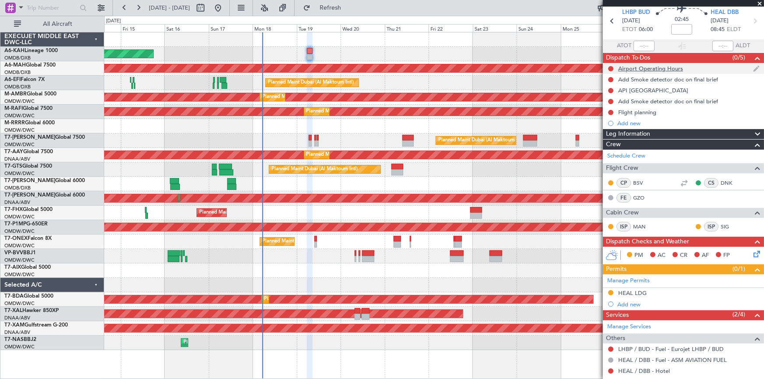
scroll to position [0, 0]
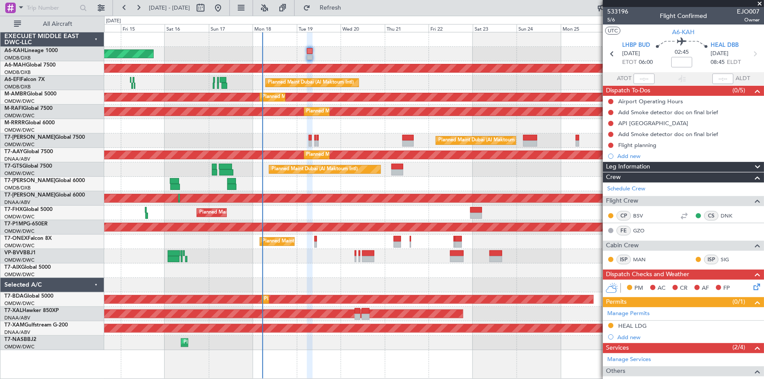
click at [605, 21] on div "533196 5/6 Flight Confirmed EJO007 Owner" at bounding box center [683, 16] width 161 height 18
click at [608, 21] on span "5/6" at bounding box center [617, 19] width 21 height 7
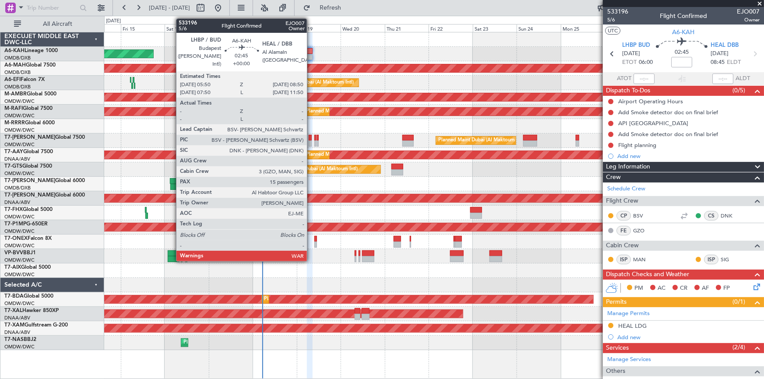
click at [311, 50] on div at bounding box center [310, 51] width 6 height 6
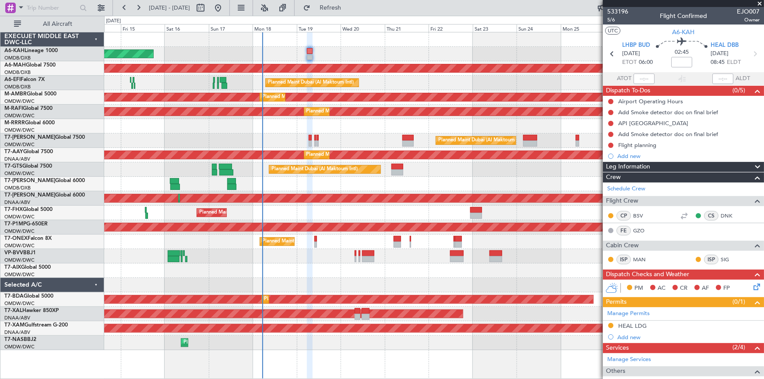
click at [316, 238] on div "Planned Maint Geneva (Cointrin)" at bounding box center [433, 242] width 659 height 14
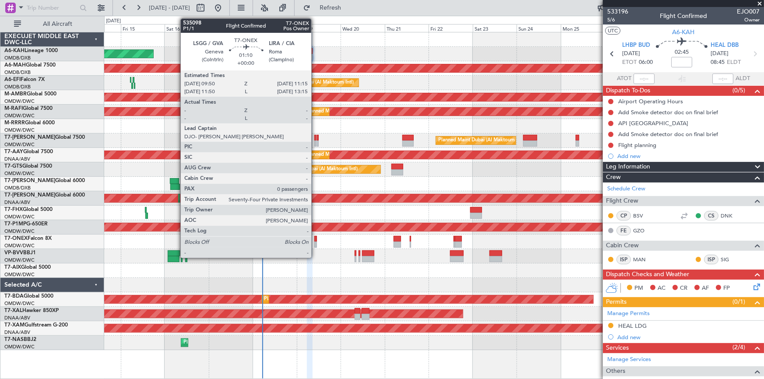
click at [315, 238] on div at bounding box center [315, 239] width 3 height 6
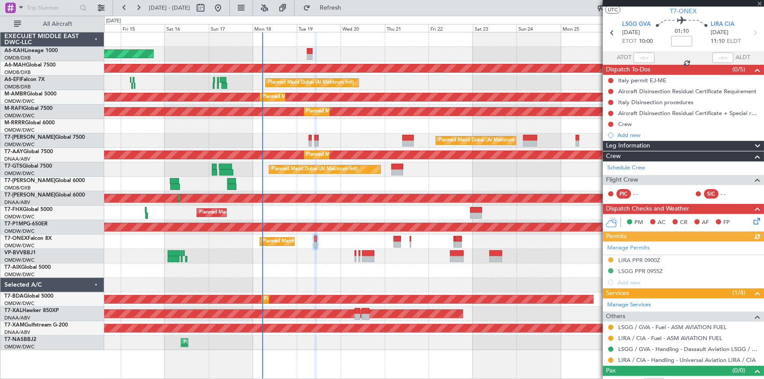
scroll to position [31, 0]
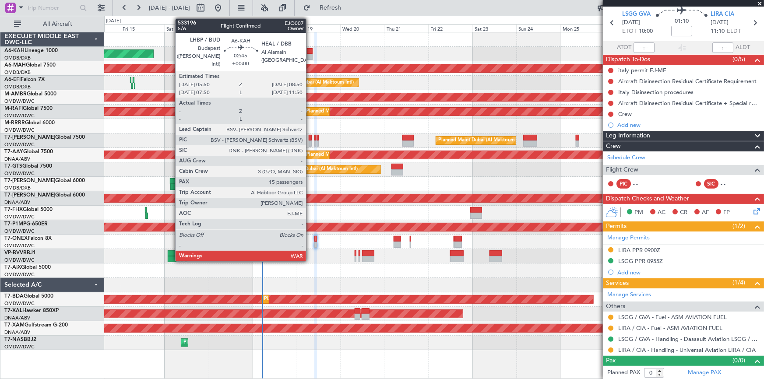
click at [310, 51] on div at bounding box center [310, 51] width 6 height 6
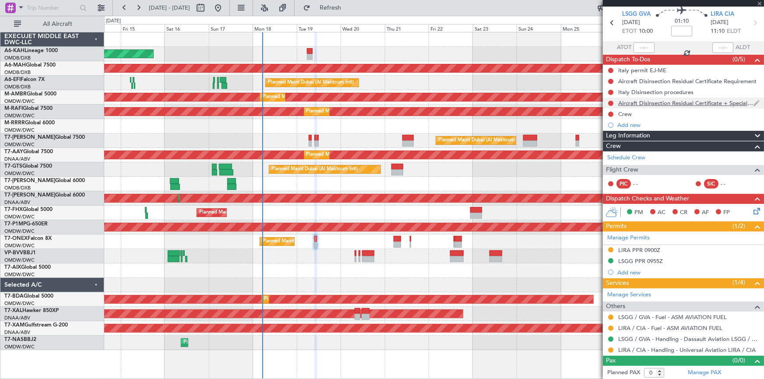
scroll to position [0, 0]
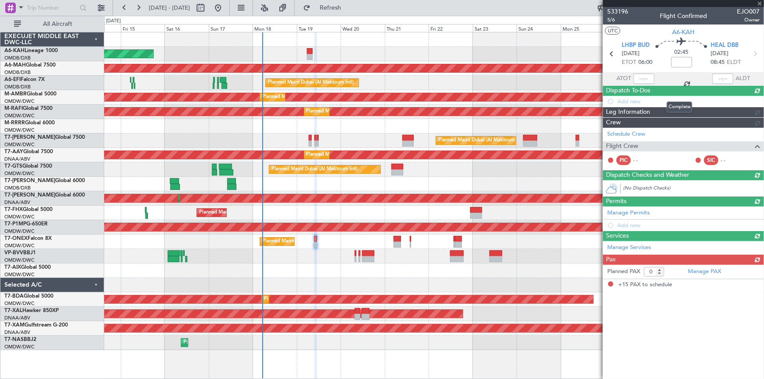
type input "15"
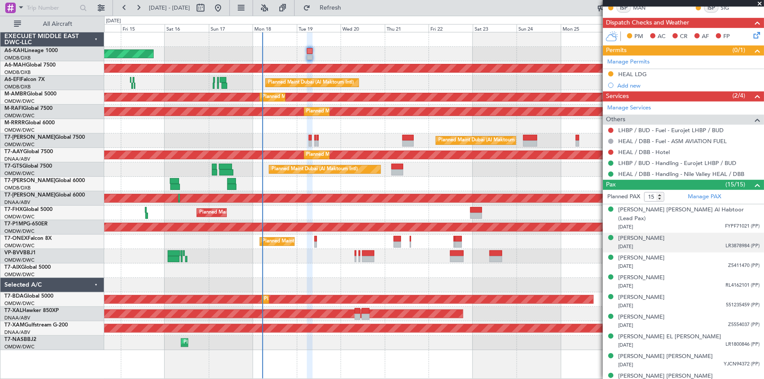
scroll to position [172, 0]
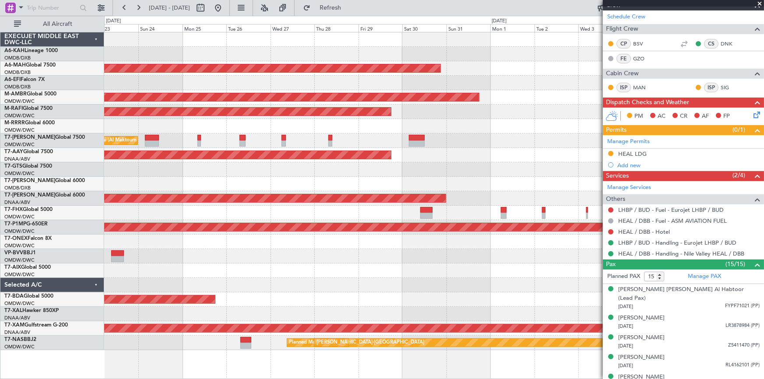
click at [68, 97] on div "Planned Maint Dubai (Dubai Intl) Planned Maint Dubai (Al Maktoum Intl) Planned …" at bounding box center [382, 197] width 764 height 363
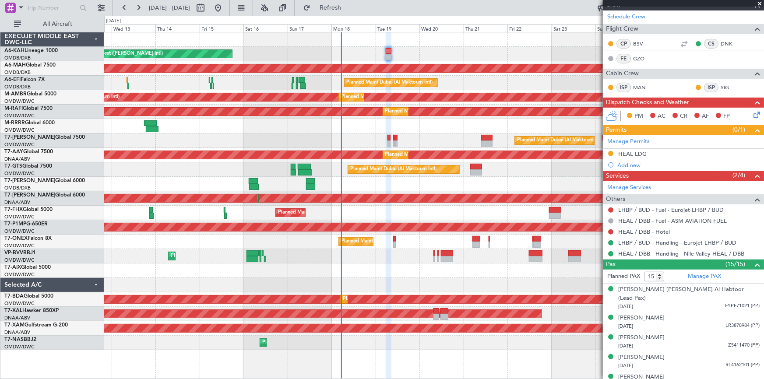
click at [512, 110] on div "Planned Maint Dubai (Al Maktoum Intl) Planned Maint Dubai (Al Maktoum Intl) Pla…" at bounding box center [433, 112] width 659 height 14
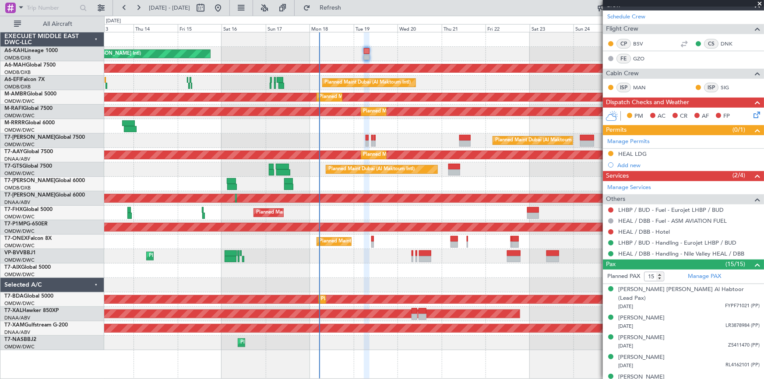
click at [251, 127] on div "Planned Maint Southend" at bounding box center [433, 126] width 659 height 14
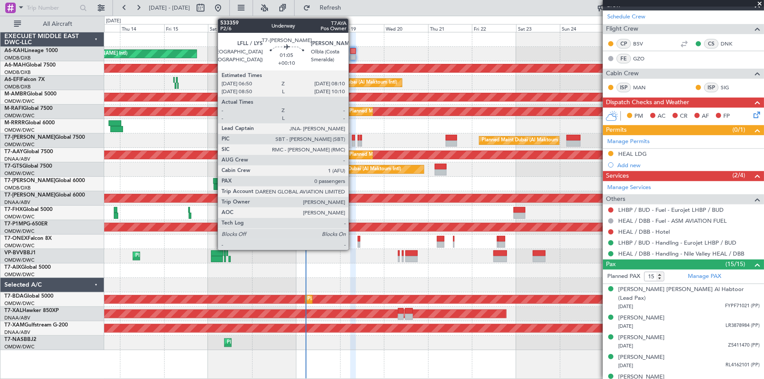
click at [353, 137] on div at bounding box center [353, 138] width 3 height 6
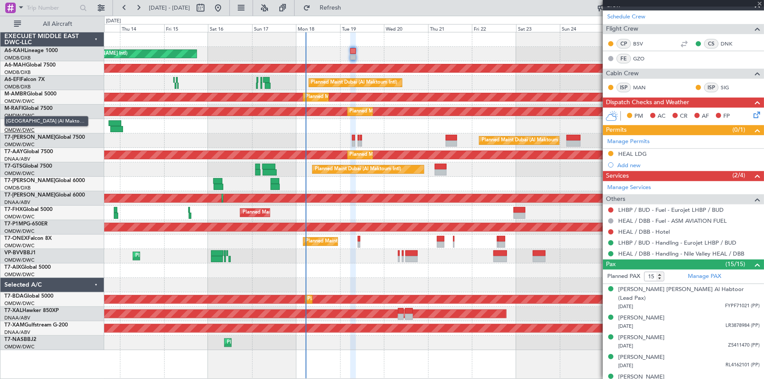
type input "+00:10"
type input "0"
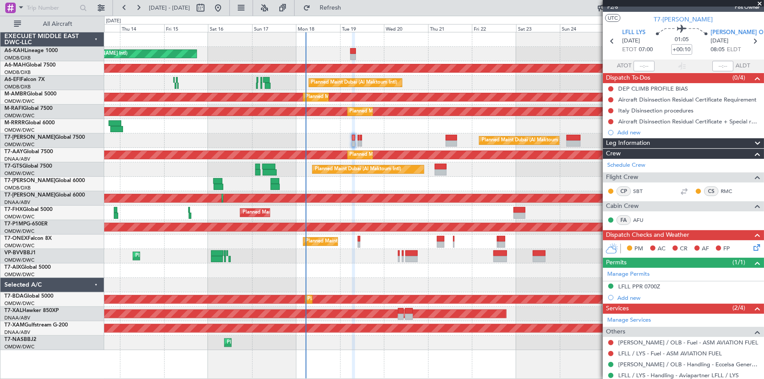
scroll to position [0, 0]
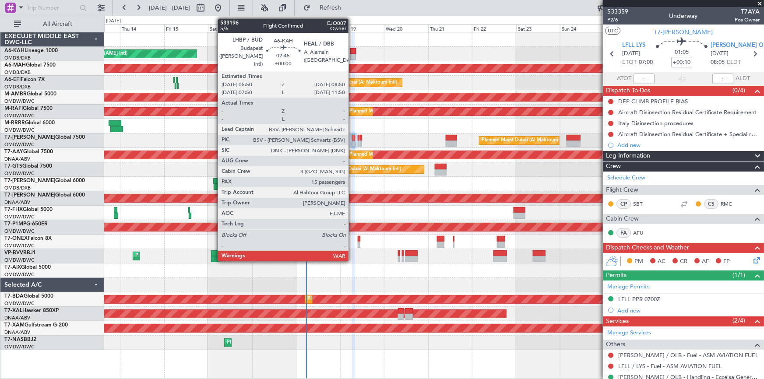
click at [352, 50] on div at bounding box center [353, 51] width 6 height 6
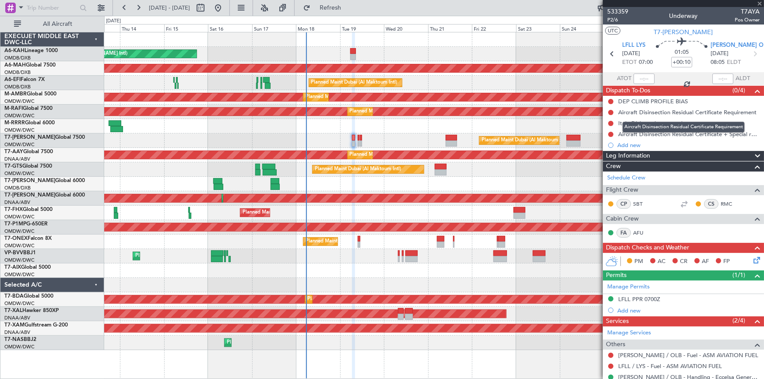
type input "15"
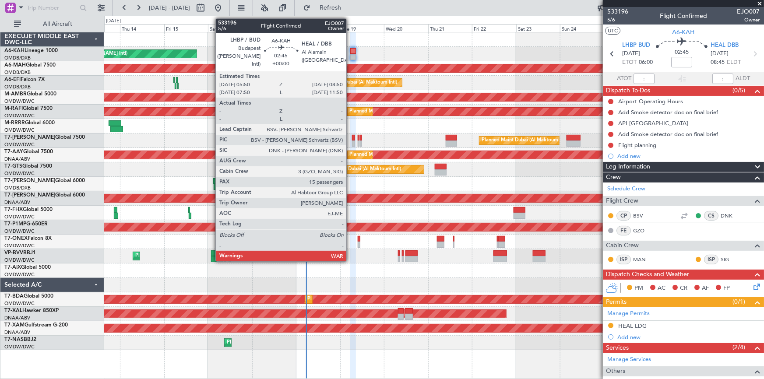
click at [350, 53] on div at bounding box center [353, 51] width 6 height 6
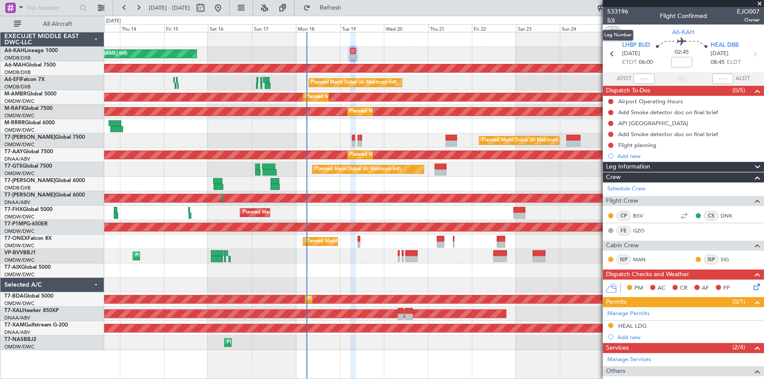
click at [613, 20] on span "5/6" at bounding box center [617, 19] width 21 height 7
drag, startPoint x: 331, startPoint y: 9, endPoint x: 352, endPoint y: 18, distance: 22.4
click at [333, 8] on button "Refresh" at bounding box center [325, 8] width 53 height 14
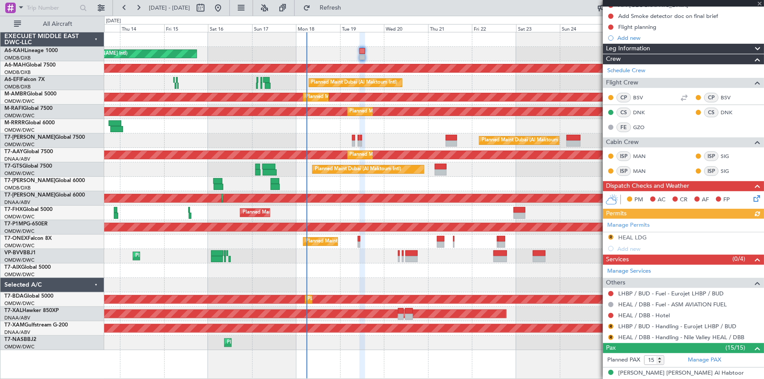
scroll to position [119, 0]
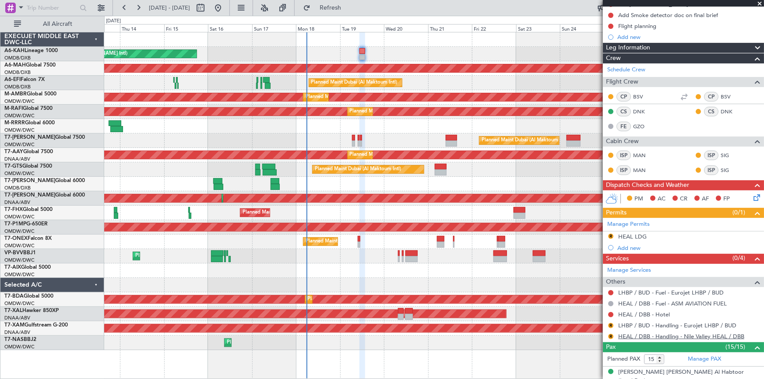
click at [657, 337] on link "HEAL / DBB - Handling - Nile Valley HEAL / DBB" at bounding box center [681, 336] width 126 height 7
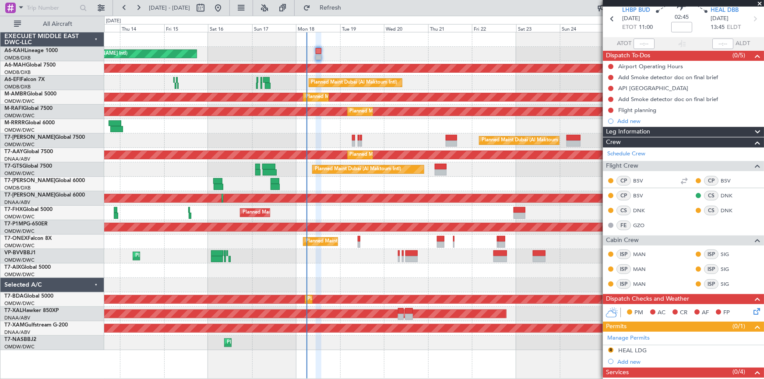
scroll to position [0, 0]
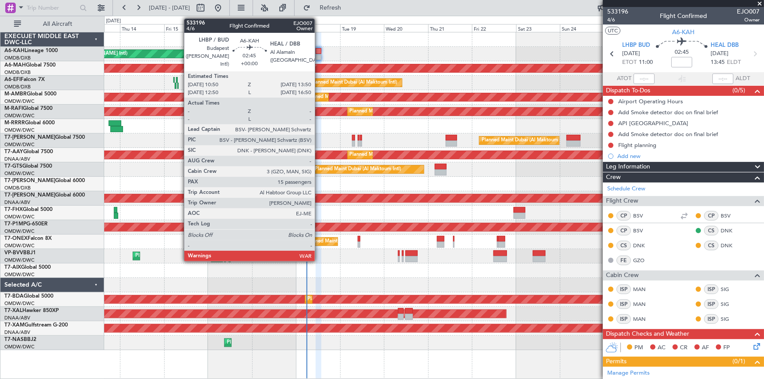
click at [316, 49] on div at bounding box center [319, 51] width 6 height 6
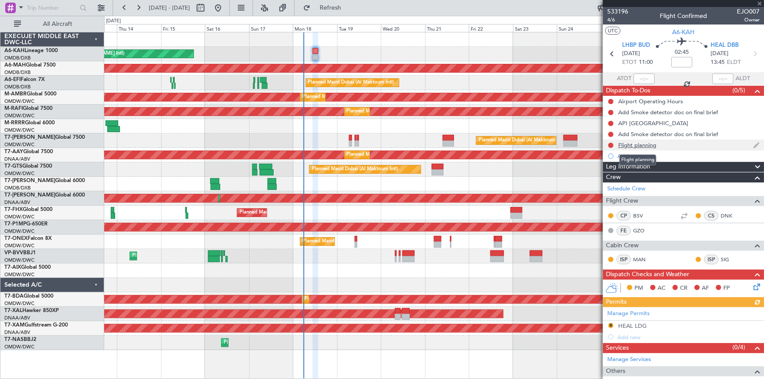
click at [629, 145] on div "Flight planning" at bounding box center [637, 144] width 38 height 7
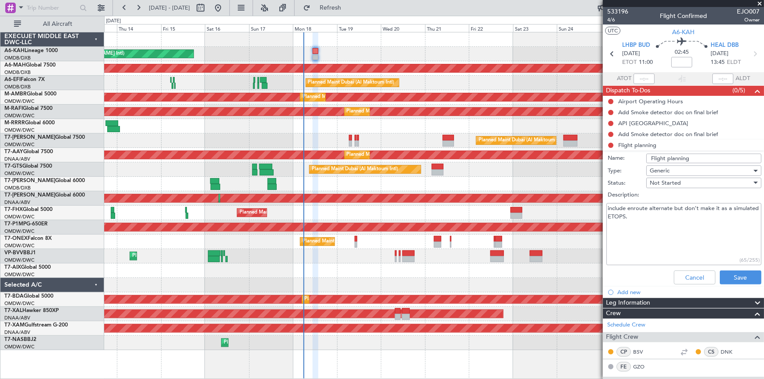
click at [658, 218] on textarea "include enroute alternate but don’t make it as a simulated ETOPS." at bounding box center [683, 234] width 155 height 63
type textarea "include enroute alternate but don’t make it as a simulated ETOPS. dep fuel 13.6…"
click at [736, 270] on button "Save" at bounding box center [740, 277] width 42 height 14
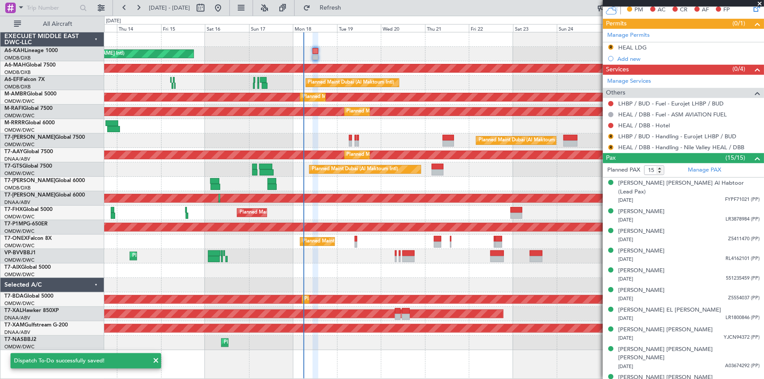
scroll to position [199, 0]
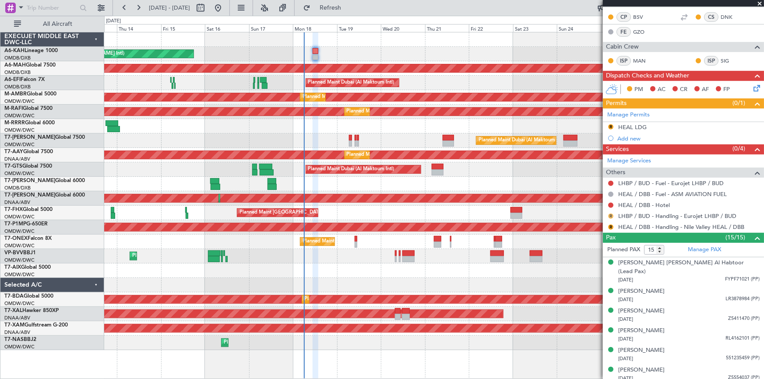
click at [612, 214] on button "R" at bounding box center [610, 216] width 5 height 5
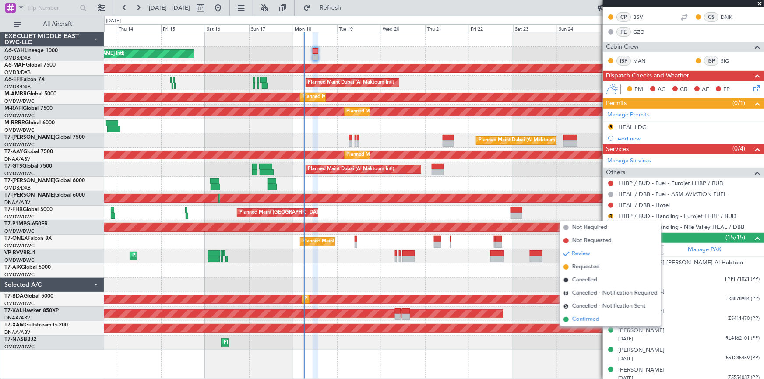
click at [593, 319] on span "Confirmed" at bounding box center [585, 319] width 27 height 9
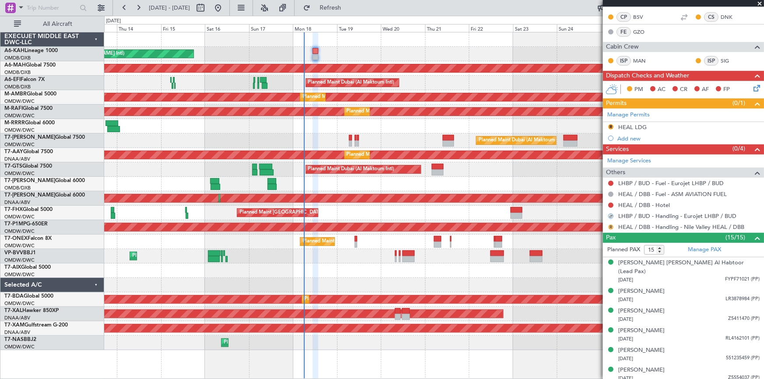
click at [611, 224] on button "R" at bounding box center [610, 226] width 5 height 5
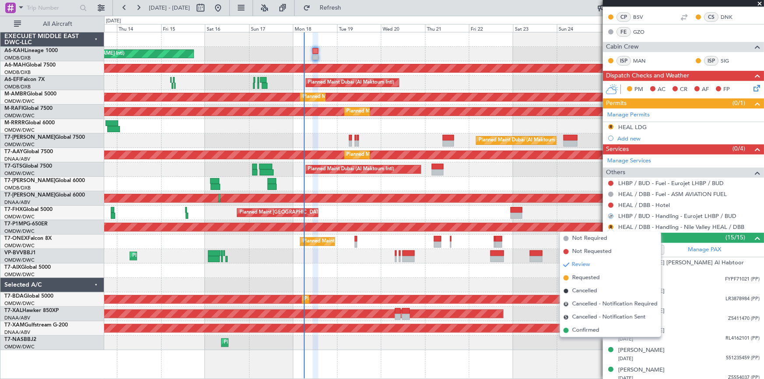
click at [591, 277] on span "Requested" at bounding box center [586, 278] width 28 height 9
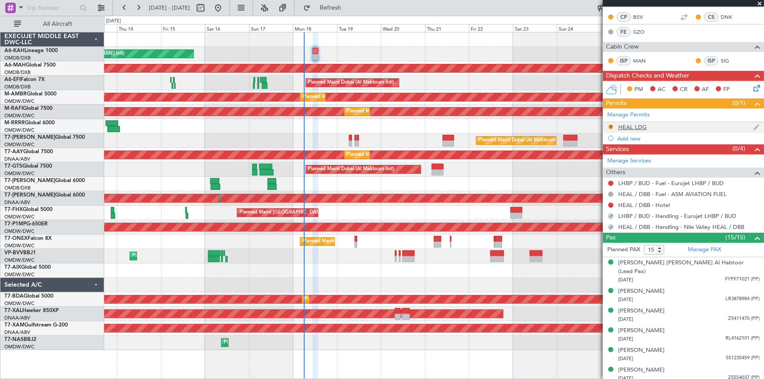
click at [611, 126] on button "R" at bounding box center [610, 126] width 5 height 5
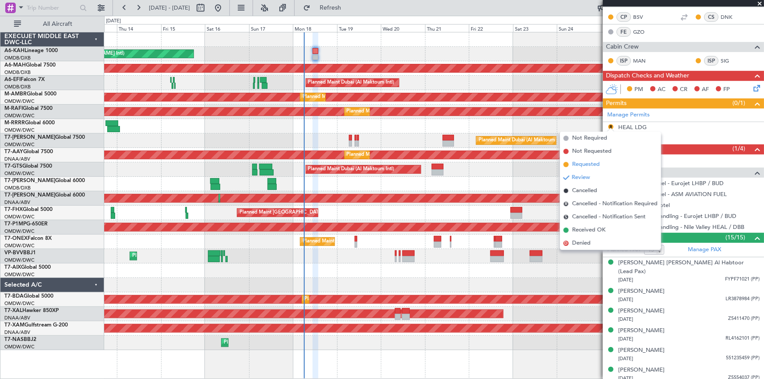
click at [588, 166] on span "Requested" at bounding box center [586, 164] width 28 height 9
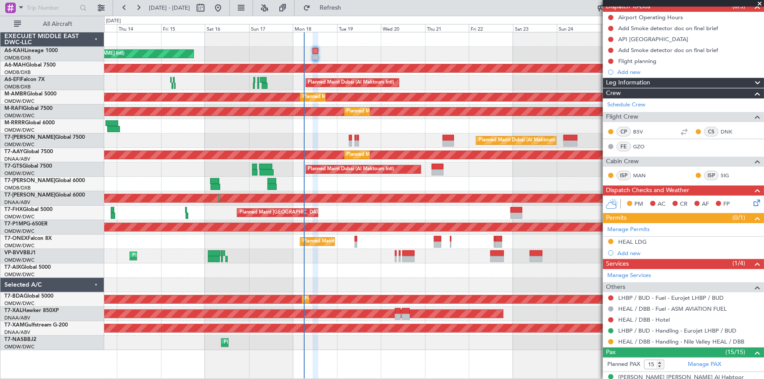
scroll to position [0, 0]
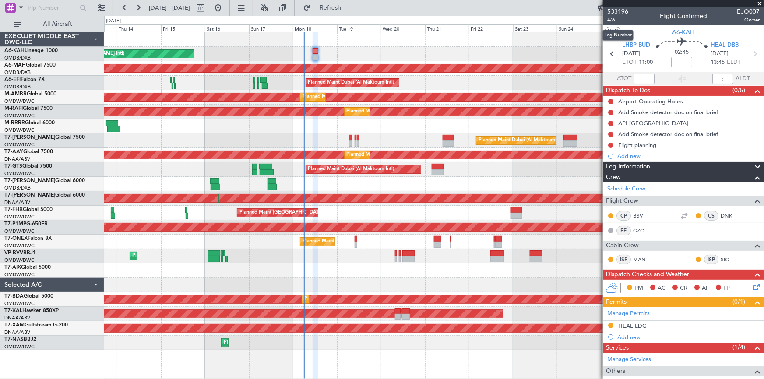
click at [614, 21] on span "4/6" at bounding box center [617, 19] width 21 height 7
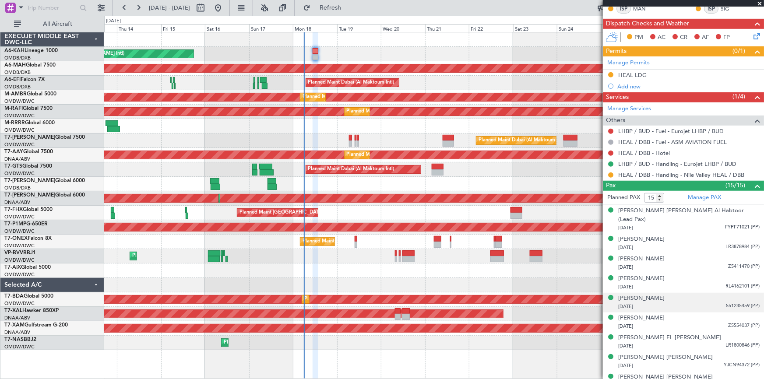
scroll to position [278, 0]
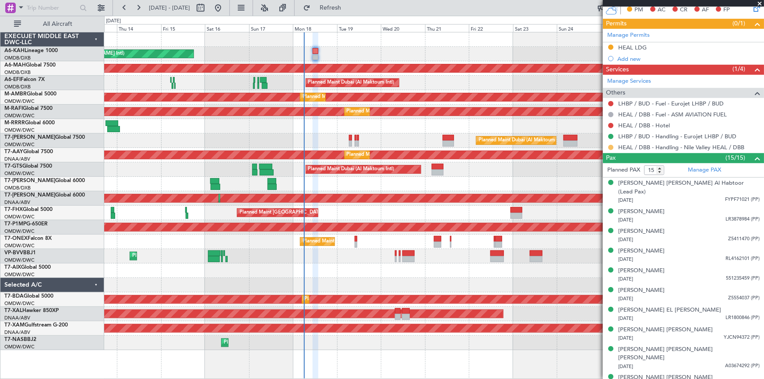
click at [611, 145] on button at bounding box center [610, 147] width 5 height 5
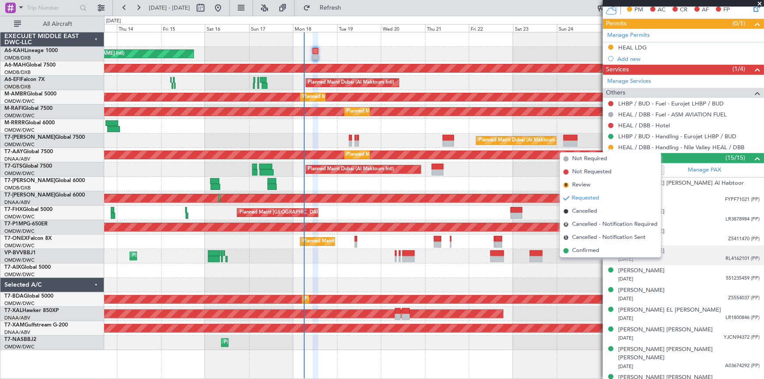
drag, startPoint x: 579, startPoint y: 252, endPoint x: 671, endPoint y: 249, distance: 92.8
click at [581, 250] on span "Confirmed" at bounding box center [585, 250] width 27 height 9
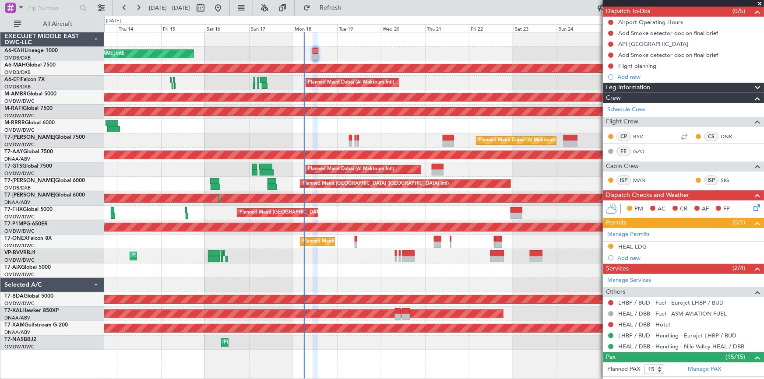
scroll to position [0, 0]
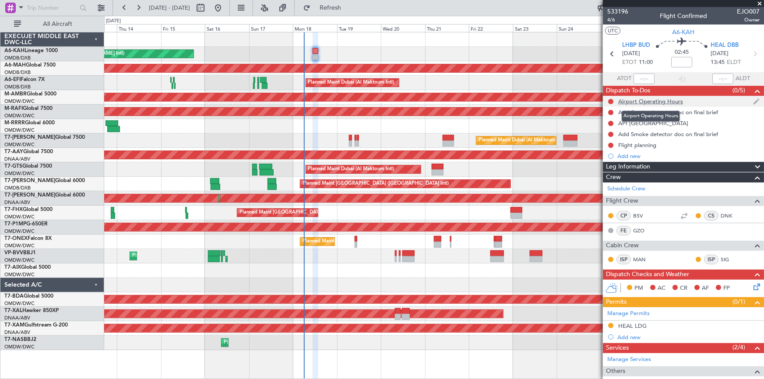
click at [652, 101] on div "Airport Operating Hours" at bounding box center [650, 101] width 65 height 7
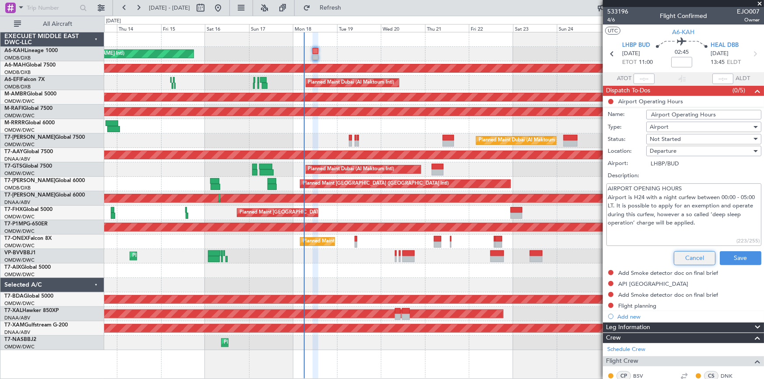
click at [683, 251] on button "Cancel" at bounding box center [694, 258] width 42 height 14
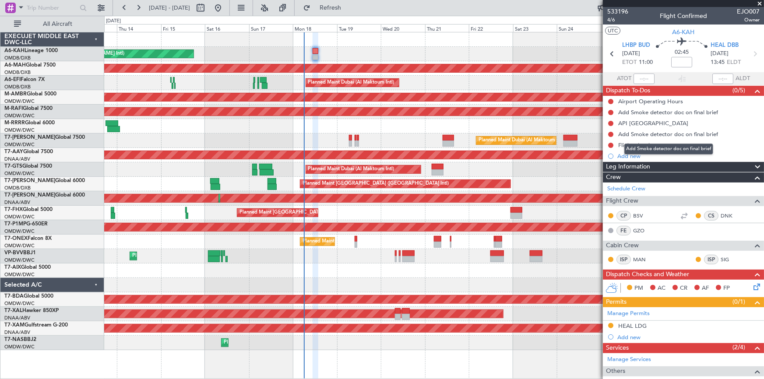
click at [634, 146] on div "Add Smoke detector doc on final brief" at bounding box center [668, 149] width 89 height 11
click at [645, 147] on div "Flight planning" at bounding box center [637, 144] width 38 height 7
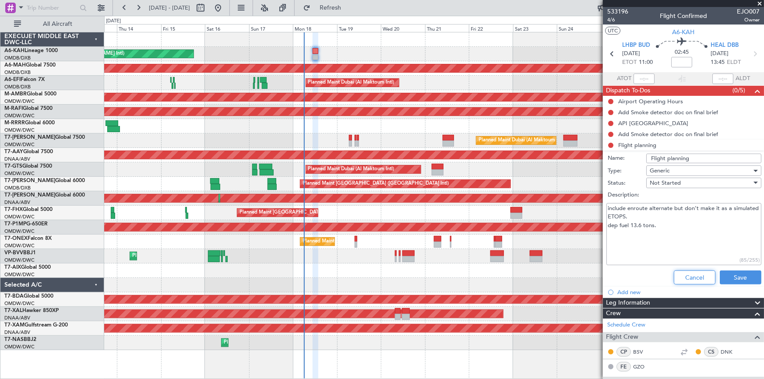
drag, startPoint x: 679, startPoint y: 275, endPoint x: 673, endPoint y: 271, distance: 6.9
click at [677, 272] on button "Cancel" at bounding box center [694, 277] width 42 height 14
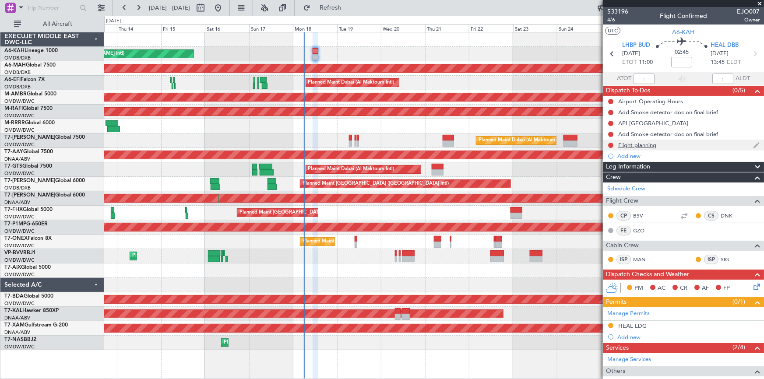
click at [631, 147] on div "Flight planning" at bounding box center [637, 144] width 38 height 7
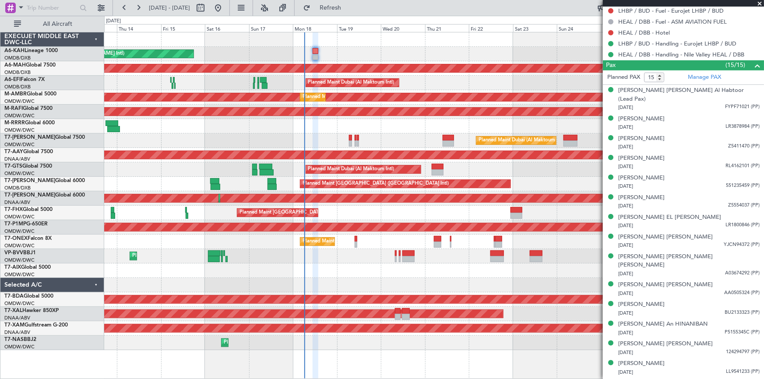
scroll to position [291, 0]
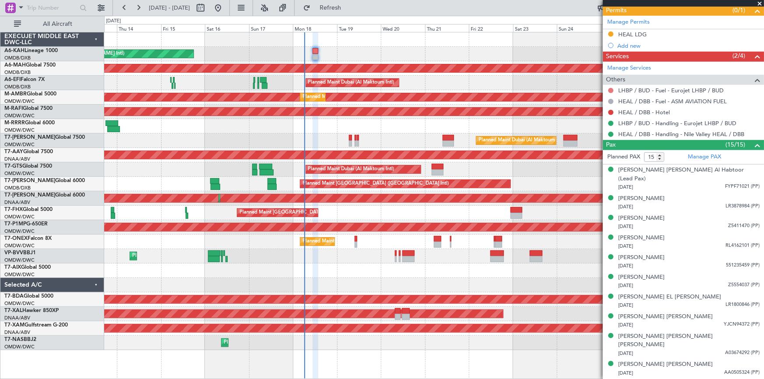
click at [612, 91] on button at bounding box center [610, 90] width 5 height 5
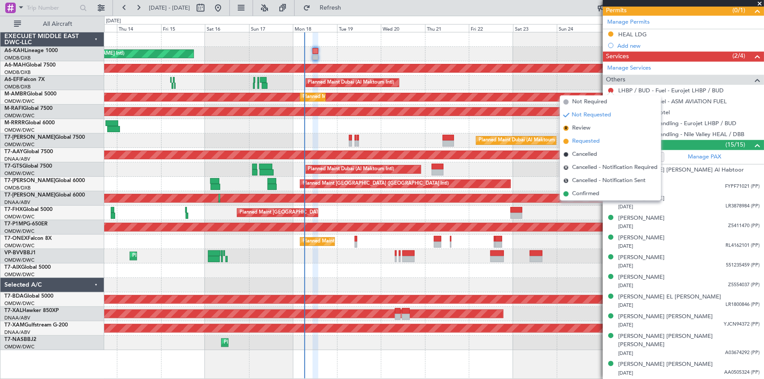
click at [588, 142] on span "Requested" at bounding box center [586, 141] width 28 height 9
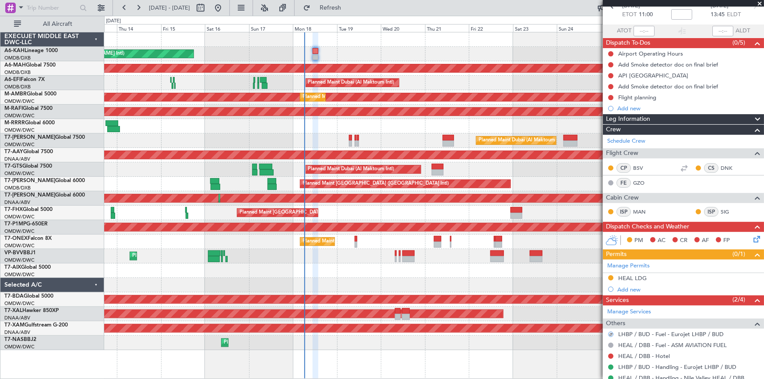
scroll to position [119, 0]
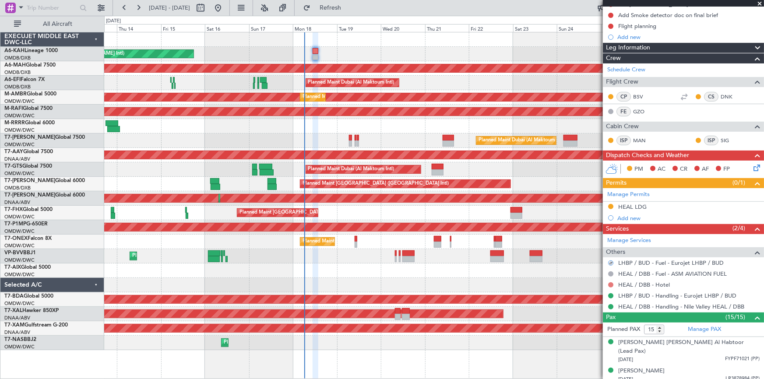
click at [611, 284] on button at bounding box center [610, 284] width 5 height 5
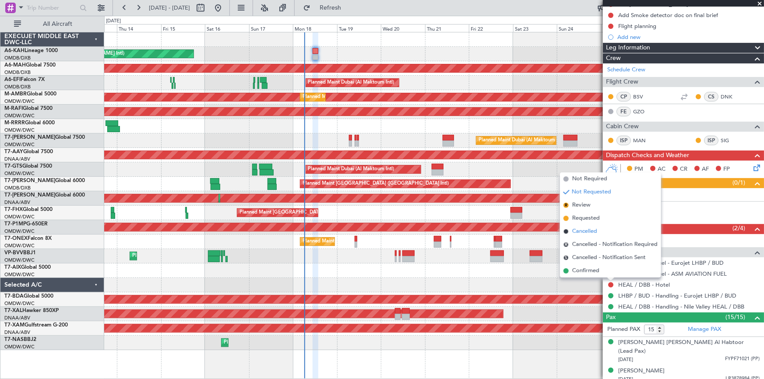
click at [586, 232] on span "Cancelled" at bounding box center [584, 231] width 25 height 9
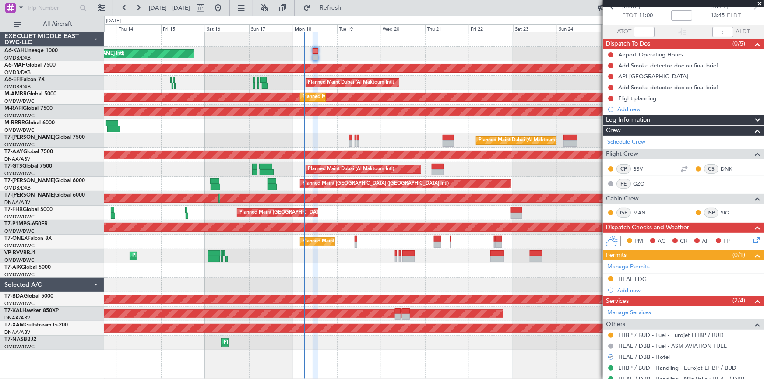
scroll to position [159, 0]
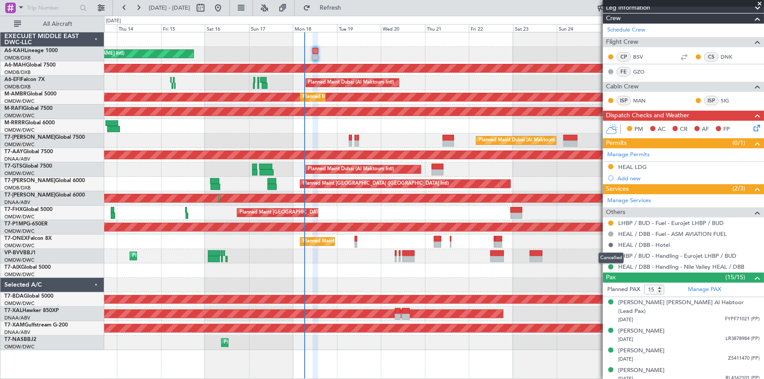
click at [611, 244] on button at bounding box center [610, 244] width 5 height 5
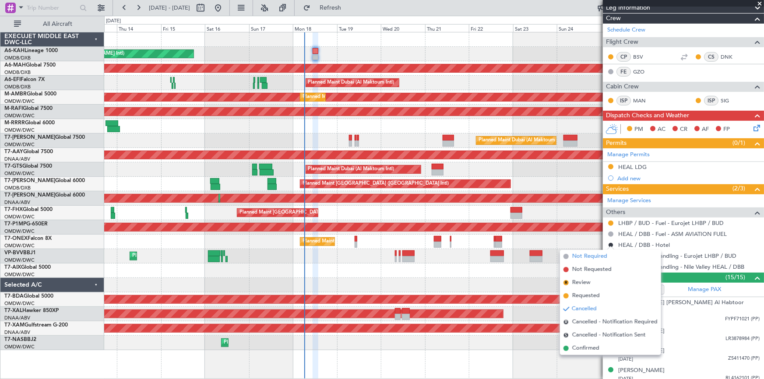
click at [590, 251] on li "Not Required" at bounding box center [610, 256] width 101 height 13
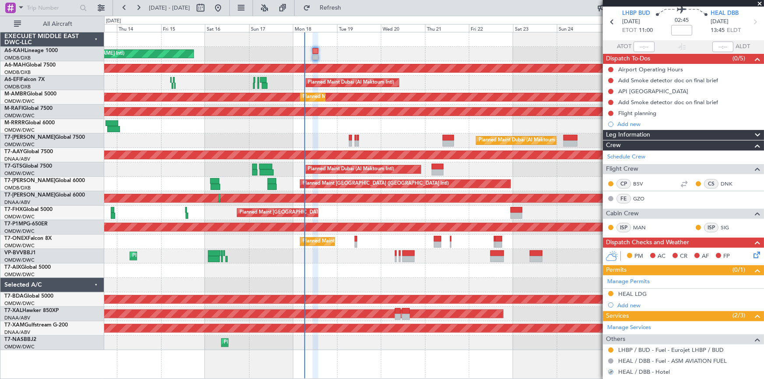
scroll to position [0, 0]
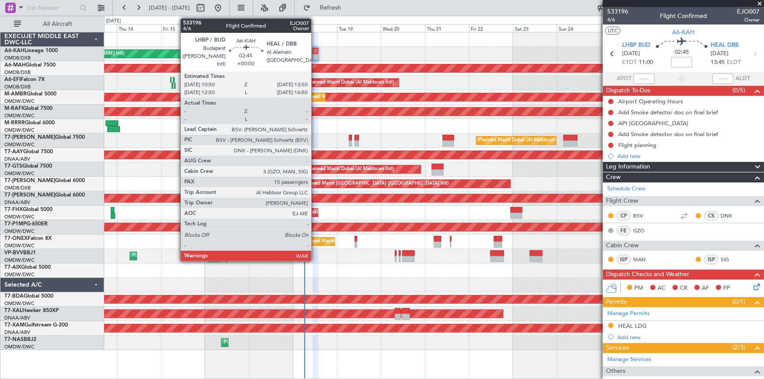
click at [315, 49] on div at bounding box center [315, 51] width 6 height 6
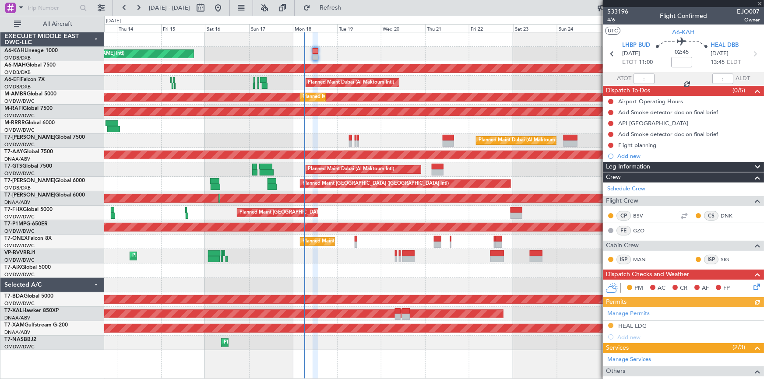
click at [614, 18] on span "4/6" at bounding box center [617, 19] width 21 height 7
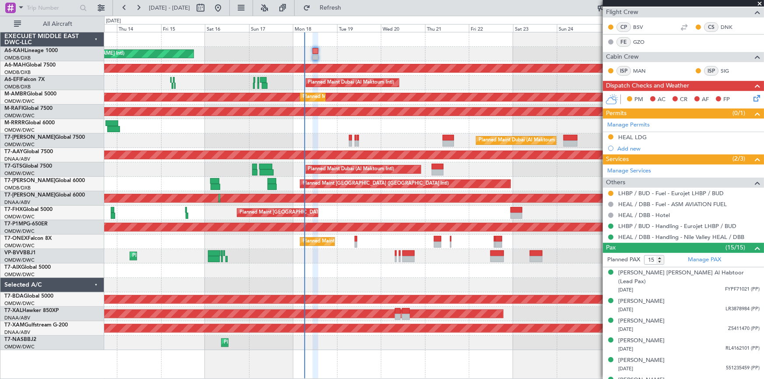
scroll to position [199, 0]
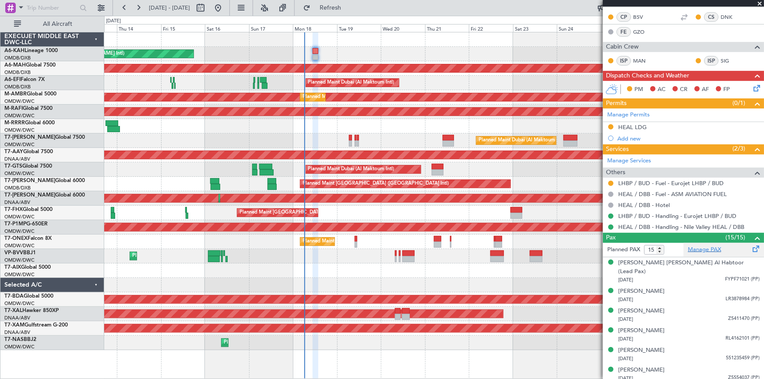
click at [702, 245] on link "Manage PAX" at bounding box center [703, 249] width 33 height 9
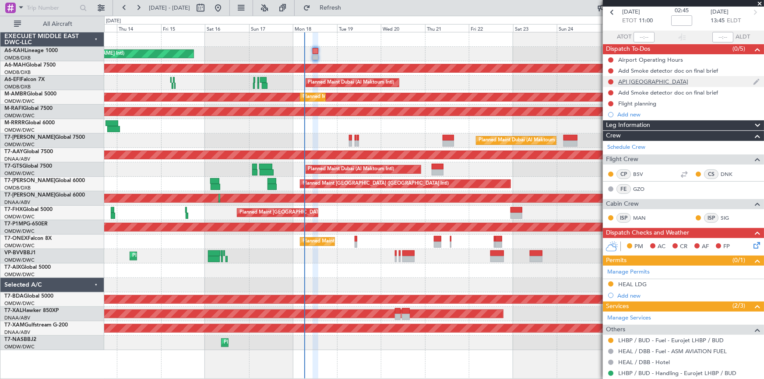
scroll to position [0, 0]
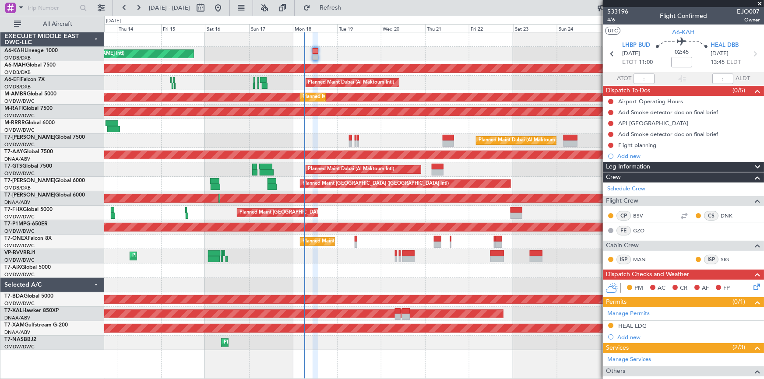
click at [612, 20] on span "4/6" at bounding box center [617, 19] width 21 height 7
click at [612, 21] on span "4/6" at bounding box center [617, 19] width 21 height 7
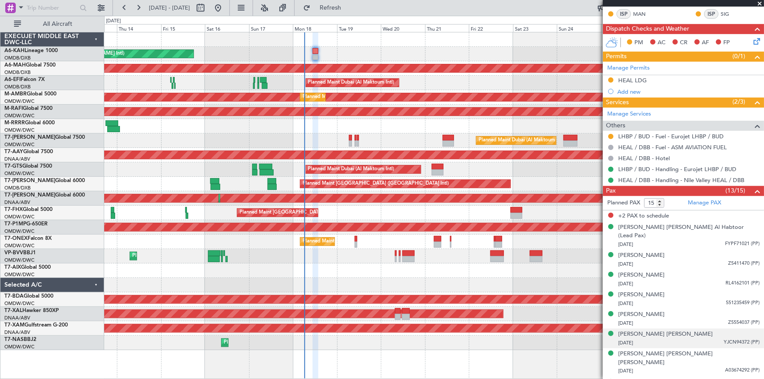
scroll to position [318, 0]
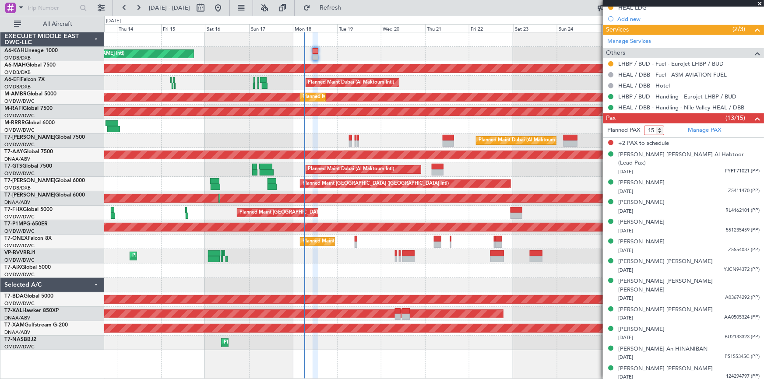
click at [659, 133] on input "15" at bounding box center [654, 131] width 20 height 10
click at [659, 130] on input "14" at bounding box center [654, 131] width 20 height 10
type input "13"
click at [659, 130] on input "13" at bounding box center [654, 131] width 20 height 10
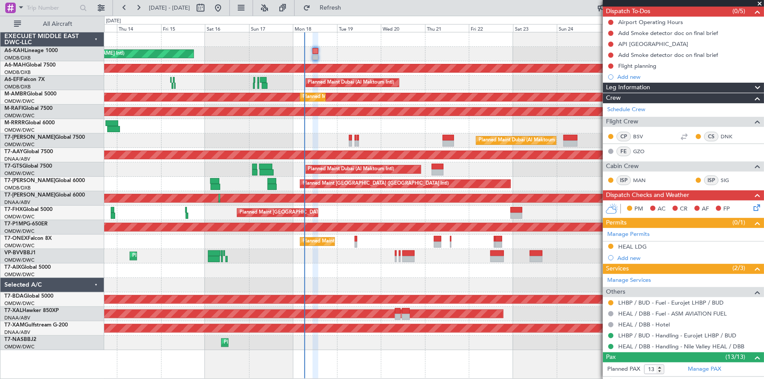
scroll to position [0, 0]
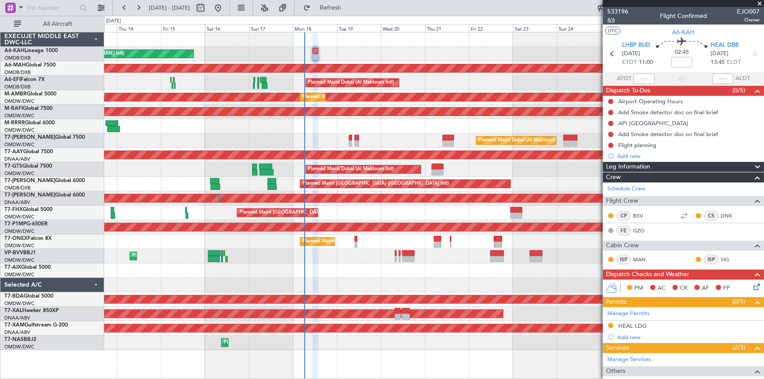
click at [612, 24] on mat-tooltip-component "Leg Number" at bounding box center [617, 35] width 43 height 23
click at [612, 21] on span "4/6" at bounding box center [617, 19] width 21 height 7
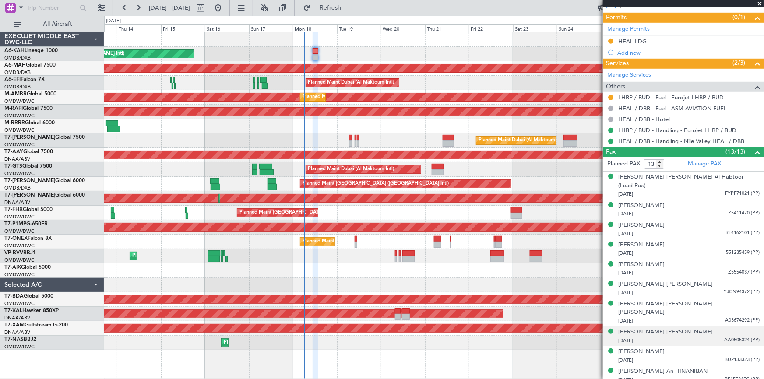
scroll to position [332, 0]
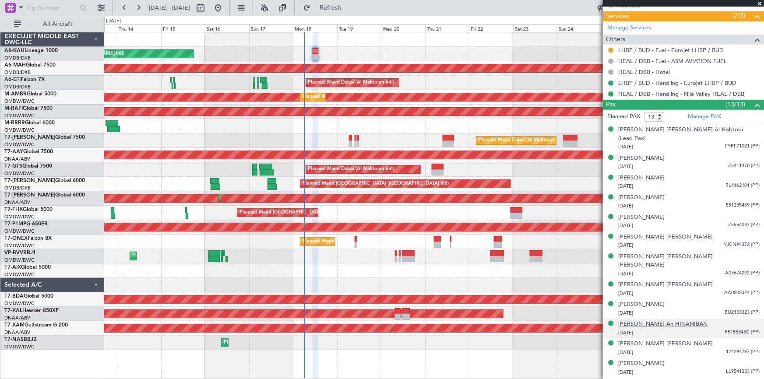
click at [662, 320] on div "[PERSON_NAME] An HINANIBAN" at bounding box center [662, 324] width 89 height 9
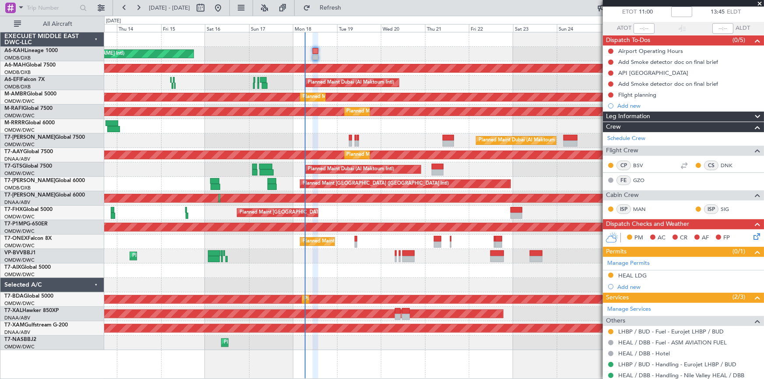
scroll to position [0, 0]
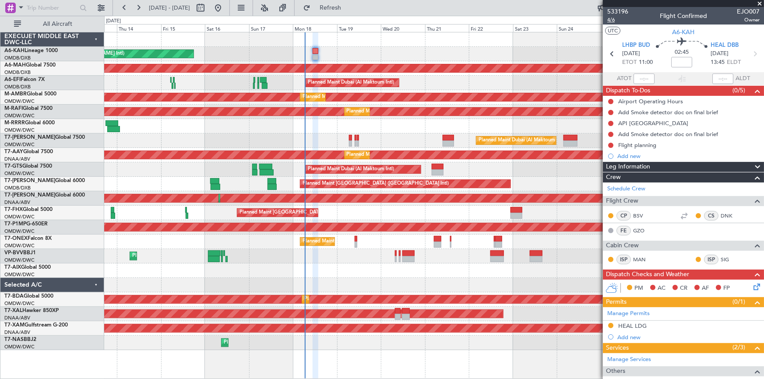
click at [613, 21] on span "4/6" at bounding box center [617, 19] width 21 height 7
click at [682, 60] on input at bounding box center [681, 62] width 21 height 11
click at [659, 70] on div "Budapest ([PERSON_NAME] Intl) Cat A" at bounding box center [641, 65] width 77 height 18
type input "-00:05"
drag, startPoint x: 678, startPoint y: 31, endPoint x: 689, endPoint y: 34, distance: 11.9
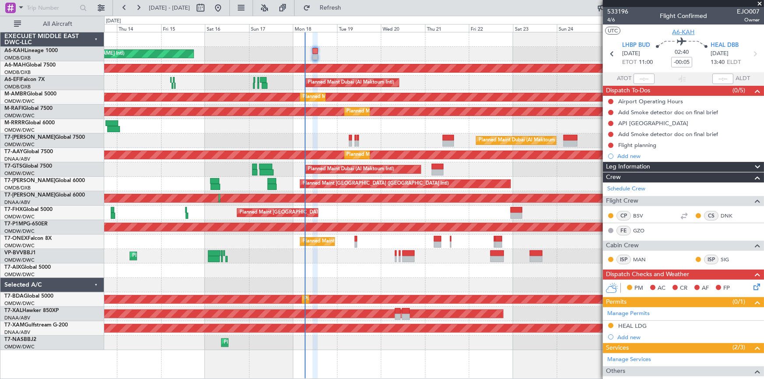
click at [682, 32] on span "A6-KAH" at bounding box center [683, 32] width 22 height 9
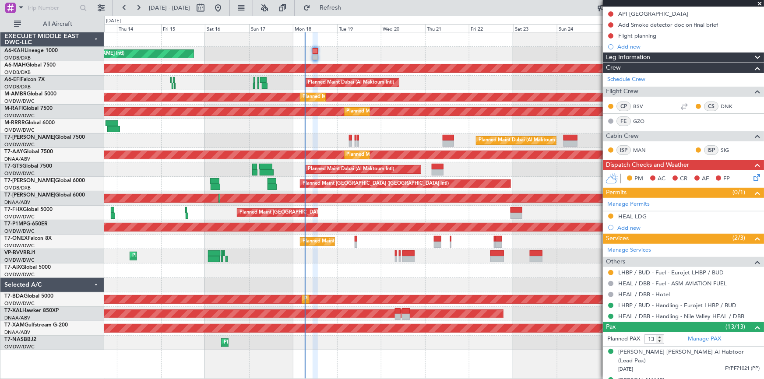
scroll to position [159, 0]
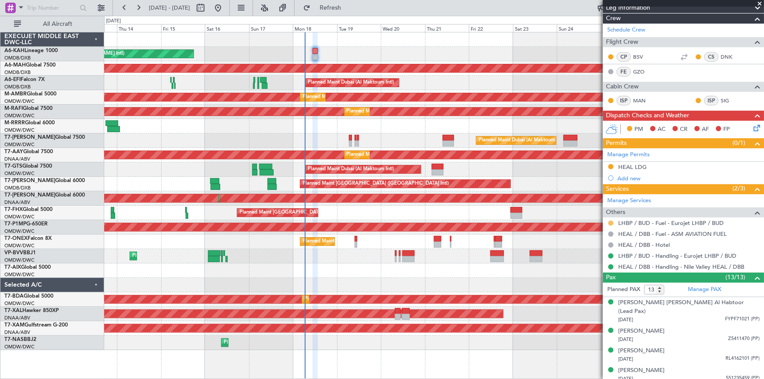
click at [609, 223] on button at bounding box center [610, 223] width 5 height 5
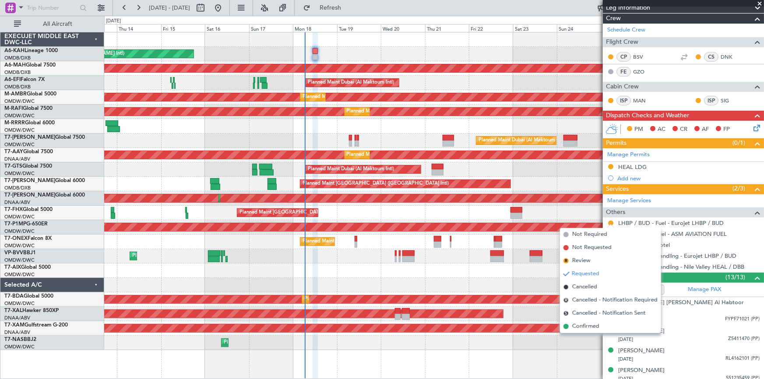
click at [585, 326] on span "Confirmed" at bounding box center [585, 326] width 27 height 9
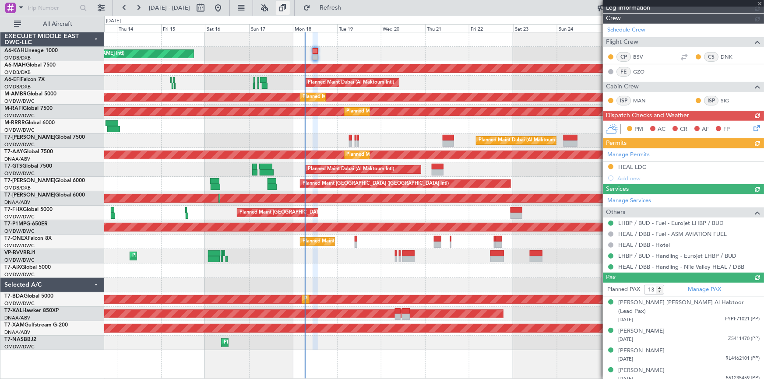
type input "Dherander Fithani (DHF)"
type input "7044"
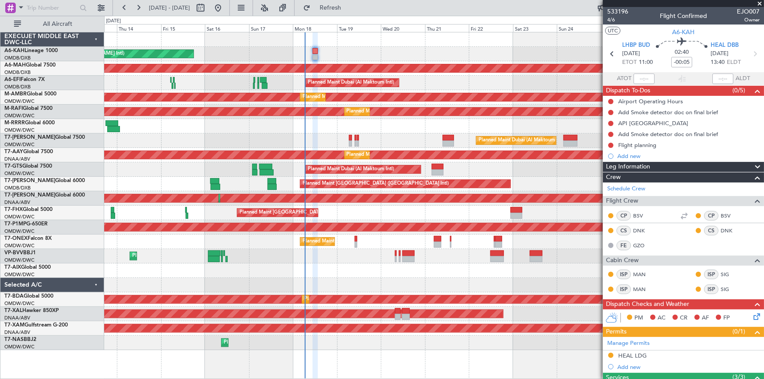
scroll to position [159, 0]
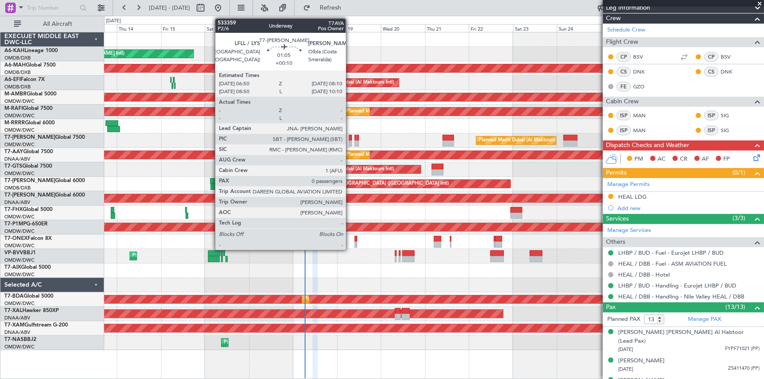
click at [350, 137] on div at bounding box center [350, 138] width 3 height 6
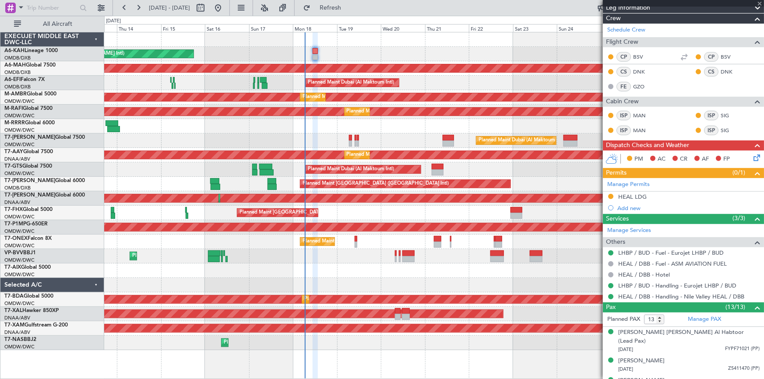
type input "+00:10"
type input "0"
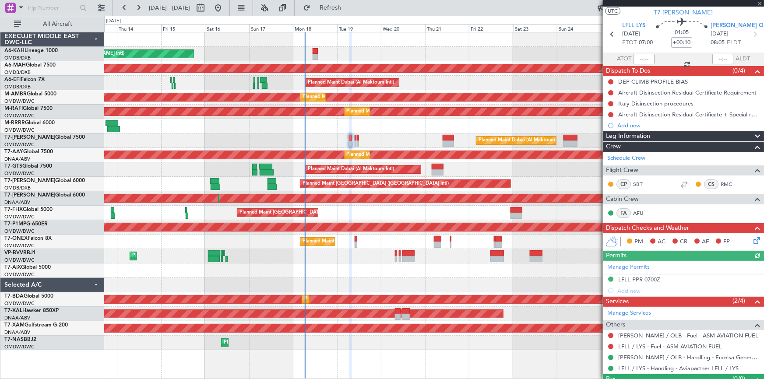
scroll to position [38, 0]
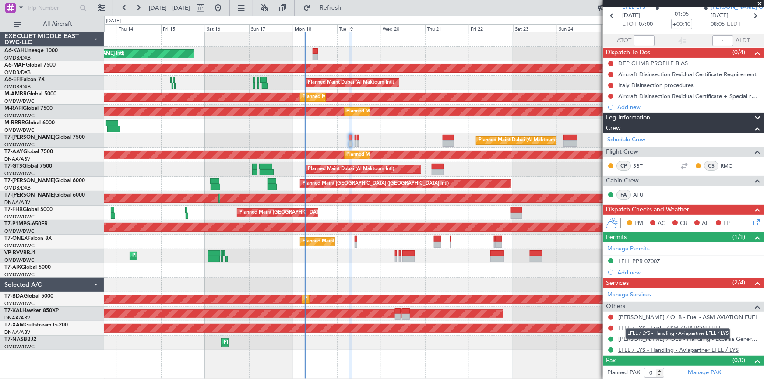
click at [645, 349] on link "LFLL / LYS - Handling - Aviapartner LFLL / LYS" at bounding box center [678, 349] width 120 height 7
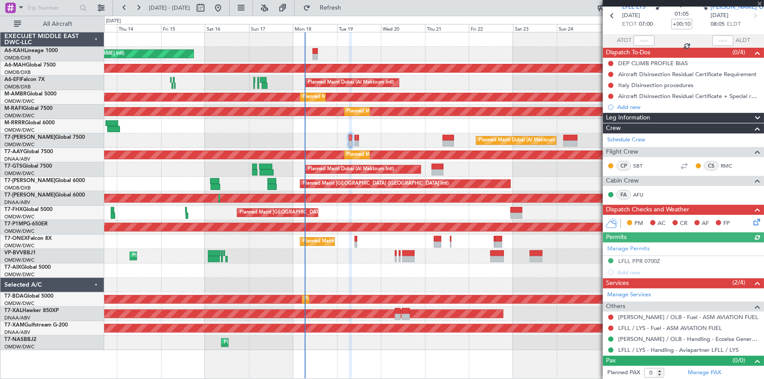
scroll to position [0, 0]
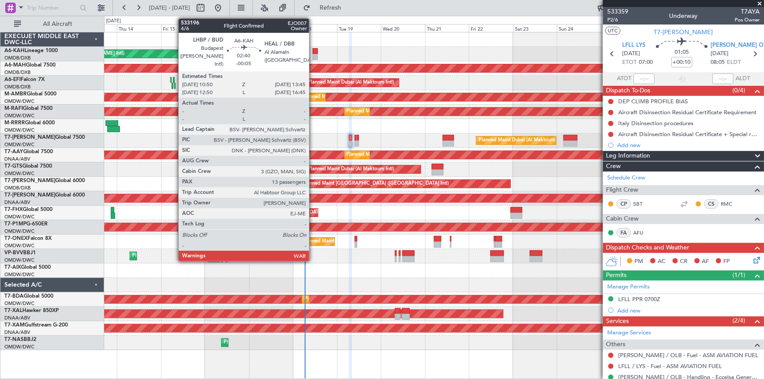
click at [313, 49] on div at bounding box center [315, 51] width 6 height 6
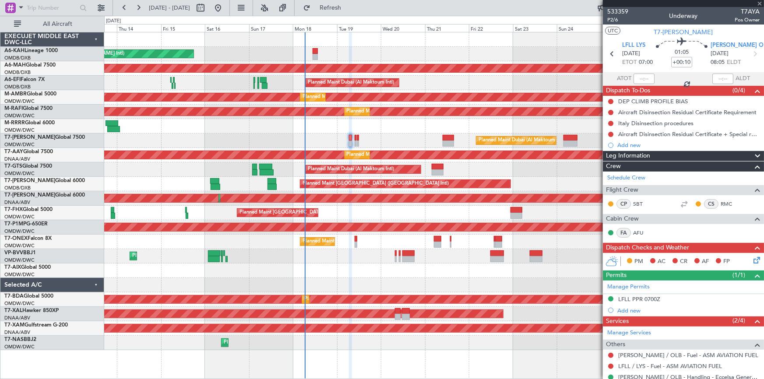
type input "-00:05"
type input "13"
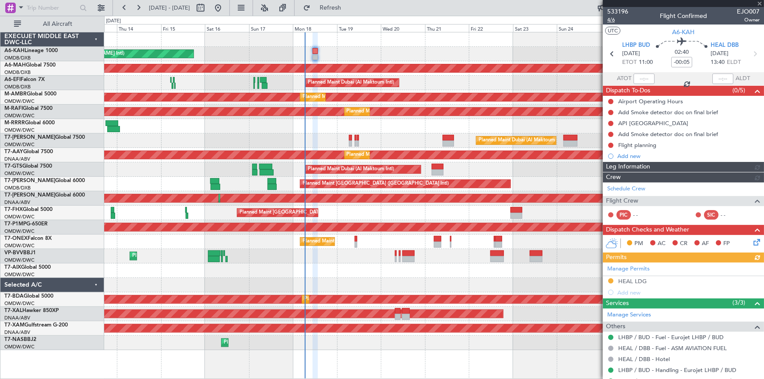
type input "Dherander Fithani (DHF)"
type input "7044"
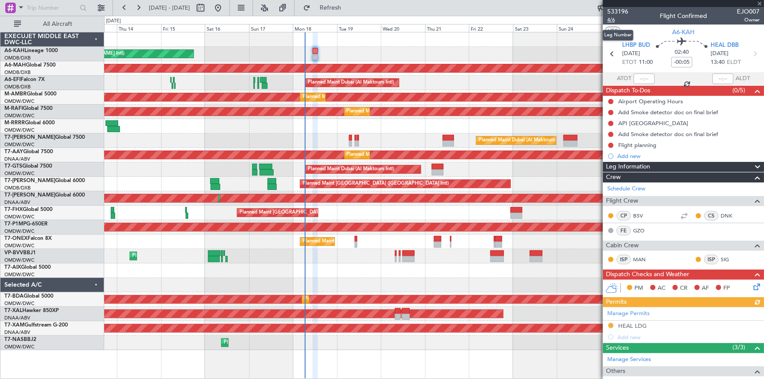
click at [609, 19] on span "4/6" at bounding box center [617, 19] width 21 height 7
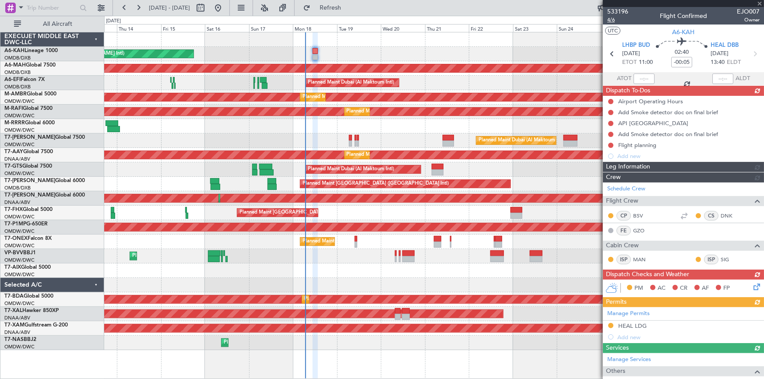
type input "Dherander Fithani (DHF)"
type input "7044"
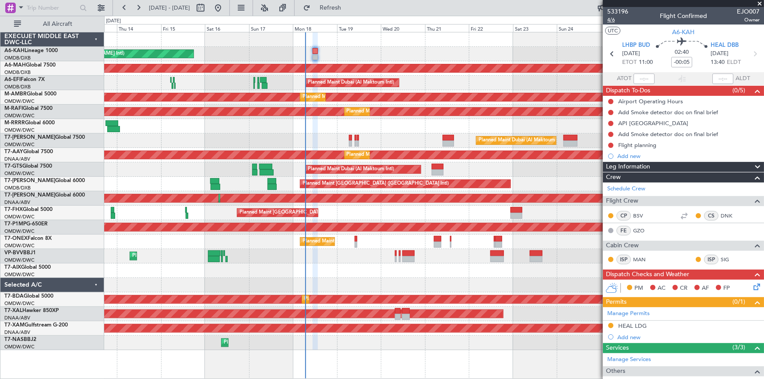
type input "Dherander Fithani (DHF)"
type input "7044"
type input "Dherander Fithani (DHF)"
type input "7044"
type input "Dherander Fithani (DHF)"
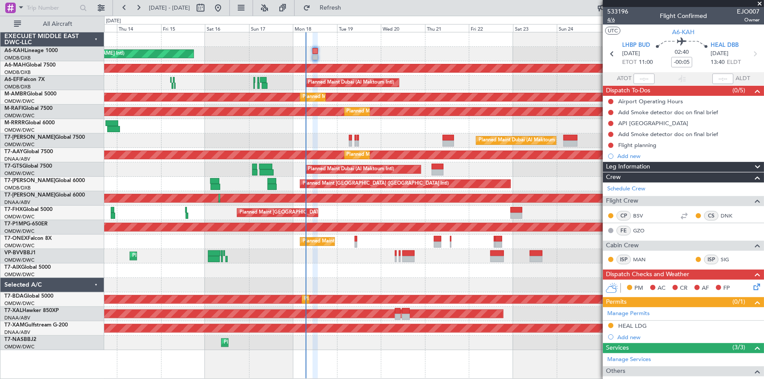
type input "7044"
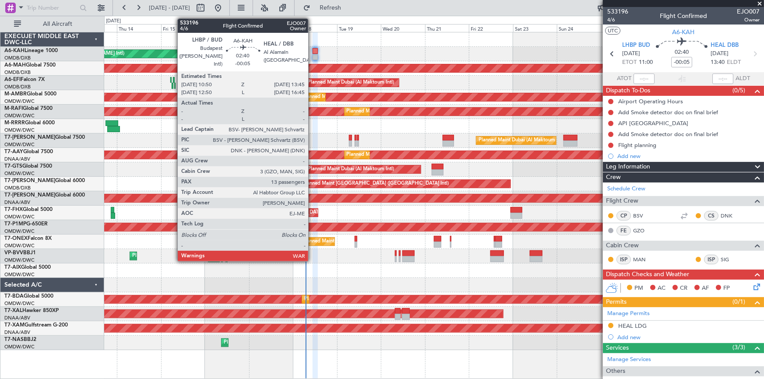
click at [312, 49] on div at bounding box center [315, 51] width 6 height 6
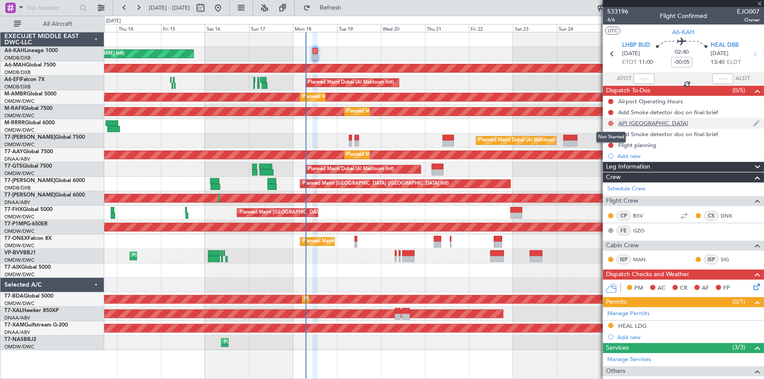
click at [611, 123] on button at bounding box center [610, 123] width 5 height 5
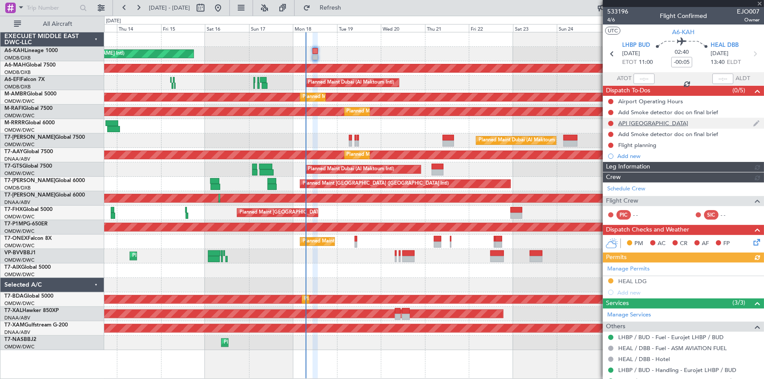
type input "Dherander Fithani (DHF)"
type input "7044"
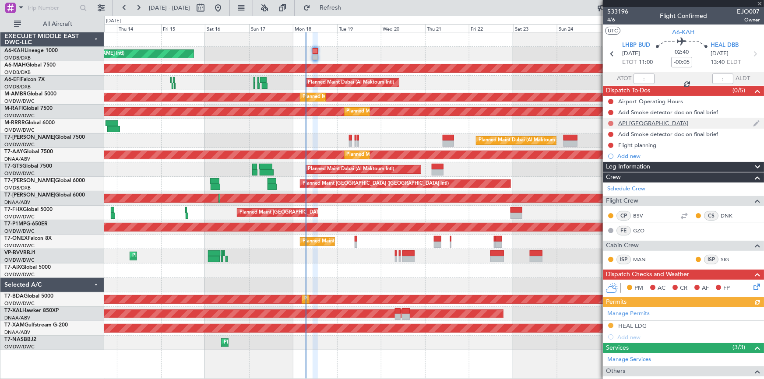
click at [612, 123] on button at bounding box center [610, 123] width 5 height 5
click at [615, 165] on span "Completed" at bounding box center [614, 162] width 29 height 9
drag, startPoint x: 612, startPoint y: 132, endPoint x: 613, endPoint y: 151, distance: 18.8
click at [612, 133] on button at bounding box center [610, 134] width 5 height 5
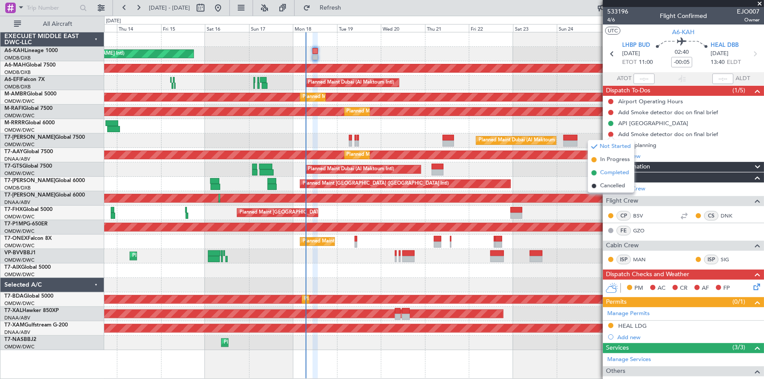
click at [612, 173] on span "Completed" at bounding box center [614, 172] width 29 height 9
click at [631, 145] on div "Flight planning" at bounding box center [637, 144] width 38 height 7
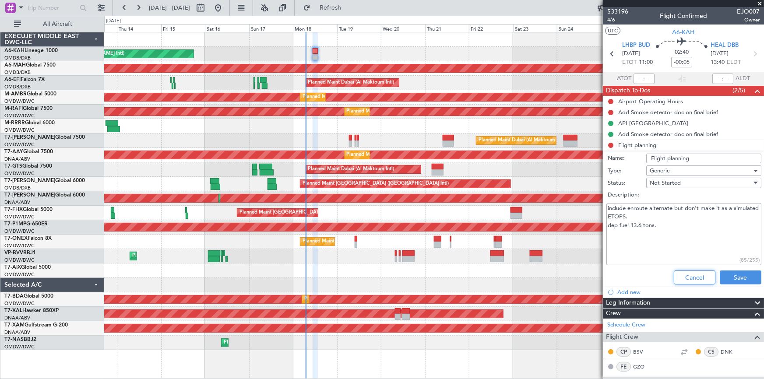
drag, startPoint x: 678, startPoint y: 274, endPoint x: 652, endPoint y: 234, distance: 48.1
click at [678, 272] on button "Cancel" at bounding box center [694, 277] width 42 height 14
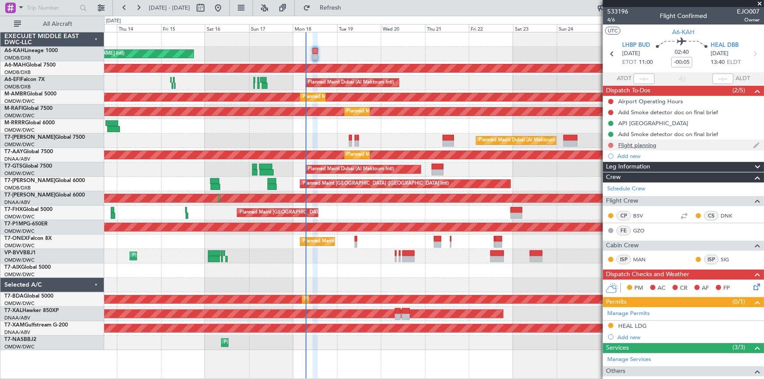
click at [610, 144] on button at bounding box center [610, 145] width 5 height 5
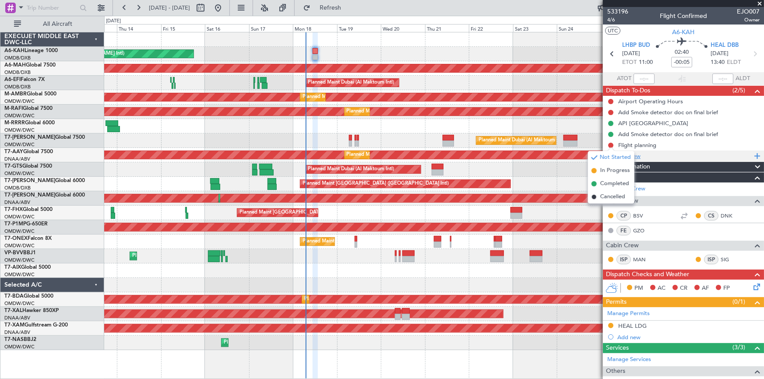
drag, startPoint x: 613, startPoint y: 185, endPoint x: 617, endPoint y: 154, distance: 31.3
click at [613, 184] on span "Completed" at bounding box center [614, 183] width 29 height 9
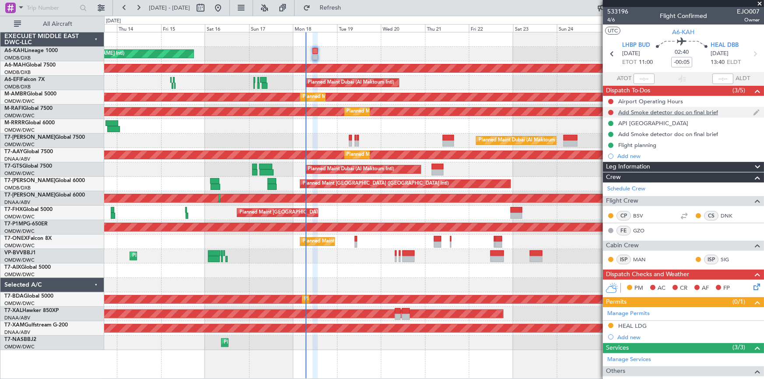
click at [610, 109] on div at bounding box center [610, 112] width 7 height 7
click at [610, 113] on button at bounding box center [610, 112] width 5 height 5
click at [614, 149] on span "Completed" at bounding box center [614, 151] width 29 height 9
click at [609, 101] on button at bounding box center [610, 101] width 5 height 5
click at [613, 145] on li "Completed" at bounding box center [611, 139] width 46 height 13
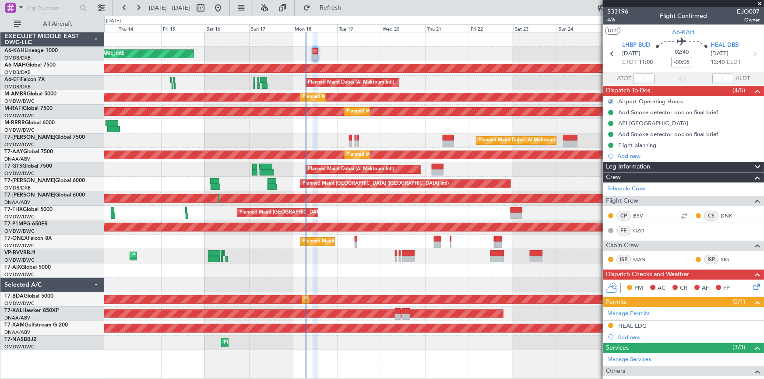
click at [751, 284] on icon at bounding box center [754, 285] width 7 height 7
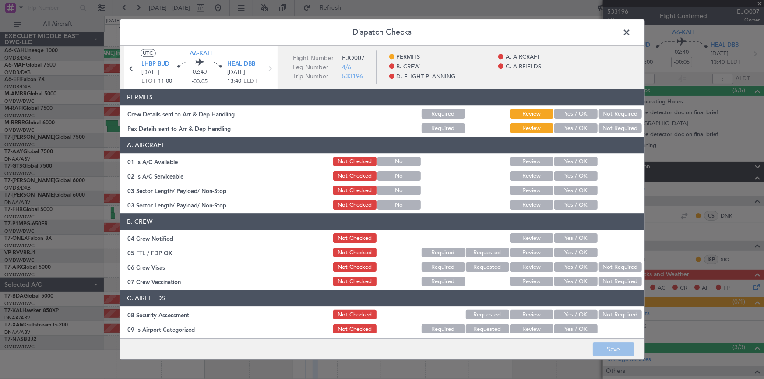
click at [561, 111] on button "Yes / OK" at bounding box center [575, 114] width 43 height 10
click at [572, 127] on button "Yes / OK" at bounding box center [575, 129] width 43 height 10
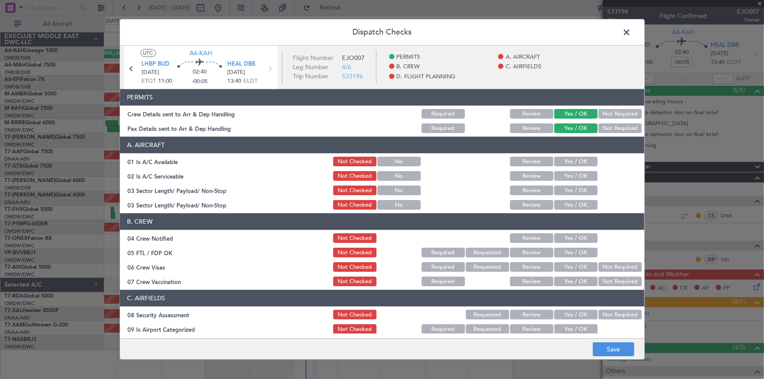
click at [560, 161] on button "Yes / OK" at bounding box center [575, 162] width 43 height 10
click at [562, 179] on button "Yes / OK" at bounding box center [575, 177] width 43 height 10
drag, startPoint x: 568, startPoint y: 188, endPoint x: 571, endPoint y: 200, distance: 11.8
click at [569, 190] on button "Yes / OK" at bounding box center [575, 191] width 43 height 10
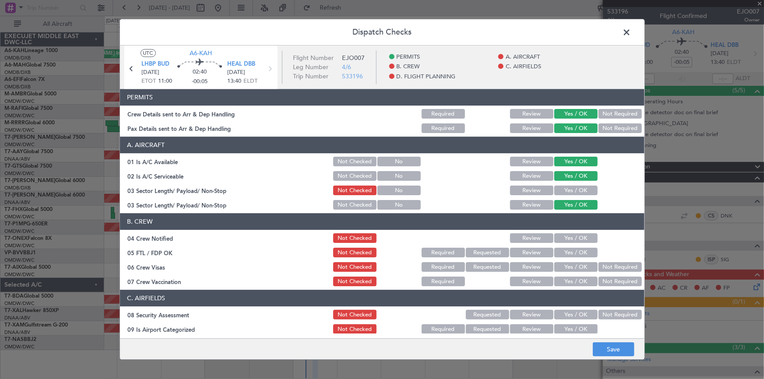
click at [569, 205] on button "Yes / OK" at bounding box center [575, 205] width 43 height 10
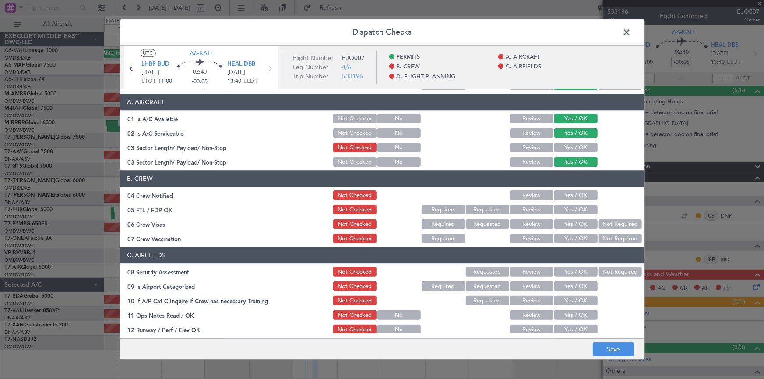
scroll to position [79, 0]
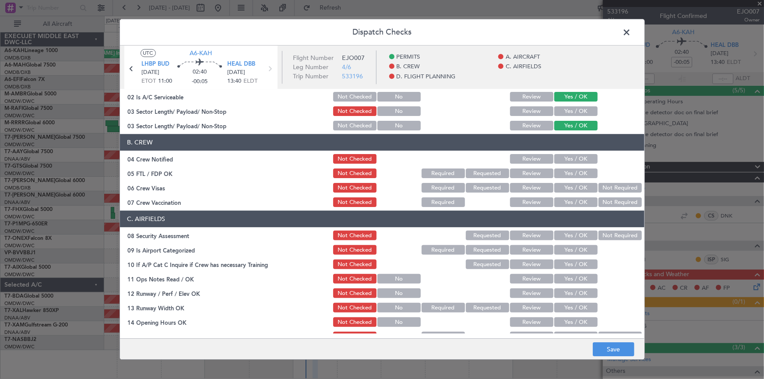
click at [566, 158] on button "Yes / OK" at bounding box center [575, 159] width 43 height 10
click at [566, 174] on button "Yes / OK" at bounding box center [575, 174] width 43 height 10
click at [572, 188] on button "Yes / OK" at bounding box center [575, 188] width 43 height 10
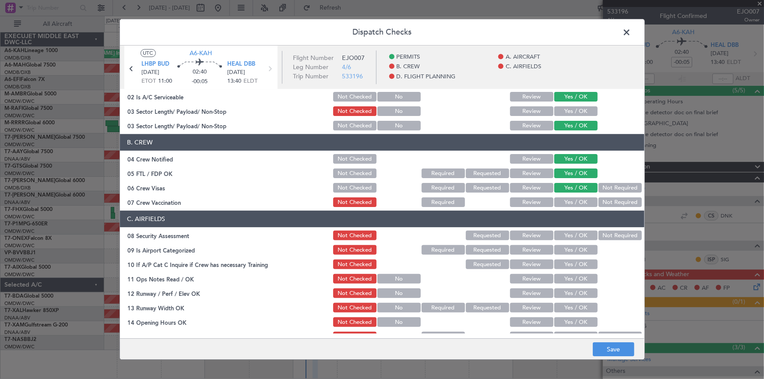
drag, startPoint x: 604, startPoint y: 203, endPoint x: 580, endPoint y: 218, distance: 28.8
click at [604, 202] on button "Not Required" at bounding box center [619, 203] width 43 height 10
click at [607, 235] on button "Not Required" at bounding box center [619, 236] width 43 height 10
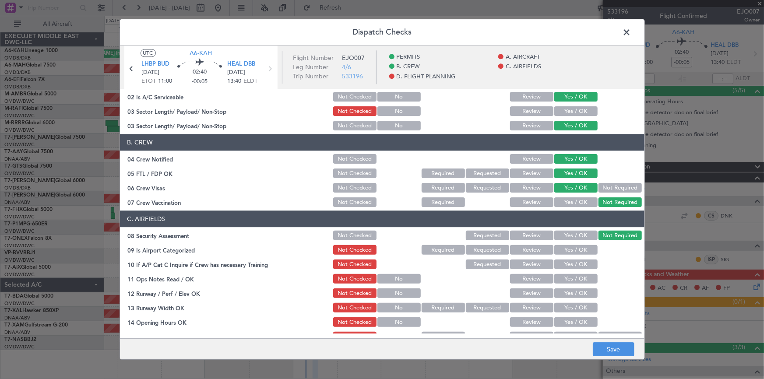
click at [567, 249] on button "Yes / OK" at bounding box center [575, 250] width 43 height 10
click at [567, 265] on button "Yes / OK" at bounding box center [575, 265] width 43 height 10
click at [569, 277] on button "Yes / OK" at bounding box center [575, 279] width 43 height 10
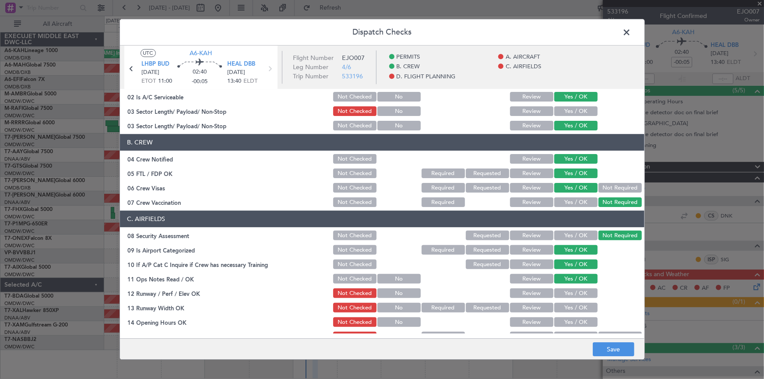
click at [569, 290] on button "Yes / OK" at bounding box center [575, 294] width 43 height 10
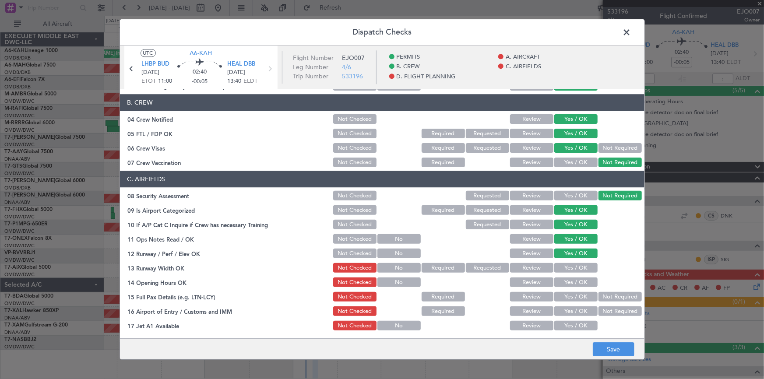
drag, startPoint x: 564, startPoint y: 271, endPoint x: 567, endPoint y: 275, distance: 5.0
click at [565, 271] on button "Yes / OK" at bounding box center [575, 268] width 43 height 10
click at [564, 283] on button "Yes / OK" at bounding box center [575, 283] width 43 height 10
click at [562, 297] on button "Yes / OK" at bounding box center [575, 297] width 43 height 10
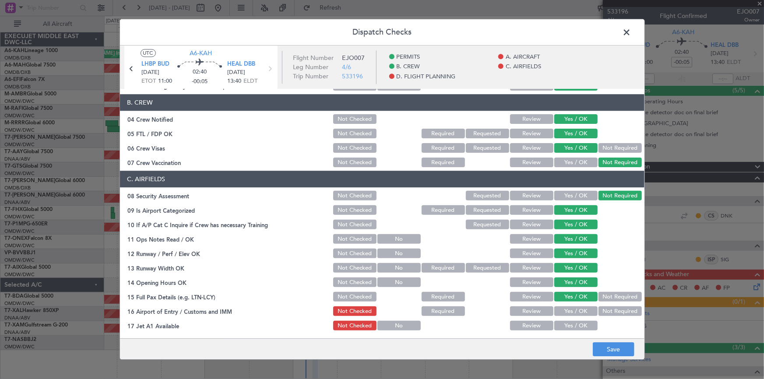
scroll to position [159, 0]
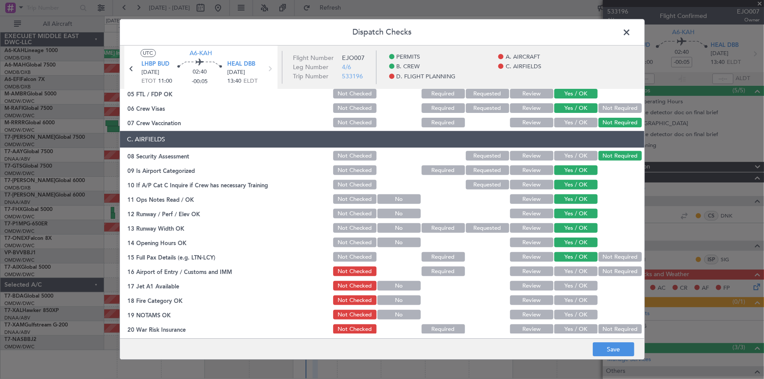
click at [569, 267] on button "Yes / OK" at bounding box center [575, 272] width 43 height 10
click at [569, 283] on button "Yes / OK" at bounding box center [575, 286] width 43 height 10
click at [569, 303] on button "Yes / OK" at bounding box center [575, 301] width 43 height 10
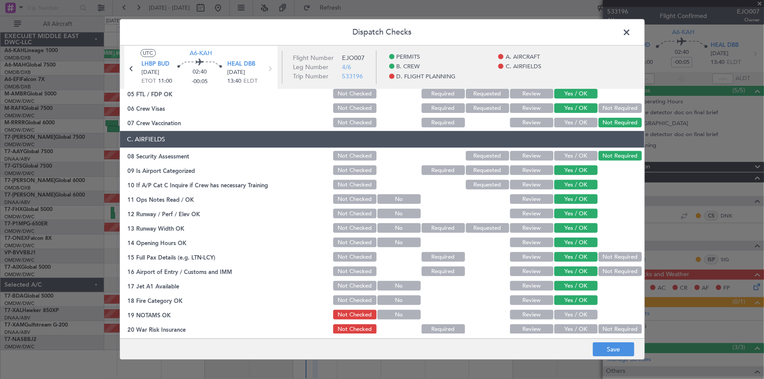
click at [568, 314] on button "Yes / OK" at bounding box center [575, 315] width 43 height 10
drag, startPoint x: 612, startPoint y: 325, endPoint x: 595, endPoint y: 259, distance: 68.6
click at [610, 320] on section "C. AIRFIELDS 08 Security Assessment Not Checked Requested Review Yes / OK Not R…" at bounding box center [382, 262] width 524 height 262
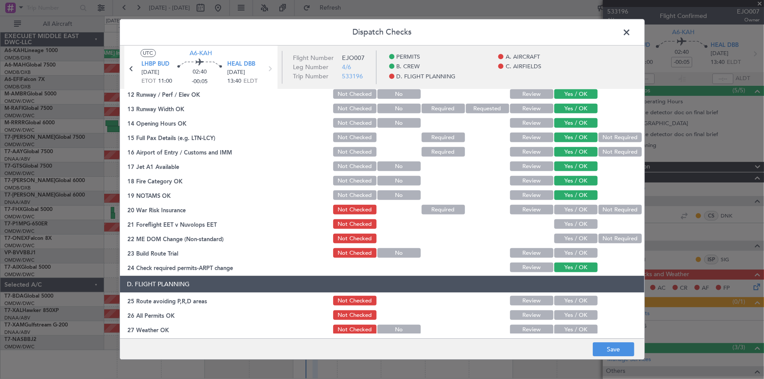
click at [613, 211] on button "Not Required" at bounding box center [619, 210] width 43 height 10
click at [565, 228] on div "Yes / OK" at bounding box center [575, 224] width 44 height 12
click at [564, 225] on button "Yes / OK" at bounding box center [575, 225] width 43 height 10
click at [568, 235] on button "Yes / OK" at bounding box center [575, 239] width 43 height 10
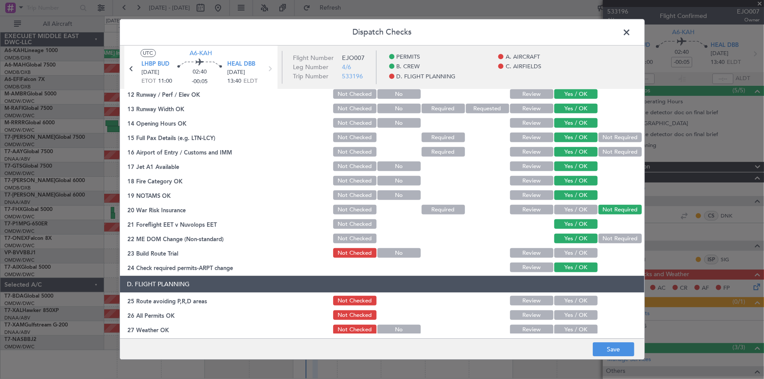
click at [564, 251] on button "Yes / OK" at bounding box center [575, 254] width 43 height 10
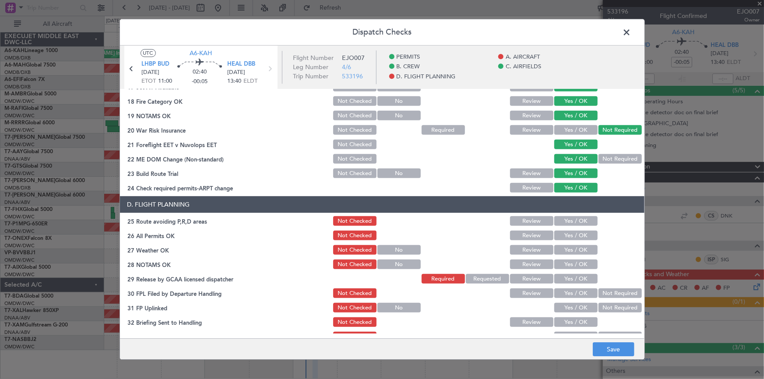
click at [568, 218] on button "Yes / OK" at bounding box center [575, 222] width 43 height 10
click at [523, 235] on button "Review" at bounding box center [531, 236] width 43 height 10
click at [570, 253] on button "Yes / OK" at bounding box center [575, 250] width 43 height 10
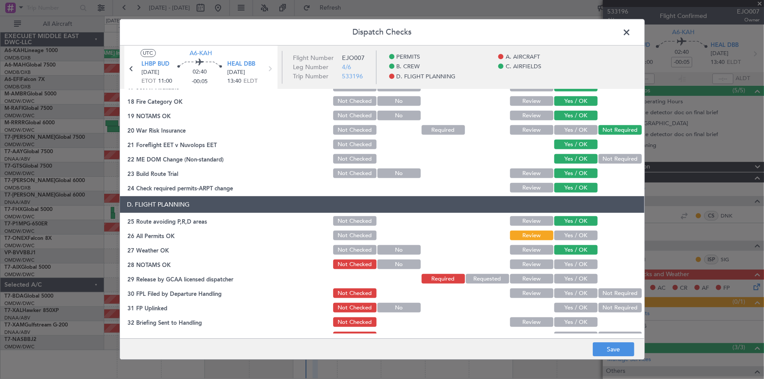
click at [567, 262] on button "Yes / OK" at bounding box center [575, 265] width 43 height 10
click at [570, 277] on button "Yes / OK" at bounding box center [575, 279] width 43 height 10
click at [568, 289] on button "Yes / OK" at bounding box center [575, 294] width 43 height 10
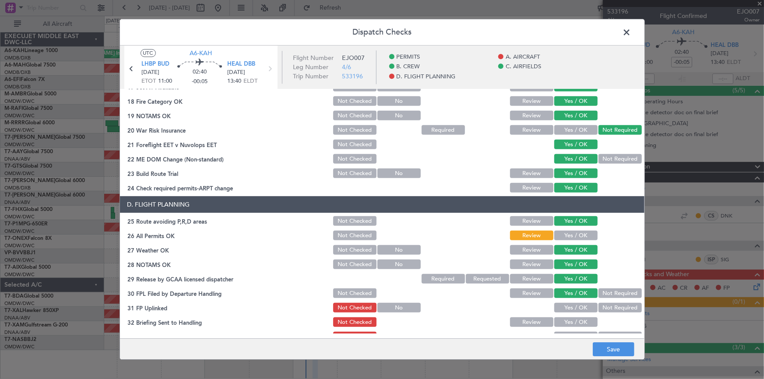
click at [568, 309] on button "Yes / OK" at bounding box center [575, 308] width 43 height 10
click at [571, 318] on button "Yes / OK" at bounding box center [575, 323] width 43 height 10
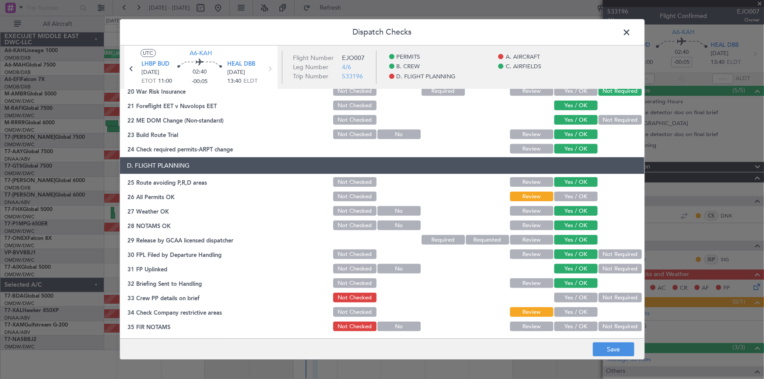
scroll to position [398, 0]
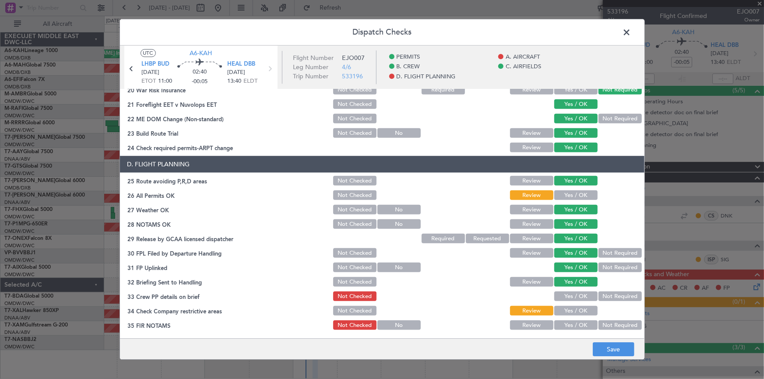
click at [574, 294] on button "Yes / OK" at bounding box center [575, 297] width 43 height 10
click at [576, 311] on button "Yes / OK" at bounding box center [575, 311] width 43 height 10
drag, startPoint x: 573, startPoint y: 323, endPoint x: 600, endPoint y: 339, distance: 31.0
click at [574, 323] on button "Yes / OK" at bounding box center [575, 326] width 43 height 10
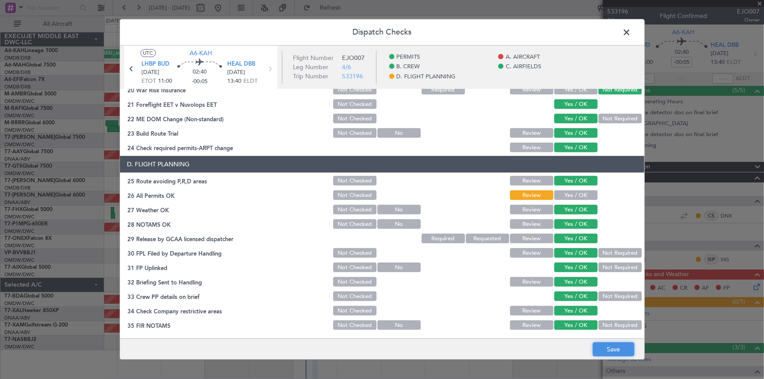
drag, startPoint x: 613, startPoint y: 349, endPoint x: 612, endPoint y: 343, distance: 6.2
click at [612, 346] on button "Save" at bounding box center [614, 350] width 42 height 14
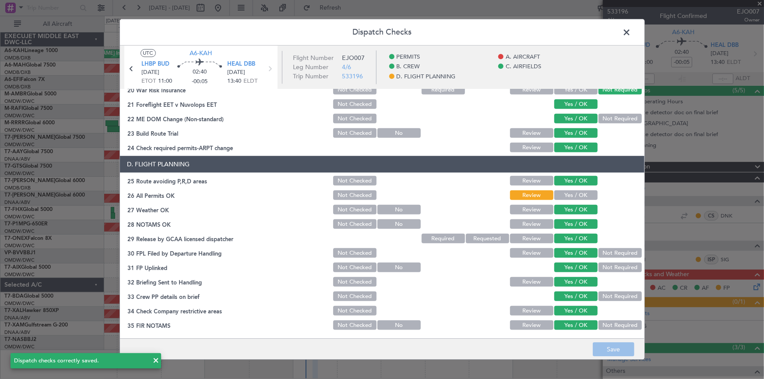
click at [631, 28] on span at bounding box center [631, 35] width 0 height 18
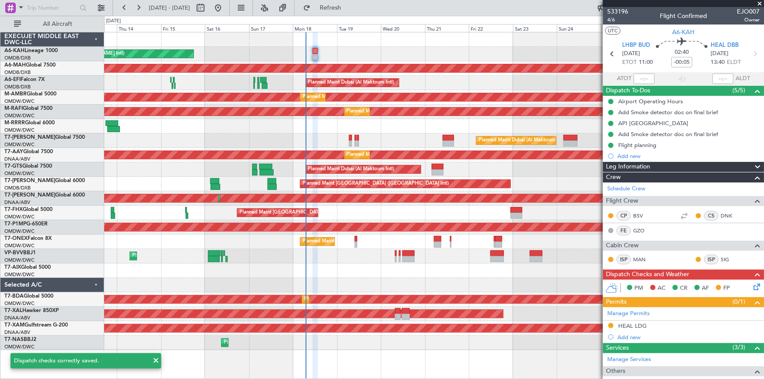
drag, startPoint x: 349, startPoint y: 8, endPoint x: 555, endPoint y: 76, distance: 216.8
click at [349, 10] on span "Refresh" at bounding box center [330, 8] width 37 height 6
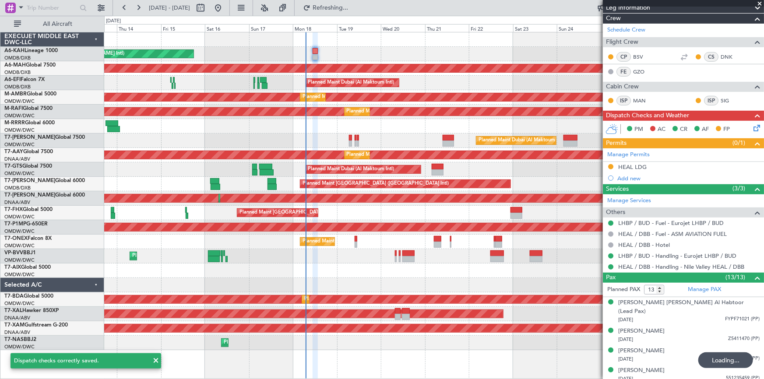
scroll to position [0, 0]
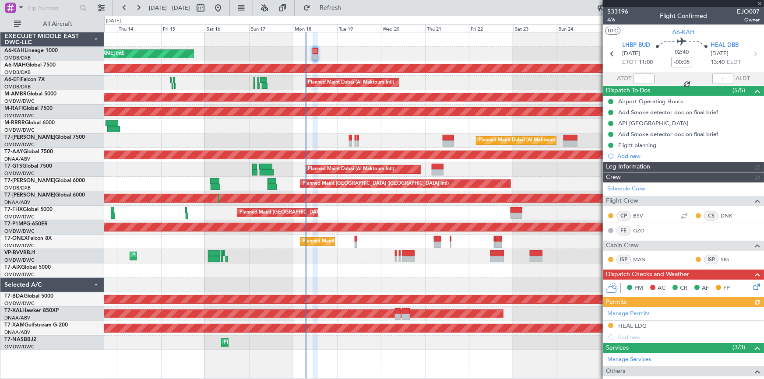
type input "Dherander Fithani (DHF)"
type input "7044"
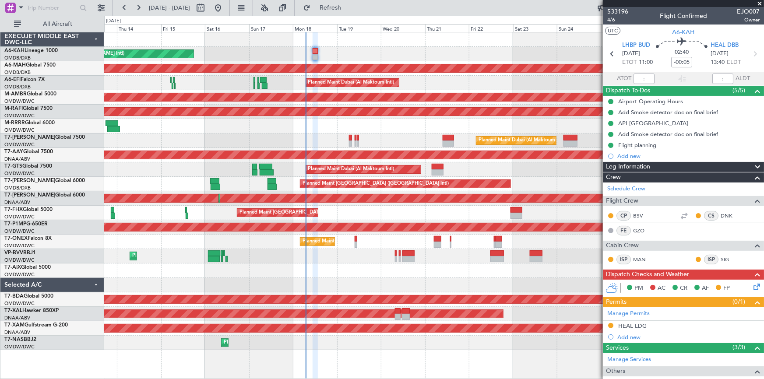
click at [751, 284] on icon at bounding box center [754, 285] width 7 height 7
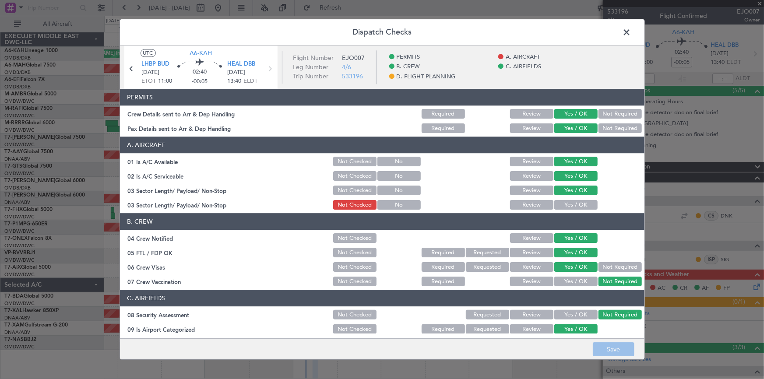
click at [560, 202] on button "Yes / OK" at bounding box center [575, 205] width 43 height 10
click at [614, 349] on button "Save" at bounding box center [614, 350] width 42 height 14
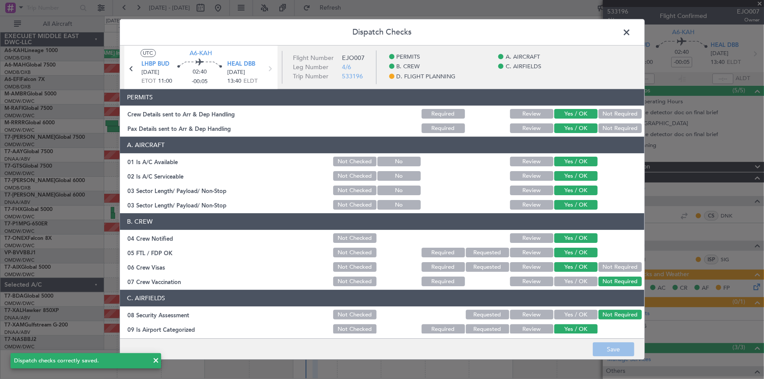
click at [631, 30] on span at bounding box center [631, 35] width 0 height 18
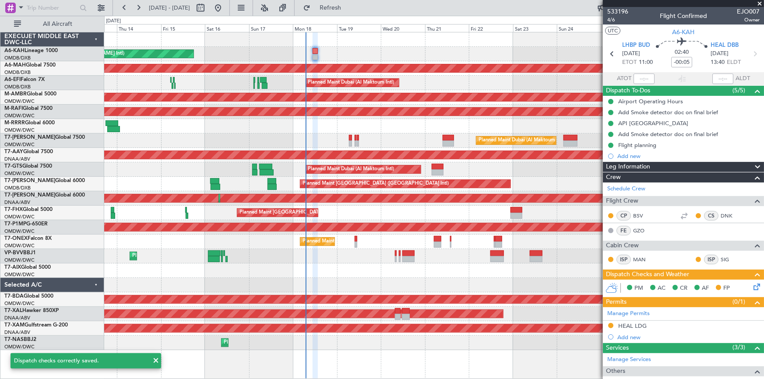
click at [356, 0] on fb-refresh-button "Refresh" at bounding box center [325, 8] width 61 height 16
click at [349, 10] on span "Refresh" at bounding box center [330, 8] width 37 height 6
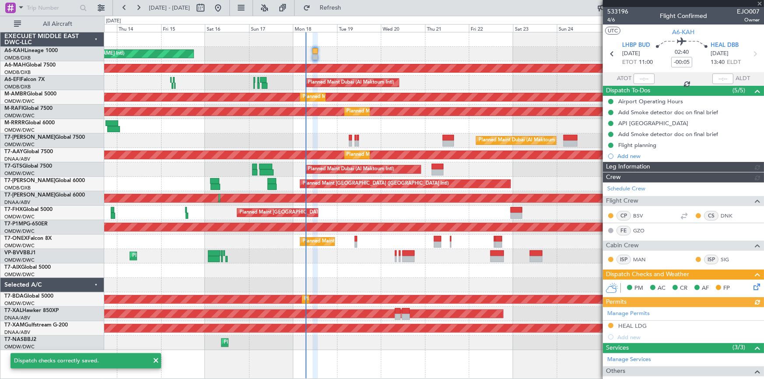
type input "Dherander Fithani (DHF)"
type input "7044"
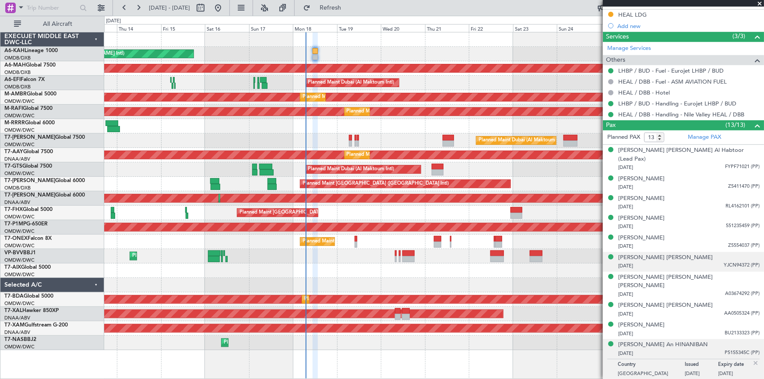
scroll to position [353, 0]
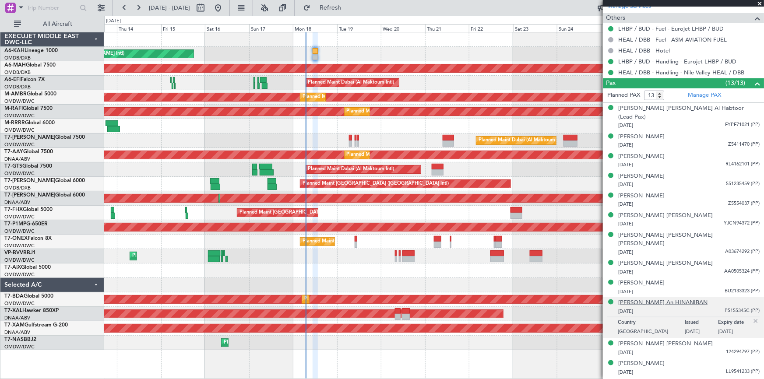
click at [646, 298] on div "[PERSON_NAME] An HINANIBAN" at bounding box center [662, 302] width 89 height 9
type input "Dherander Fithani (DHF)"
type input "7044"
click at [759, 4] on span at bounding box center [759, 4] width 9 height 8
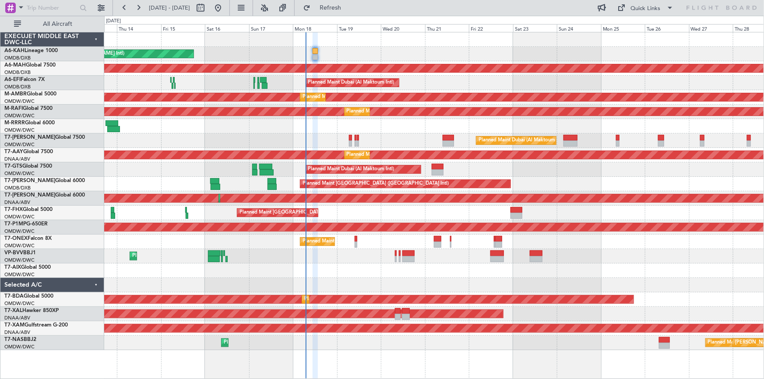
type input "0"
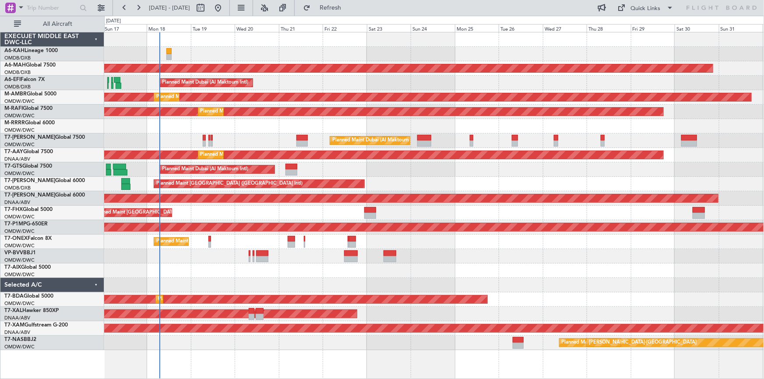
click at [320, 90] on div "Unplanned Maint Budapest ([PERSON_NAME] Intl) Planned Maint [GEOGRAPHIC_DATA] (…" at bounding box center [433, 191] width 659 height 318
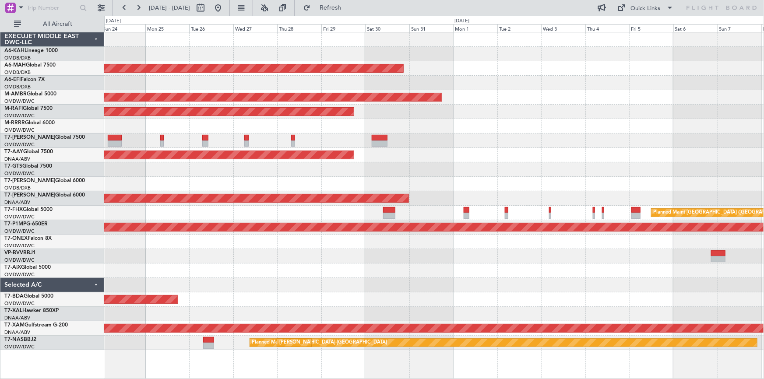
click at [263, 73] on div "Planned Maint [GEOGRAPHIC_DATA] ([GEOGRAPHIC_DATA] Intl) Planned Maint [GEOGRAP…" at bounding box center [433, 191] width 659 height 318
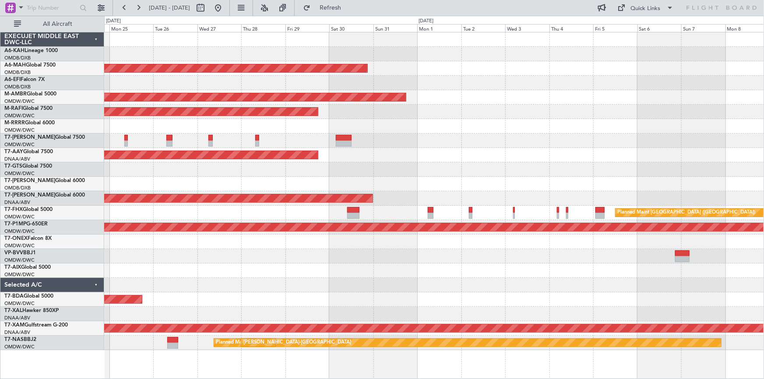
click at [551, 102] on div "Planned Maint [GEOGRAPHIC_DATA] ([GEOGRAPHIC_DATA] Intl) Planned Maint [GEOGRAP…" at bounding box center [433, 191] width 659 height 318
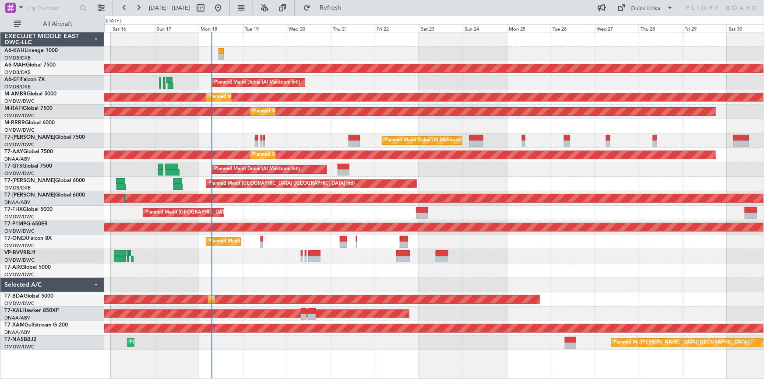
click at [534, 88] on div "Planned Maint Dubai (Al Maktoum Intl)" at bounding box center [433, 83] width 659 height 14
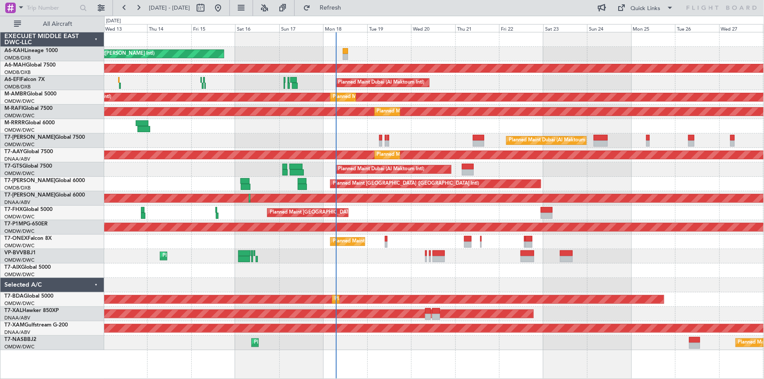
click at [516, 91] on div "Unplanned Maint Budapest ([PERSON_NAME] Intl) Planned Maint [GEOGRAPHIC_DATA] (…" at bounding box center [433, 191] width 659 height 318
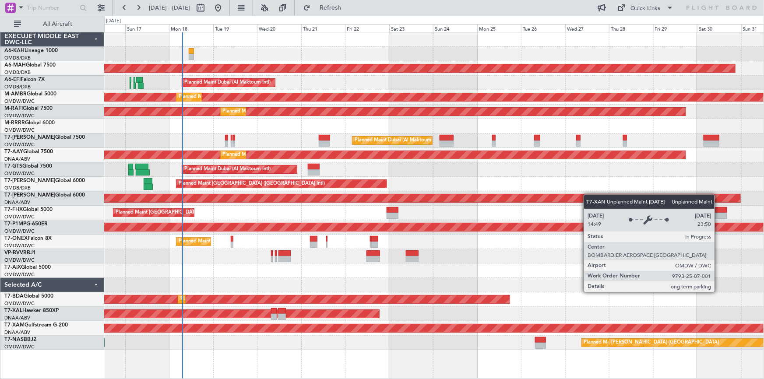
click at [484, 205] on div "Unplanned Maint Budapest ([PERSON_NAME] Intl) Planned Maint [GEOGRAPHIC_DATA] (…" at bounding box center [433, 191] width 659 height 318
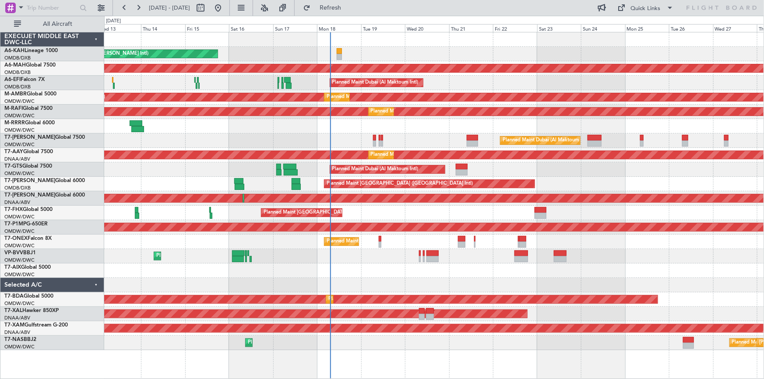
click at [596, 186] on div "Unplanned Maint Budapest ([PERSON_NAME] Intl) Planned Maint [GEOGRAPHIC_DATA] (…" at bounding box center [433, 191] width 659 height 318
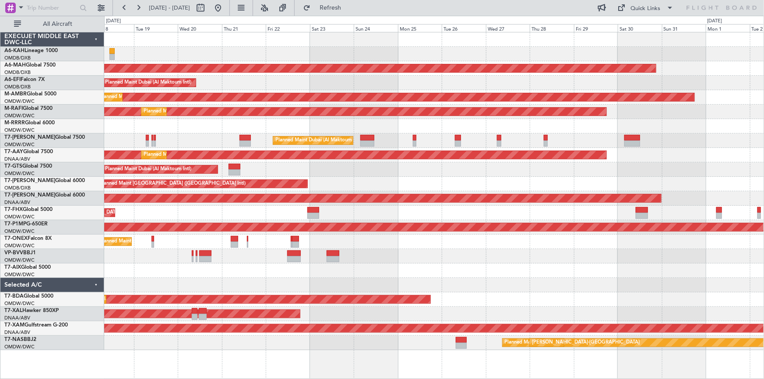
click at [459, 179] on div "Unplanned Maint Budapest ([PERSON_NAME] Intl) Planned Maint [GEOGRAPHIC_DATA] (…" at bounding box center [433, 191] width 659 height 318
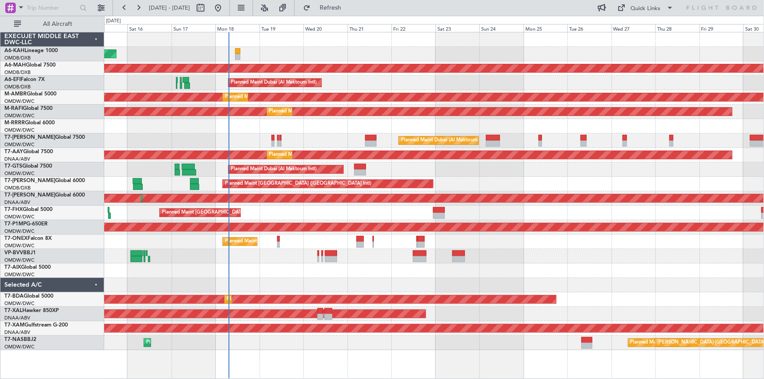
click at [474, 177] on div "Unplanned Maint Budapest ([PERSON_NAME] Intl) Planned Maint [GEOGRAPHIC_DATA] (…" at bounding box center [433, 191] width 659 height 318
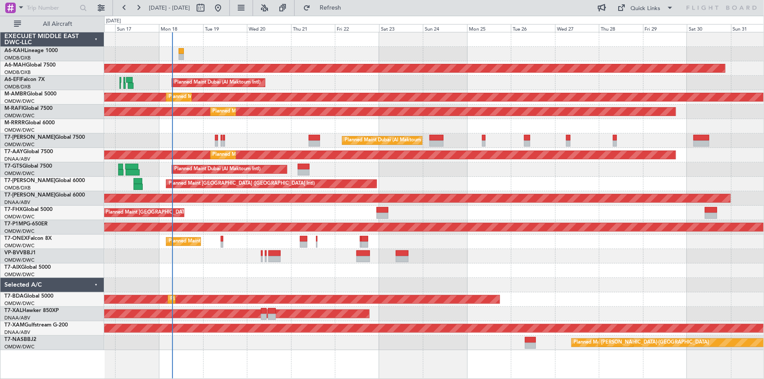
click at [430, 180] on div "Unplanned Maint Budapest ([PERSON_NAME] Intl) Planned Maint [GEOGRAPHIC_DATA] (…" at bounding box center [433, 191] width 659 height 318
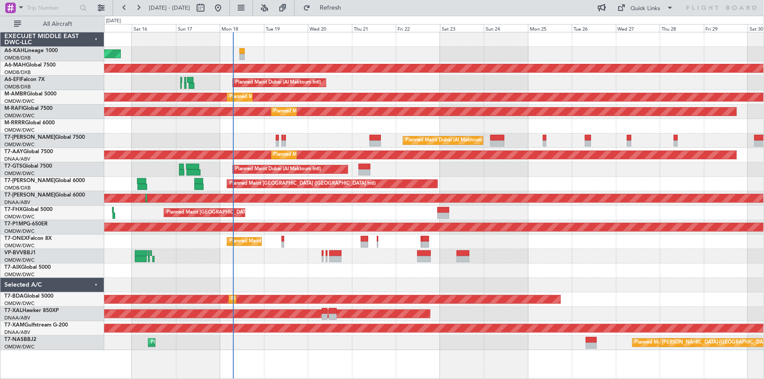
click at [491, 175] on div "Unplanned Maint Budapest ([PERSON_NAME] Intl) Planned Maint [GEOGRAPHIC_DATA] (…" at bounding box center [433, 191] width 659 height 318
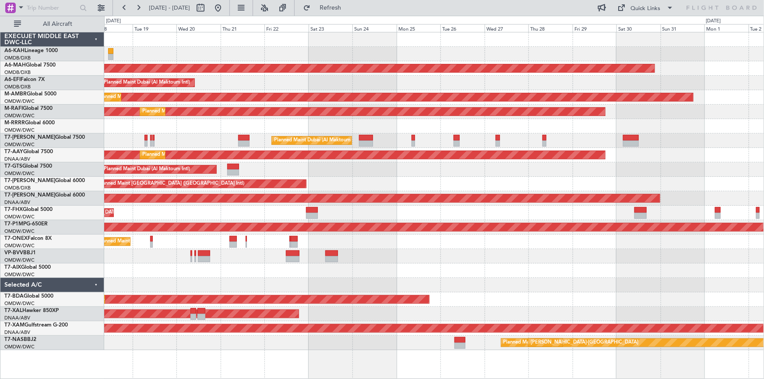
click at [398, 214] on div "Planned Maint [GEOGRAPHIC_DATA] ([GEOGRAPHIC_DATA][PERSON_NAME]) Planned Maint …" at bounding box center [433, 213] width 659 height 14
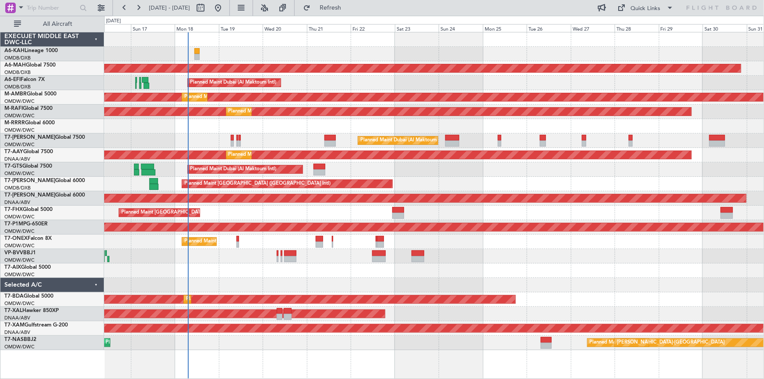
click at [224, 271] on div "Unplanned Maint Budapest ([PERSON_NAME] Intl) Planned Maint [GEOGRAPHIC_DATA] (…" at bounding box center [433, 191] width 659 height 318
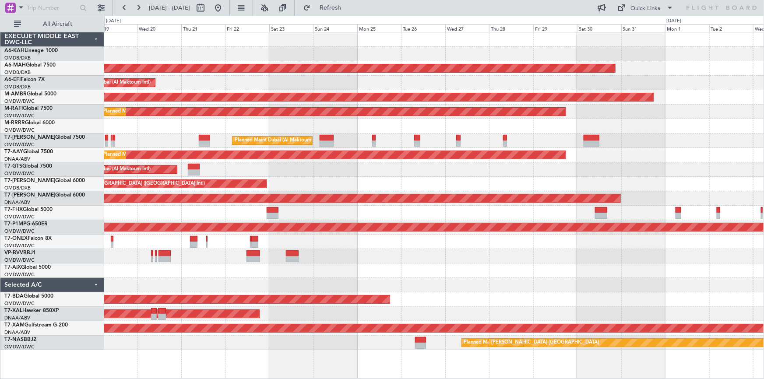
click at [407, 245] on div "Planned Maint Geneva (Cointrin)" at bounding box center [433, 242] width 659 height 14
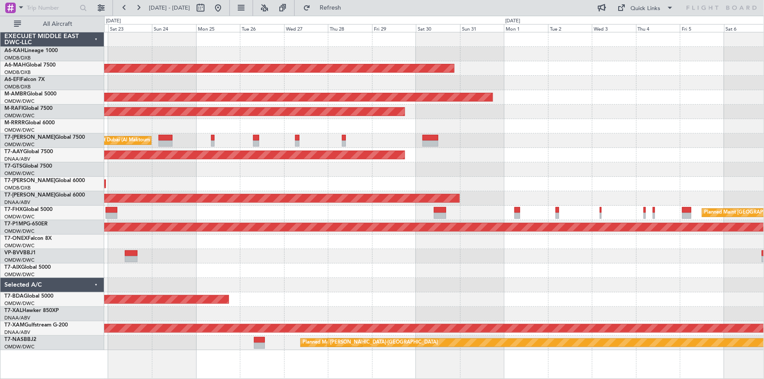
click at [351, 245] on div "Planned Maint [GEOGRAPHIC_DATA] ([GEOGRAPHIC_DATA] Intl) Planned Maint [GEOGRAP…" at bounding box center [433, 191] width 659 height 318
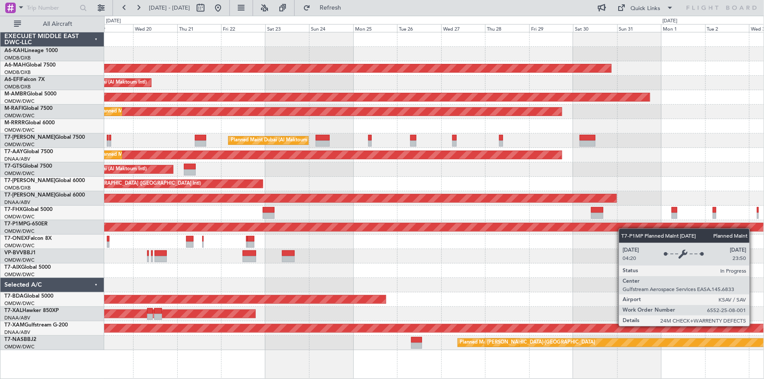
click at [714, 228] on div "Unplanned Maint Budapest ([PERSON_NAME] Intl) Planned Maint [GEOGRAPHIC_DATA] (…" at bounding box center [433, 191] width 659 height 318
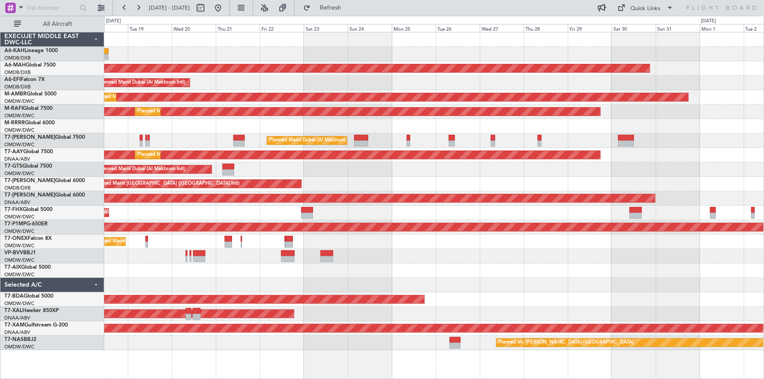
click at [586, 250] on div at bounding box center [433, 256] width 659 height 14
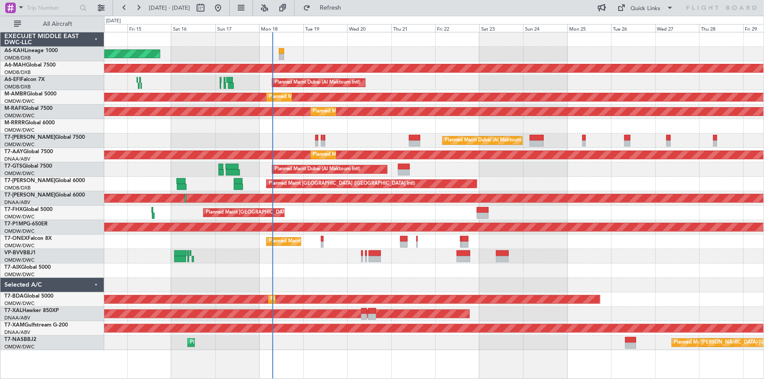
click at [309, 280] on div "Unplanned Maint Budapest ([PERSON_NAME] Intl) Planned Maint [GEOGRAPHIC_DATA] (…" at bounding box center [433, 191] width 659 height 318
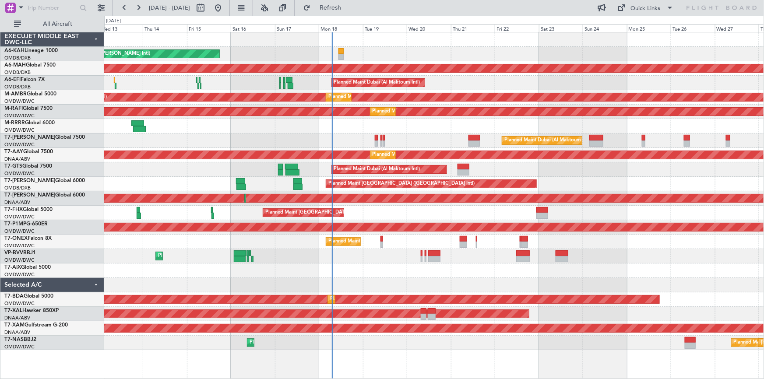
click at [300, 350] on div "Unplanned Maint Budapest ([PERSON_NAME] Intl) Planned Maint [GEOGRAPHIC_DATA] (…" at bounding box center [434, 205] width 660 height 347
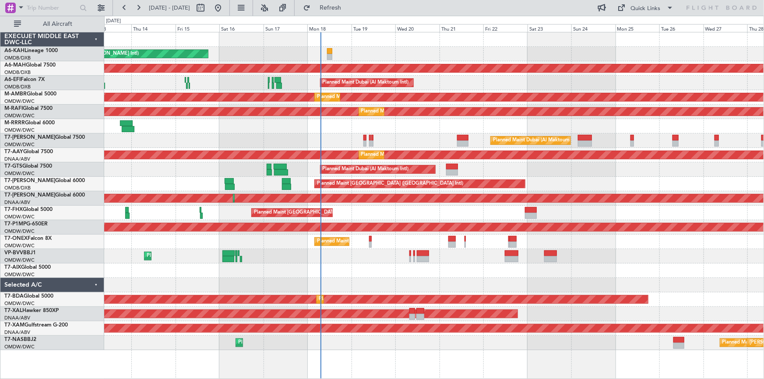
click at [118, 271] on div at bounding box center [433, 270] width 659 height 14
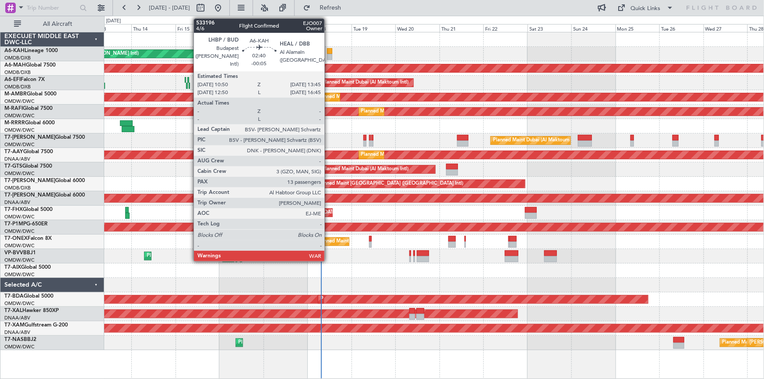
click at [328, 52] on div at bounding box center [330, 51] width 6 height 6
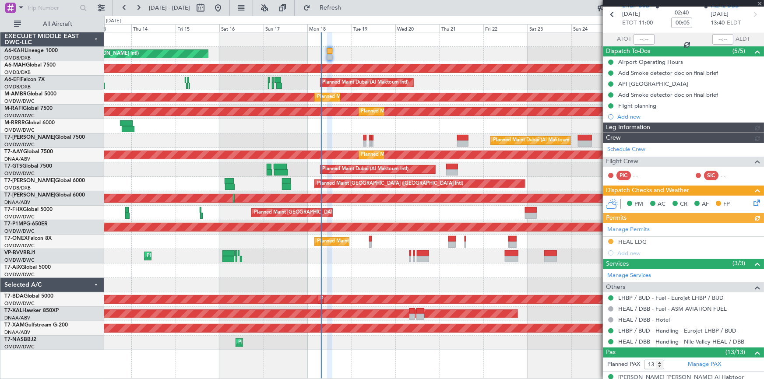
type input "Dherander Fithani (DHF)"
type input "7044"
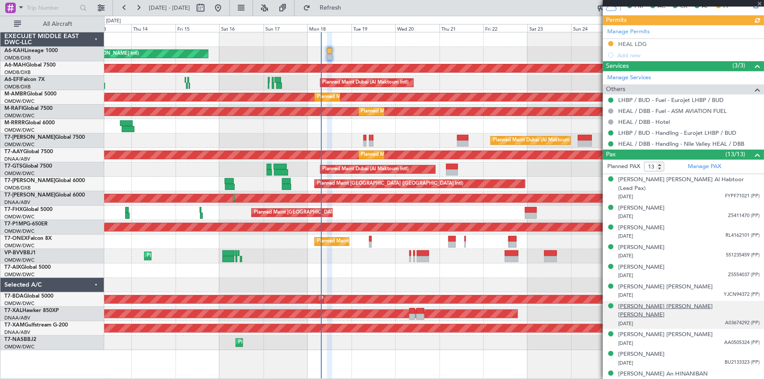
scroll to position [318, 0]
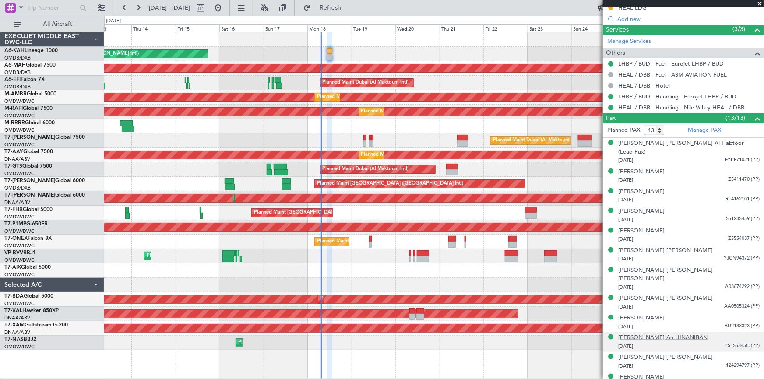
click at [641, 333] on div "[PERSON_NAME] An HINANIBAN" at bounding box center [662, 337] width 89 height 9
click at [664, 333] on div "[PERSON_NAME] An HINANIBAN" at bounding box center [662, 337] width 89 height 9
type input "Dherander Fithani (DHF)"
type input "7044"
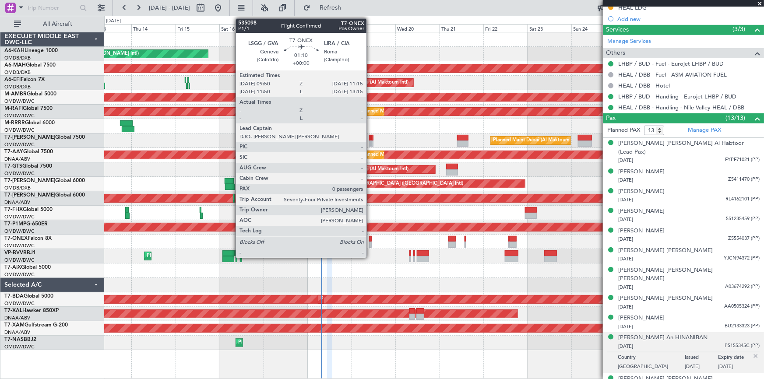
click at [370, 242] on div at bounding box center [370, 245] width 3 height 6
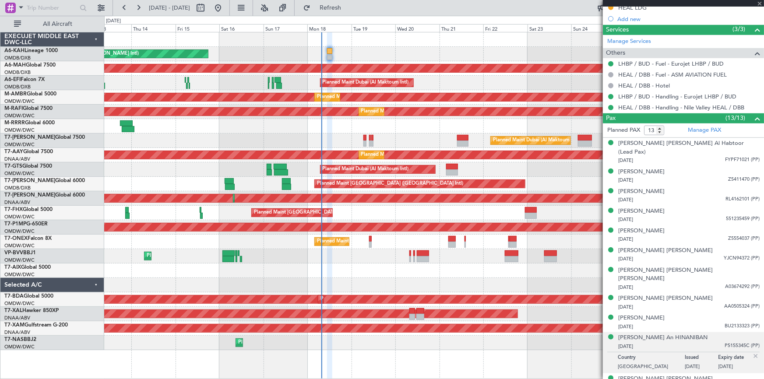
type input "0"
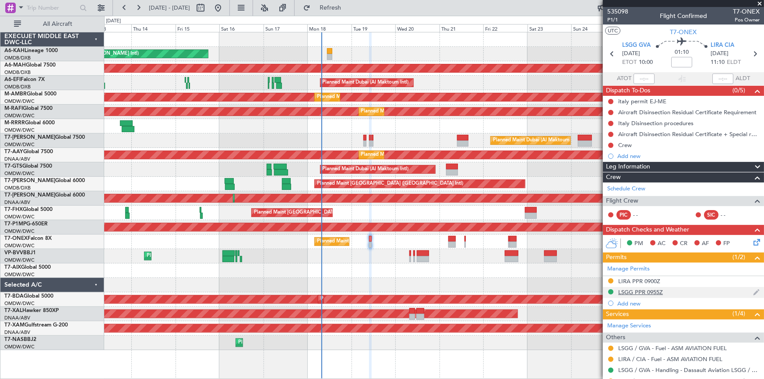
scroll to position [31, 0]
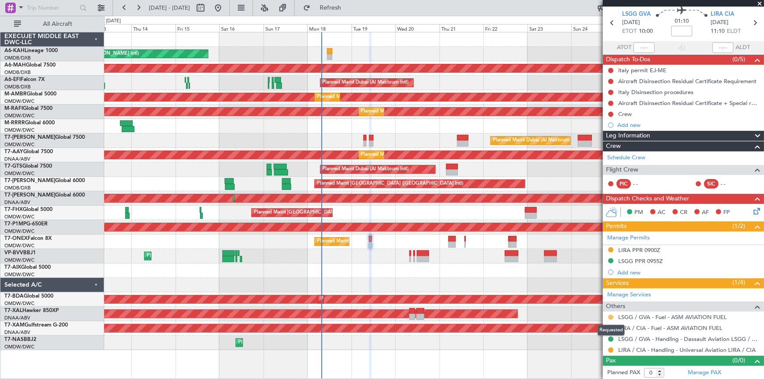
click at [608, 317] on button at bounding box center [610, 317] width 5 height 5
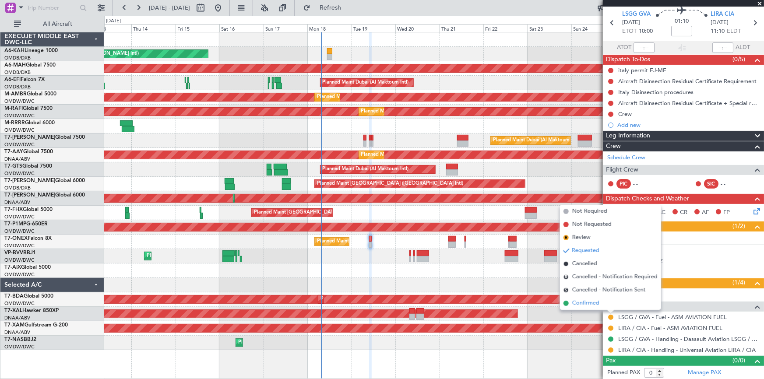
click at [582, 304] on span "Confirmed" at bounding box center [585, 303] width 27 height 9
